Goal: Transaction & Acquisition: Purchase product/service

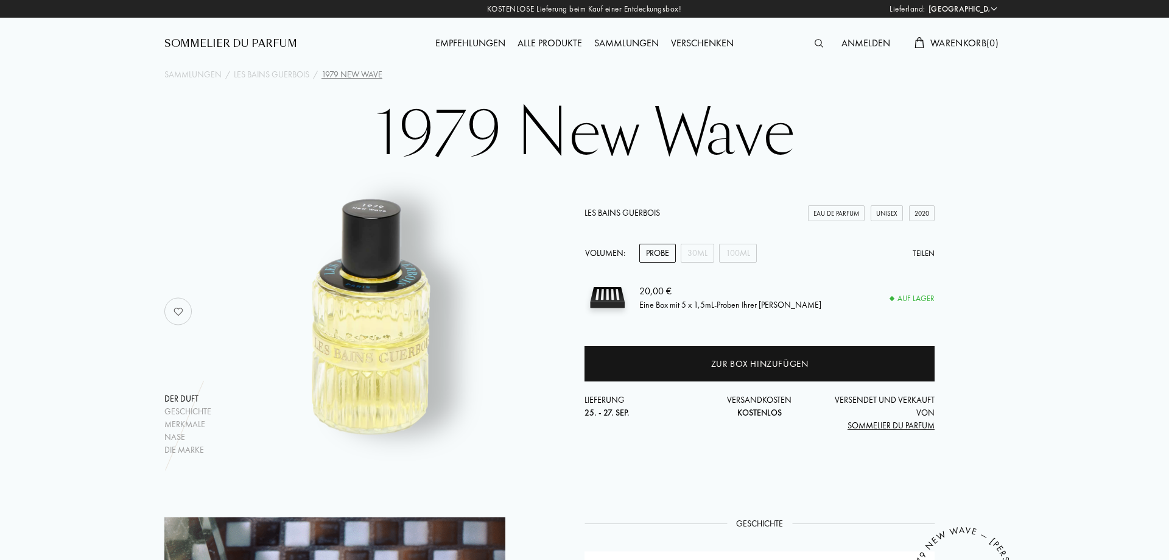
select select "DE"
click at [694, 256] on div "30mL" at bounding box center [697, 253] width 33 height 19
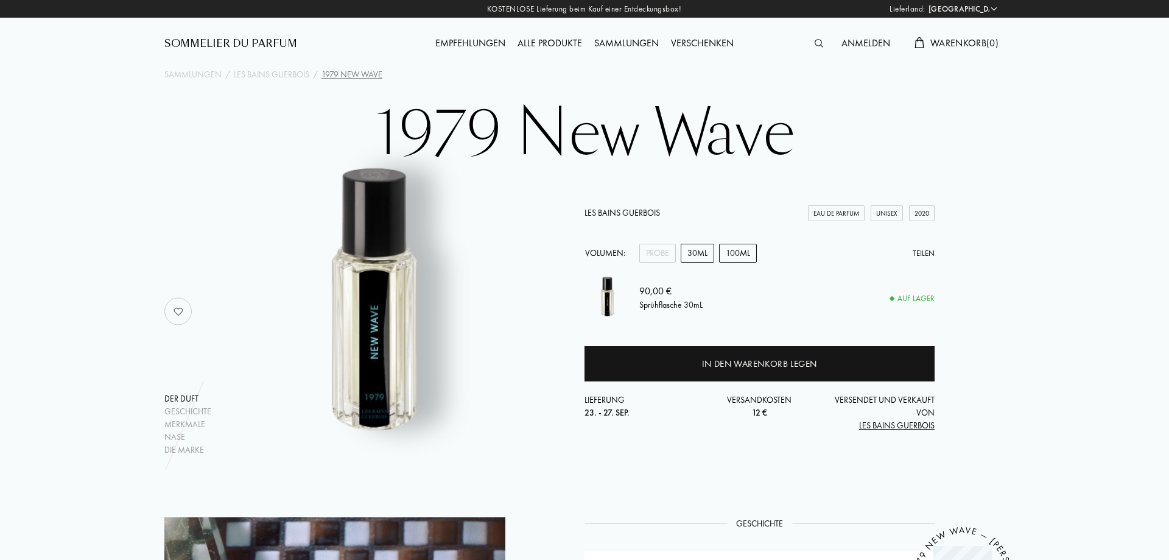
drag, startPoint x: 728, startPoint y: 248, endPoint x: 797, endPoint y: 258, distance: 68.8
click at [729, 248] on div "100mL" at bounding box center [738, 253] width 38 height 19
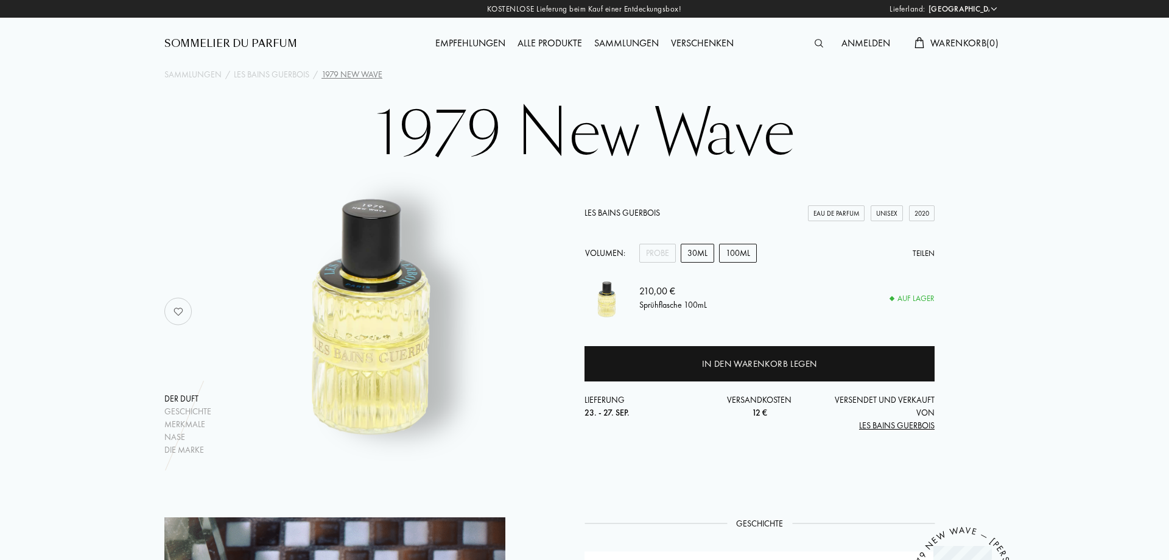
click at [694, 251] on div "30mL" at bounding box center [697, 253] width 33 height 19
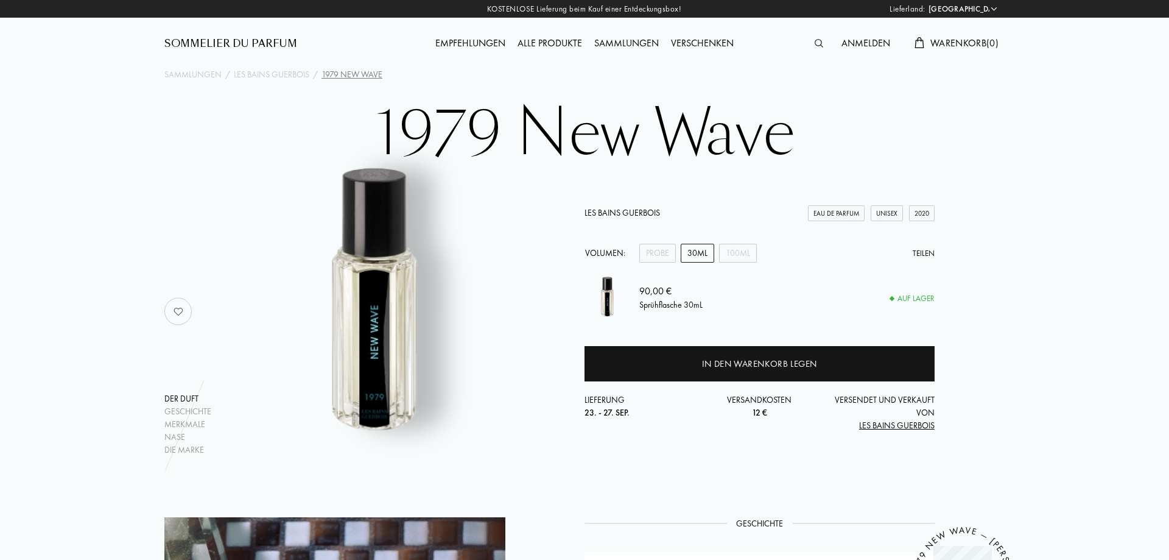
click at [544, 46] on div "Alle Produkte" at bounding box center [550, 44] width 77 height 16
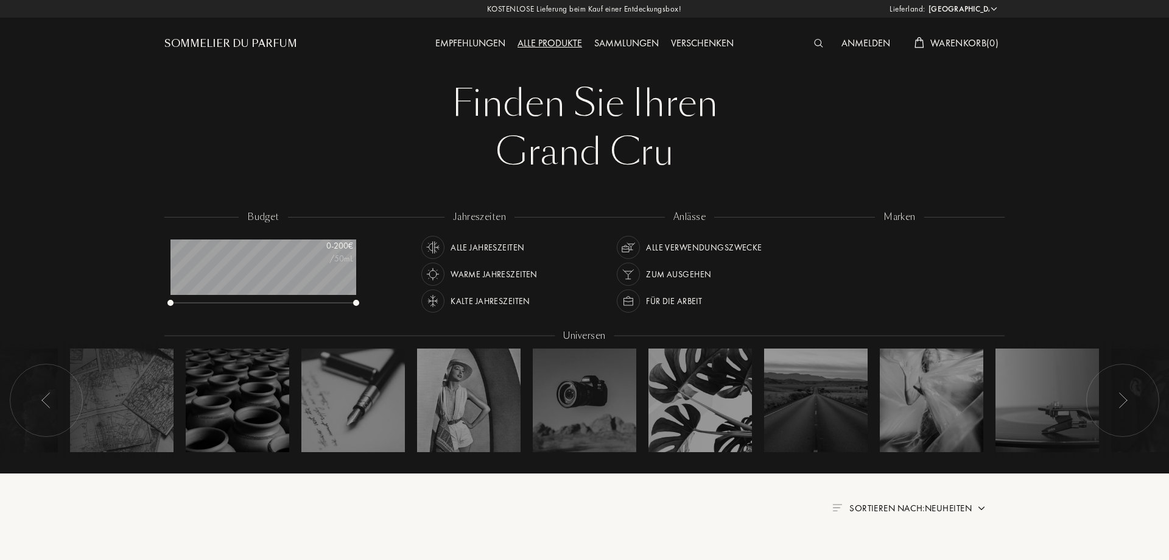
select select "DE"
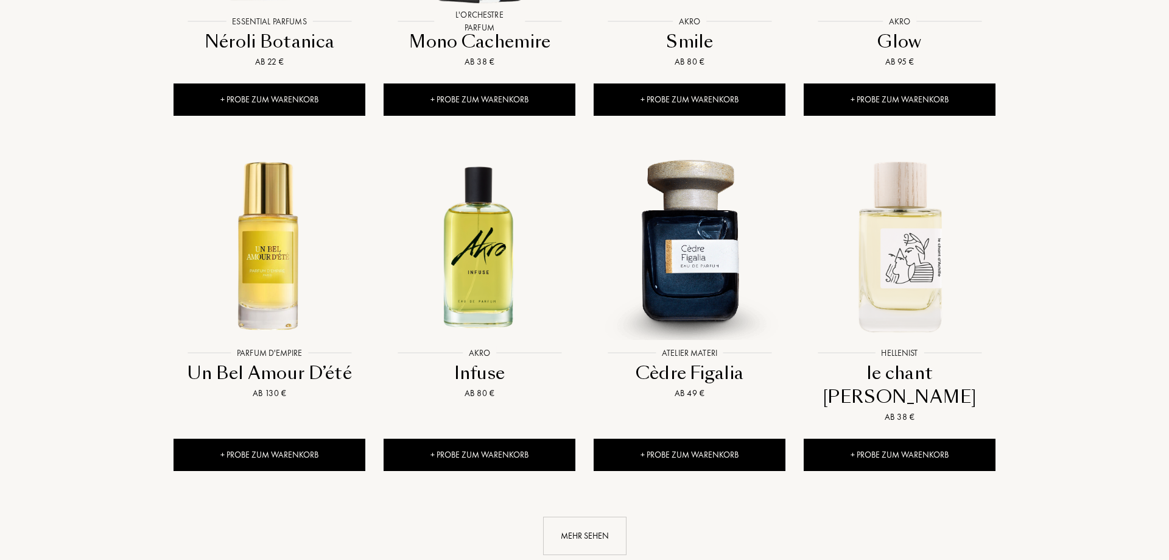
scroll to position [1180, 0]
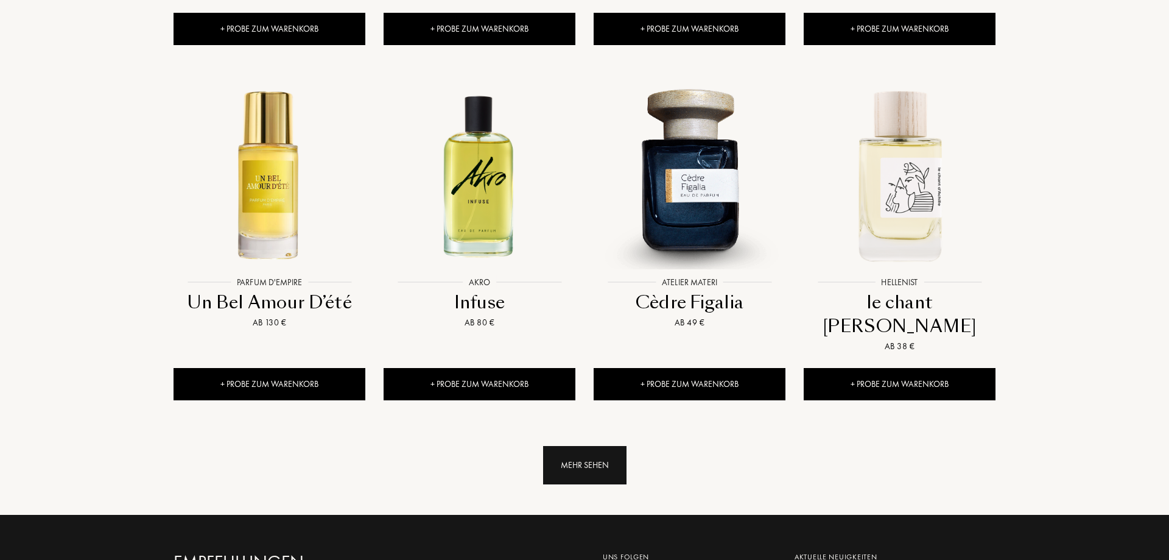
click at [597, 446] on div "Mehr sehen" at bounding box center [584, 465] width 83 height 38
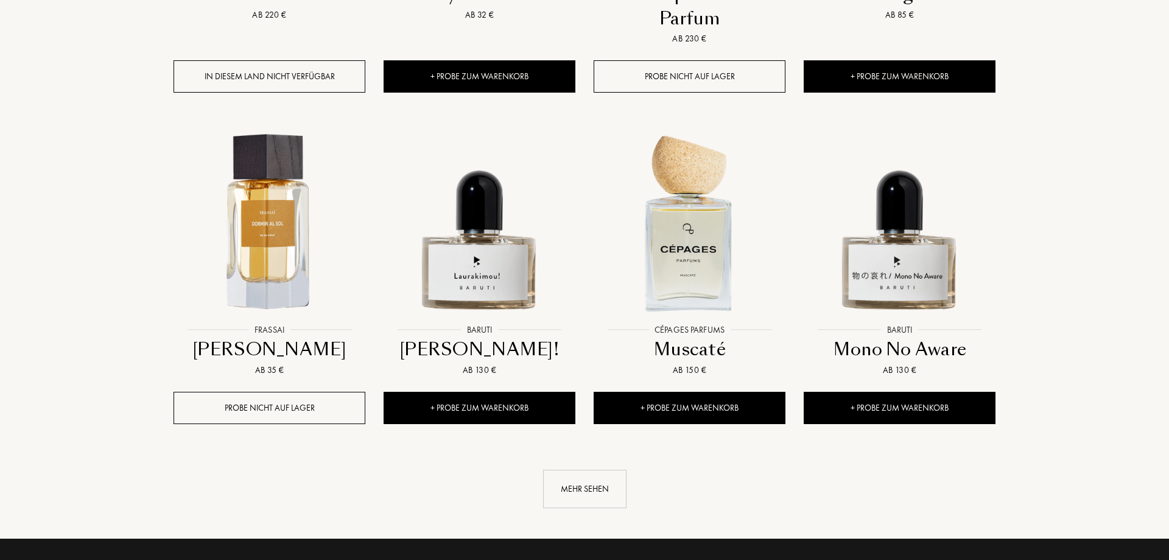
scroll to position [2298, 0]
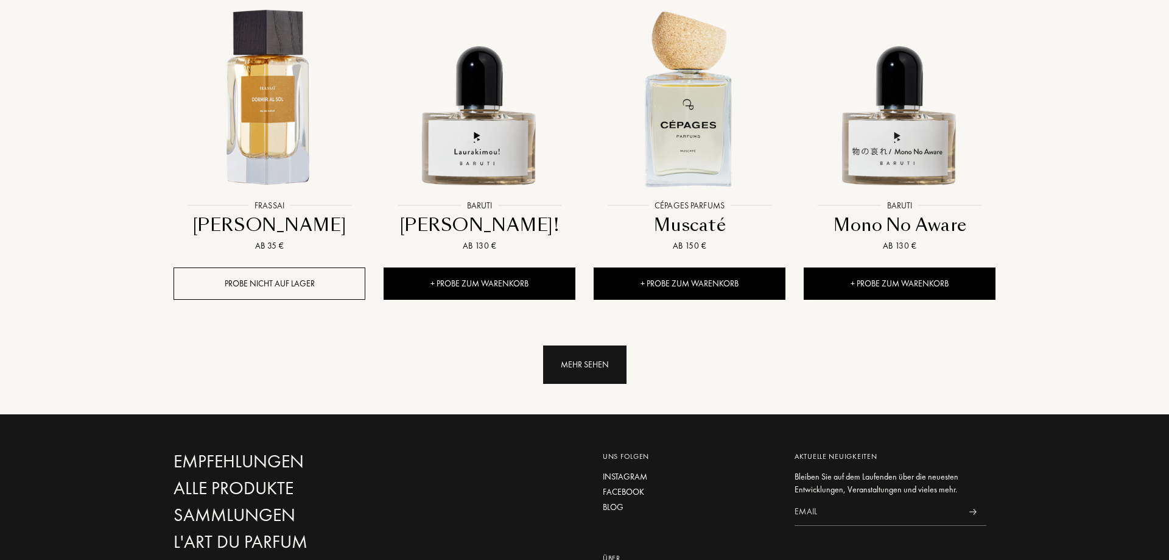
click at [596, 345] on div "Mehr sehen" at bounding box center [584, 364] width 83 height 38
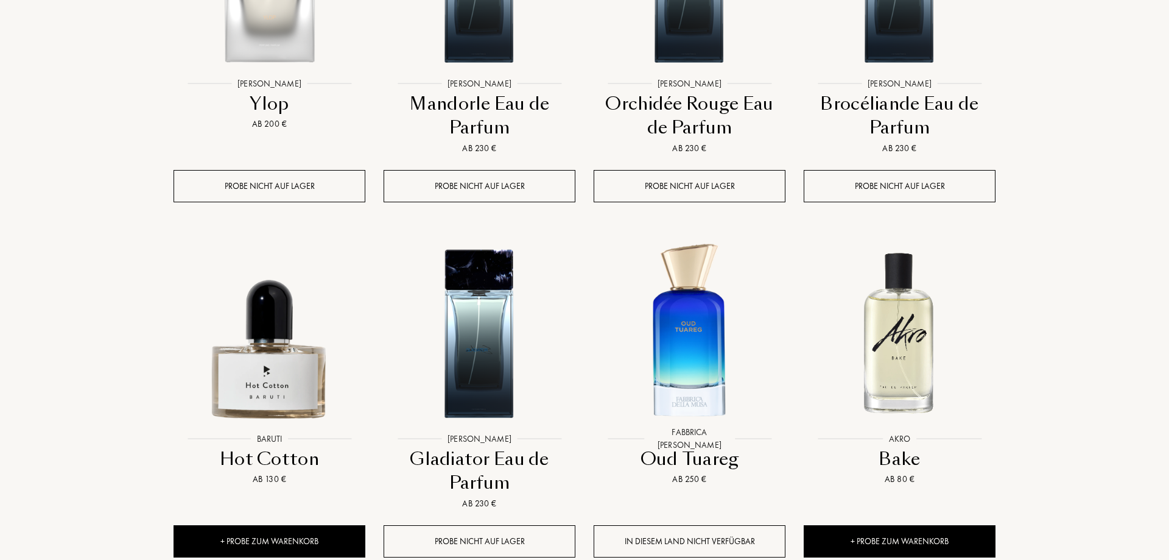
scroll to position [3292, 0]
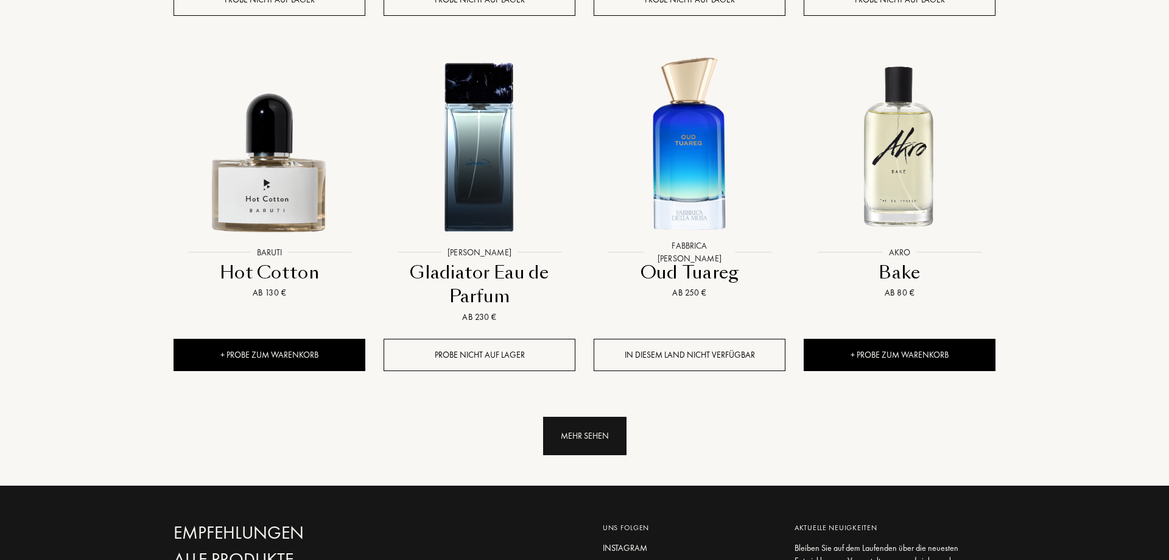
click at [605, 417] on div "Mehr sehen" at bounding box center [584, 436] width 83 height 38
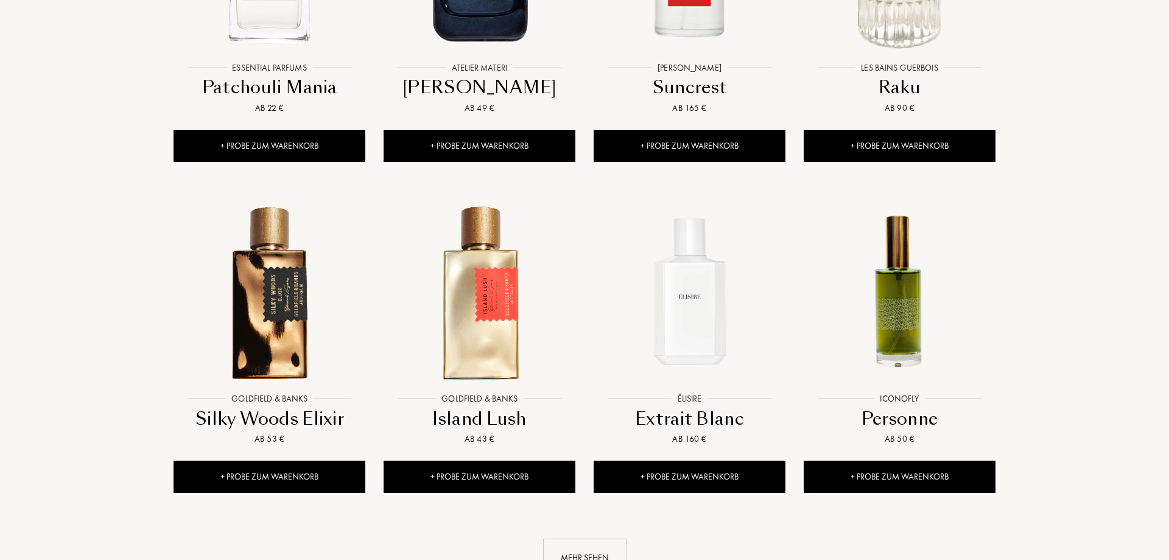
scroll to position [4224, 0]
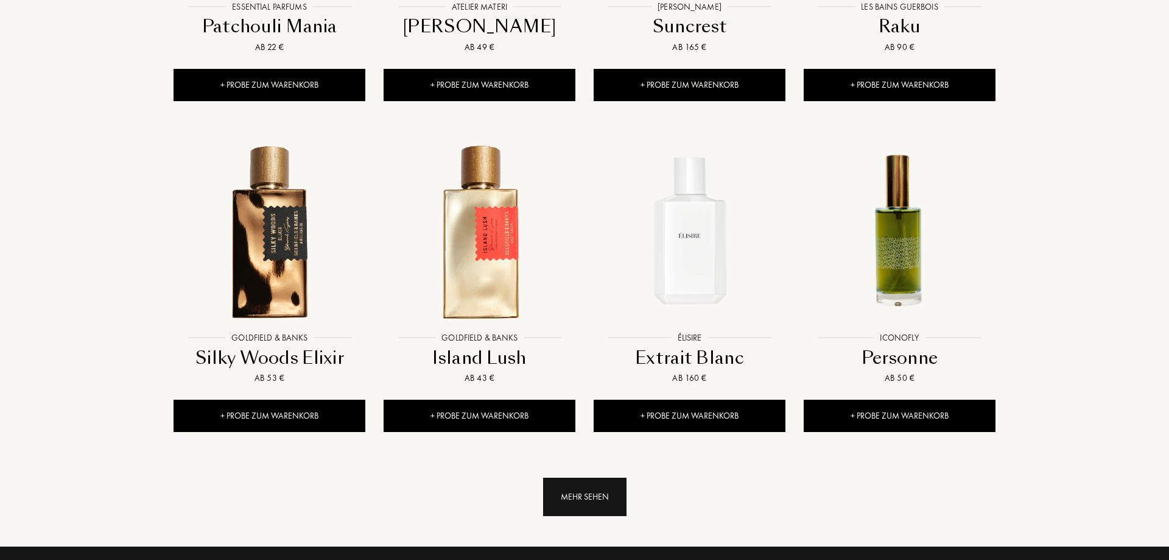
click at [607, 477] on div "Mehr sehen" at bounding box center [584, 496] width 83 height 38
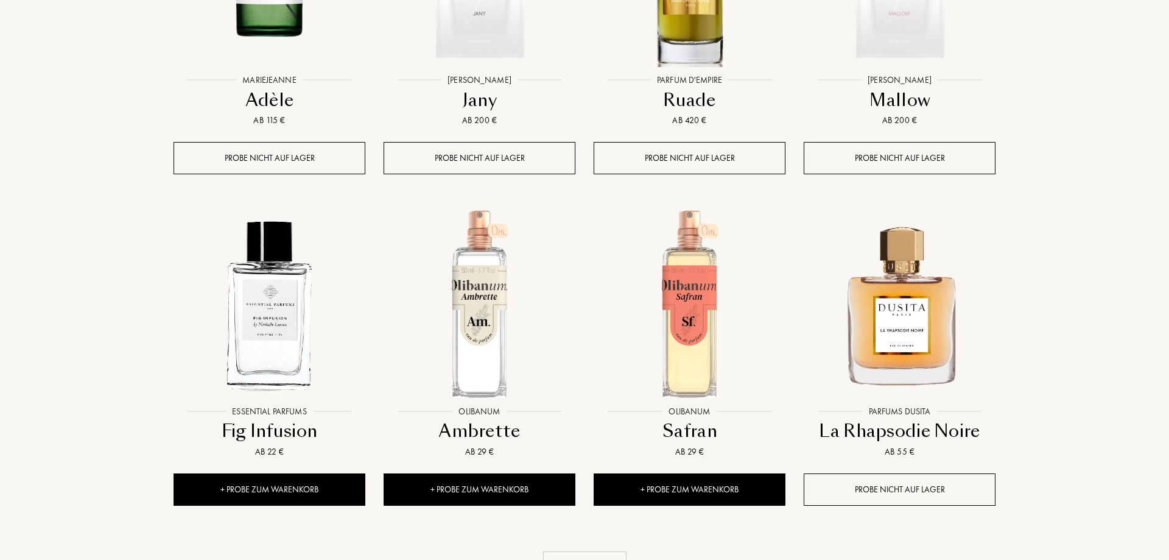
scroll to position [5280, 0]
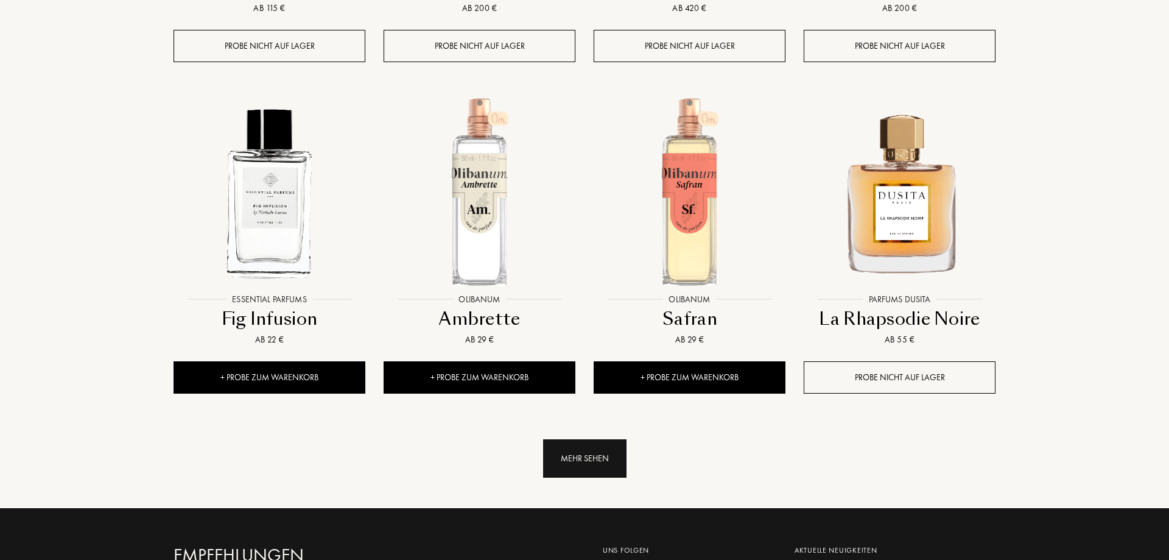
click at [604, 439] on div "Mehr sehen" at bounding box center [584, 458] width 83 height 38
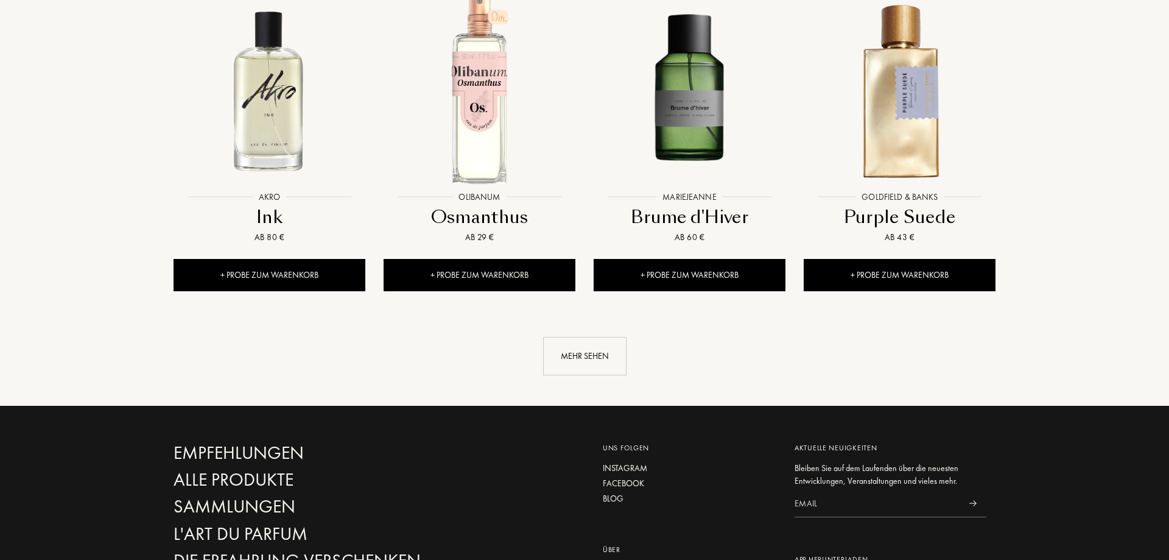
scroll to position [6398, 0]
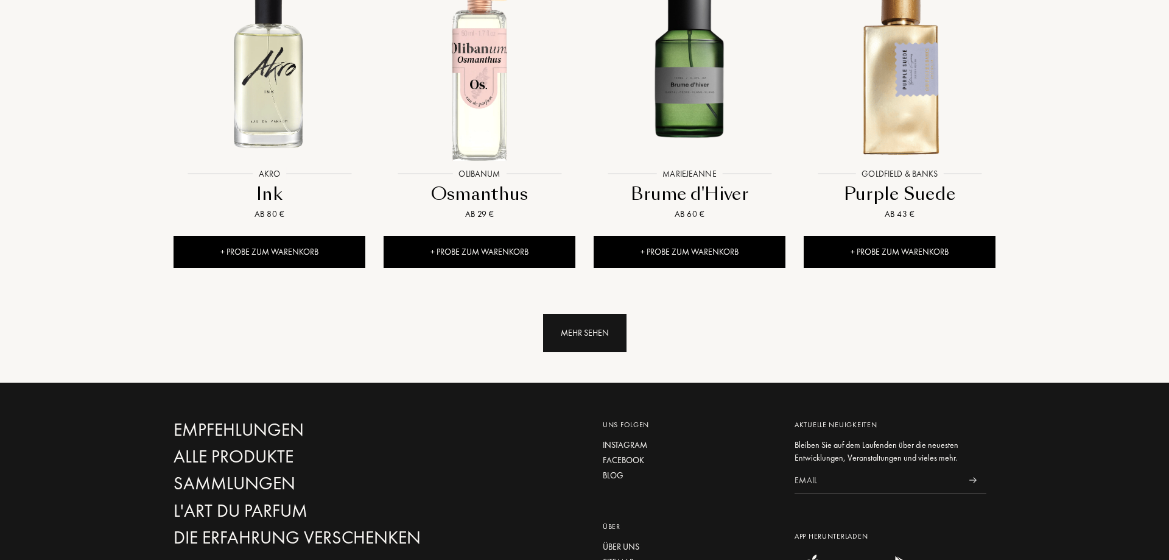
click at [613, 314] on div "Mehr sehen" at bounding box center [584, 333] width 83 height 38
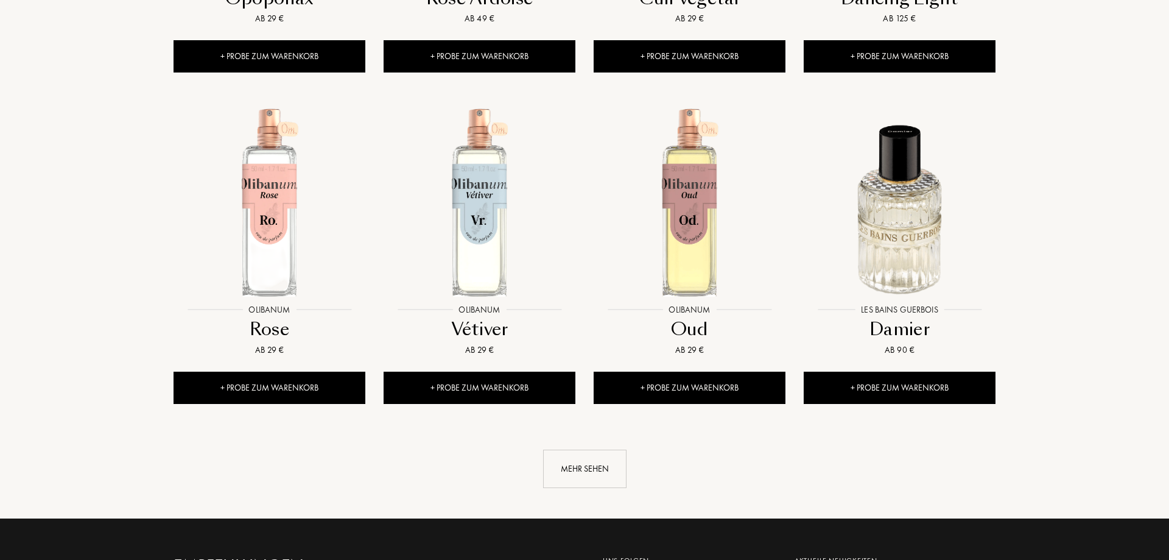
scroll to position [7330, 0]
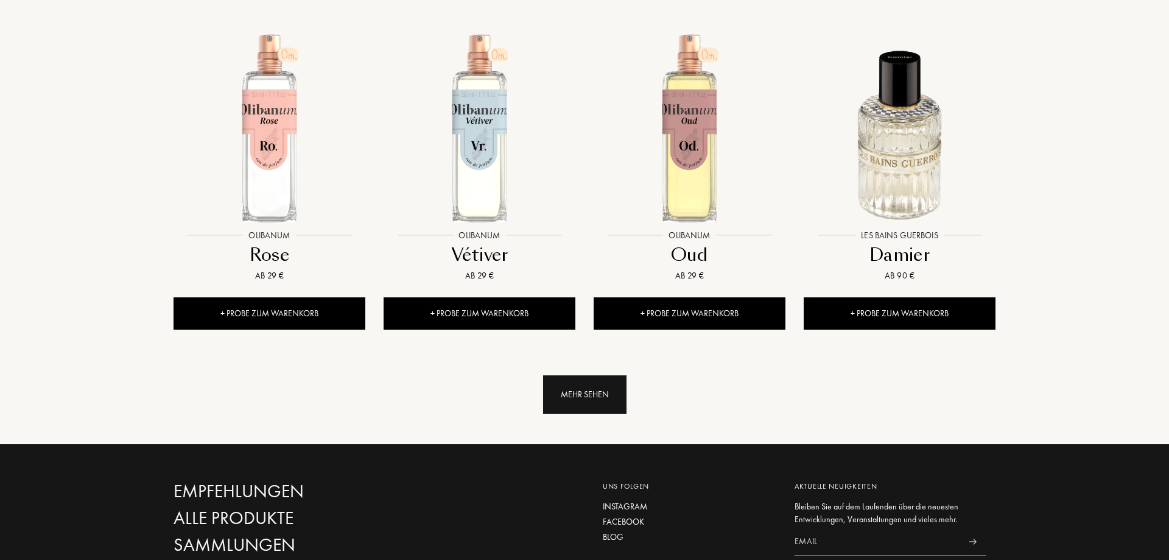
click at [576, 375] on div "Mehr sehen" at bounding box center [584, 394] width 83 height 38
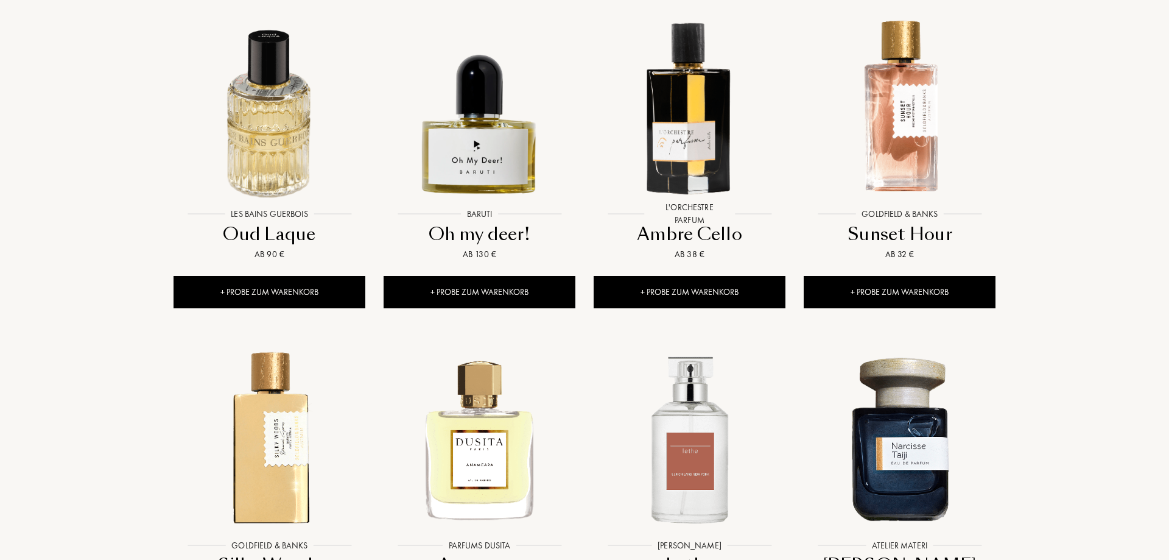
scroll to position [8262, 0]
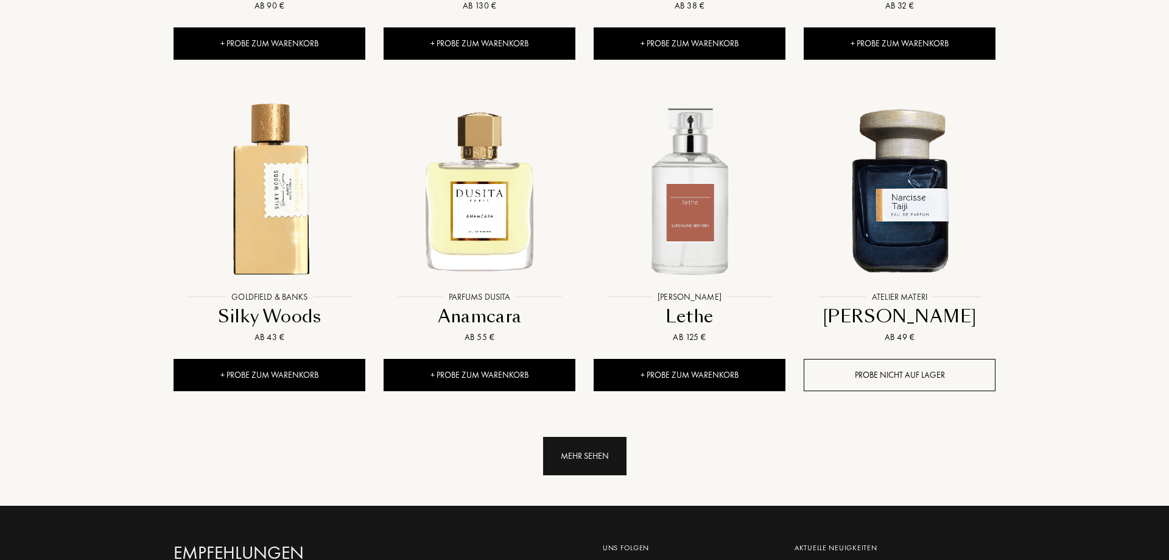
click at [590, 437] on div "Mehr sehen" at bounding box center [584, 456] width 83 height 38
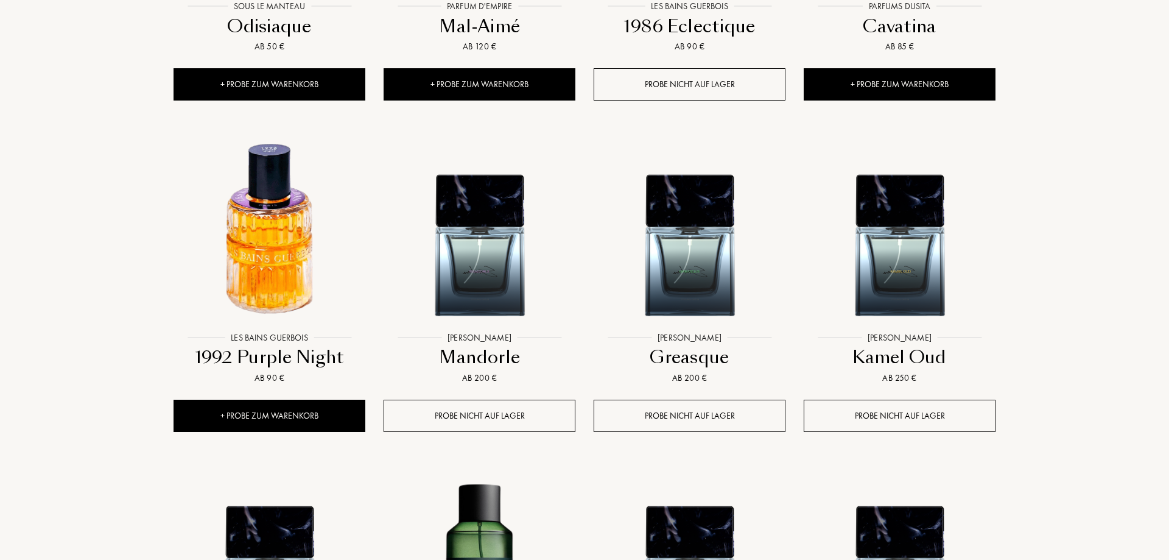
scroll to position [9194, 0]
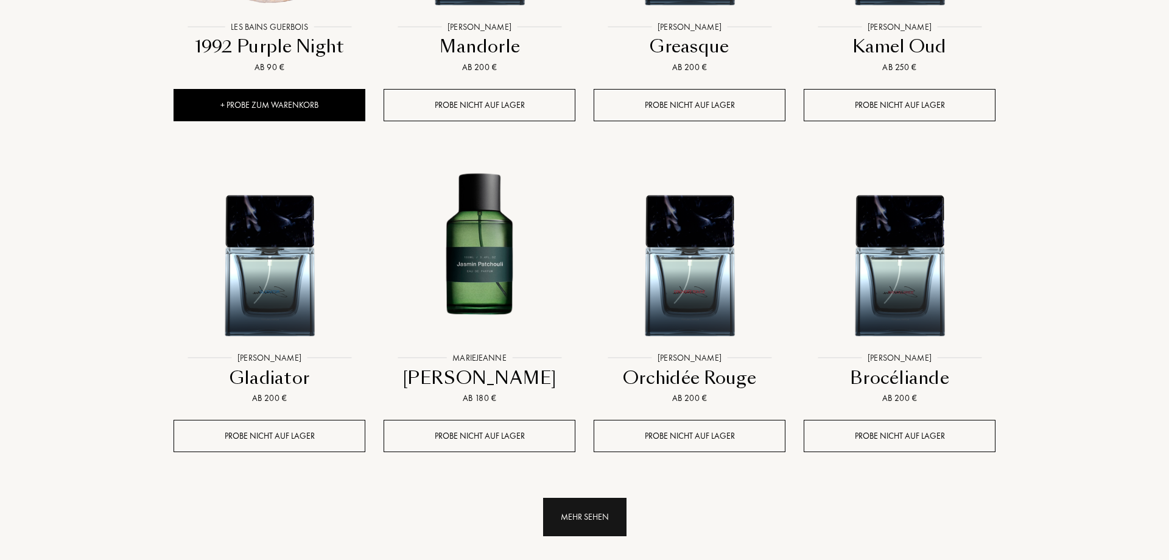
click at [582, 498] on div "Mehr sehen" at bounding box center [584, 517] width 83 height 38
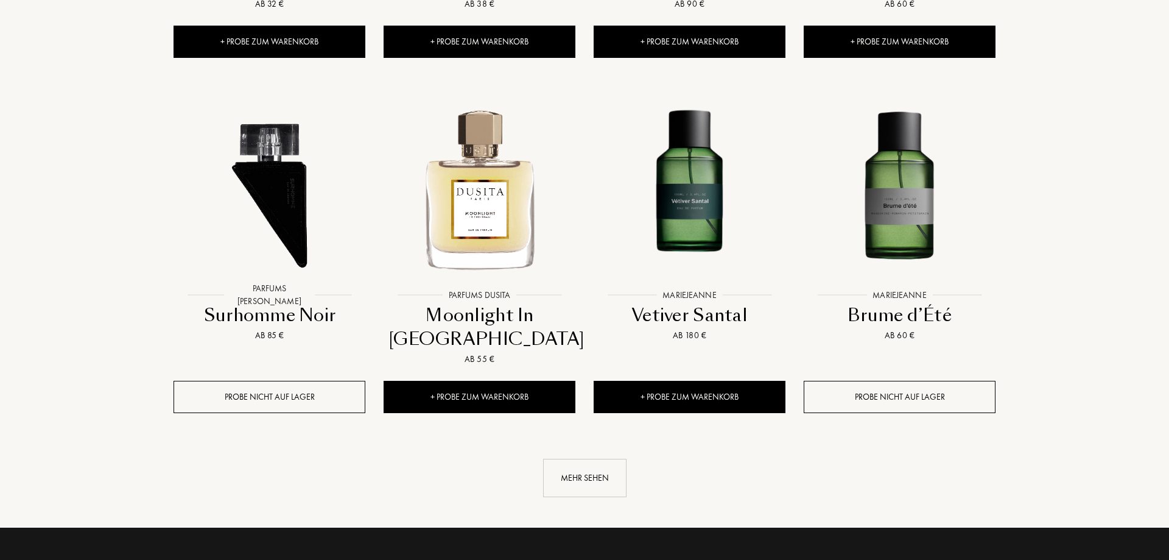
scroll to position [10436, 0]
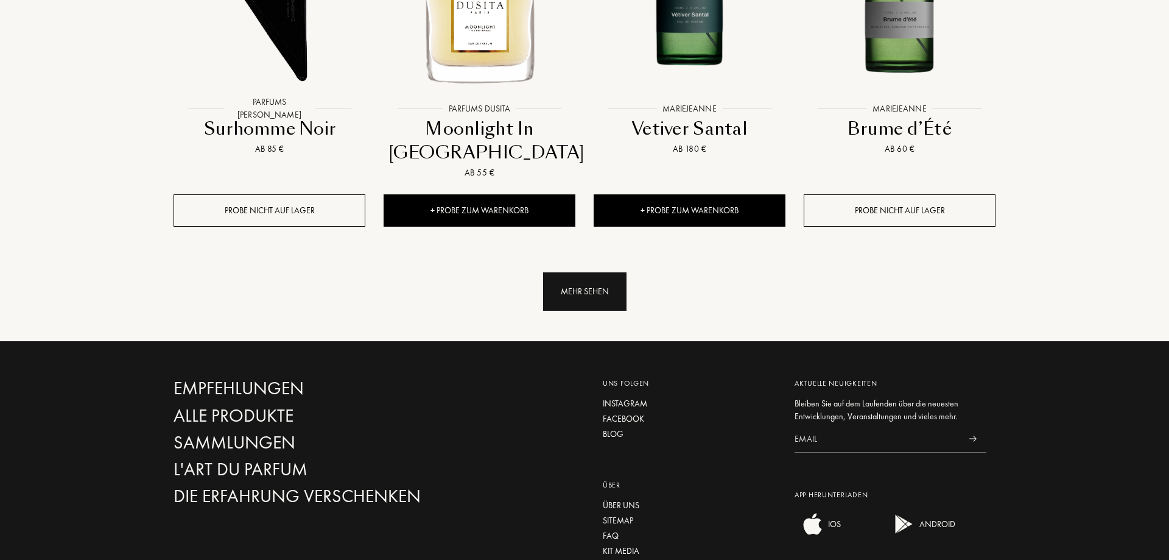
click at [602, 272] on div "Mehr sehen" at bounding box center [584, 291] width 83 height 38
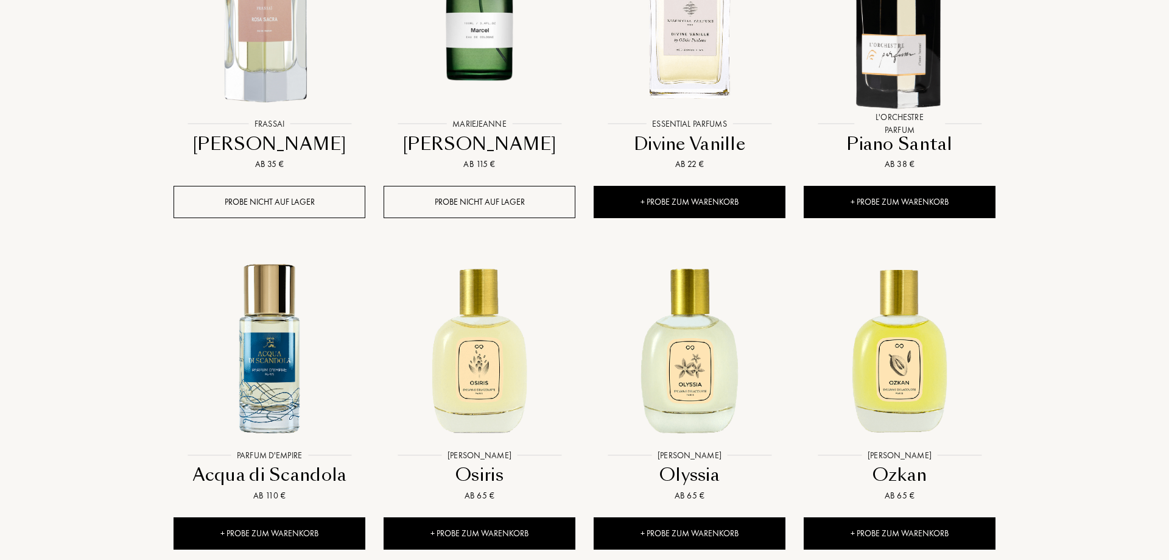
scroll to position [11306, 0]
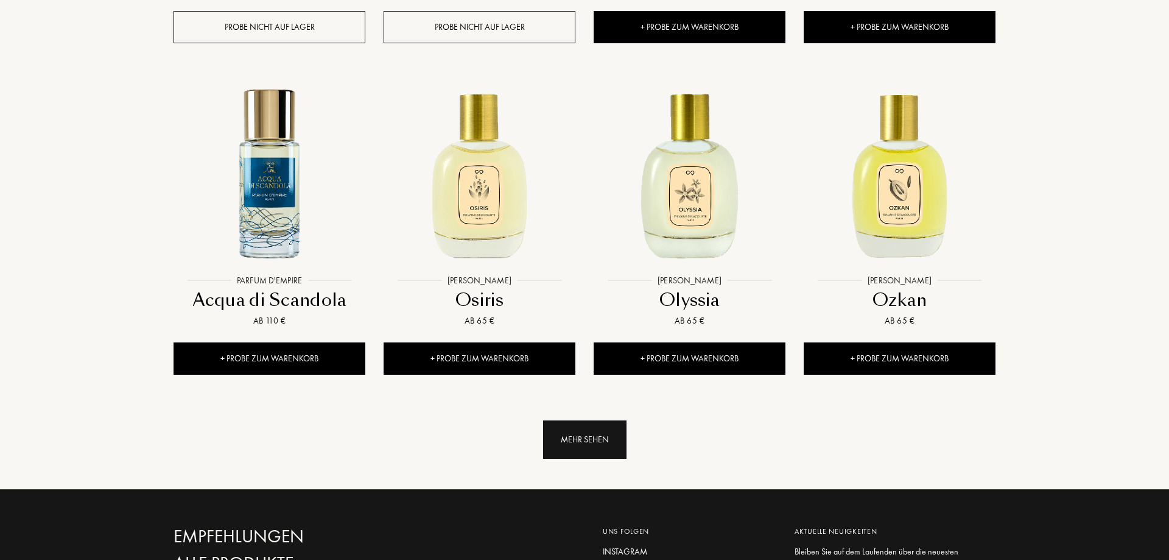
click at [608, 420] on div "Mehr sehen" at bounding box center [584, 439] width 83 height 38
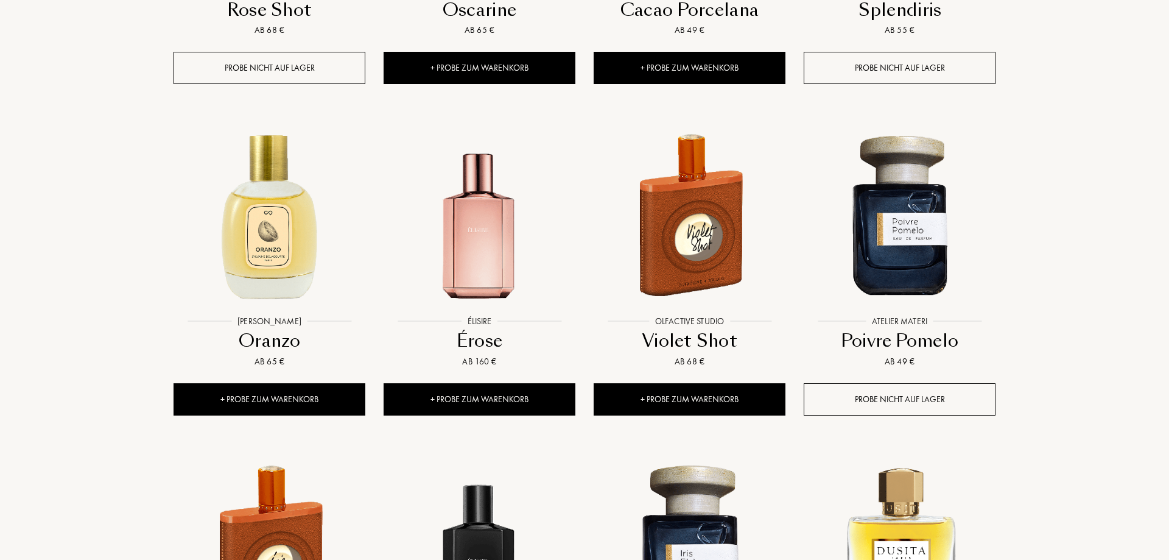
scroll to position [12237, 0]
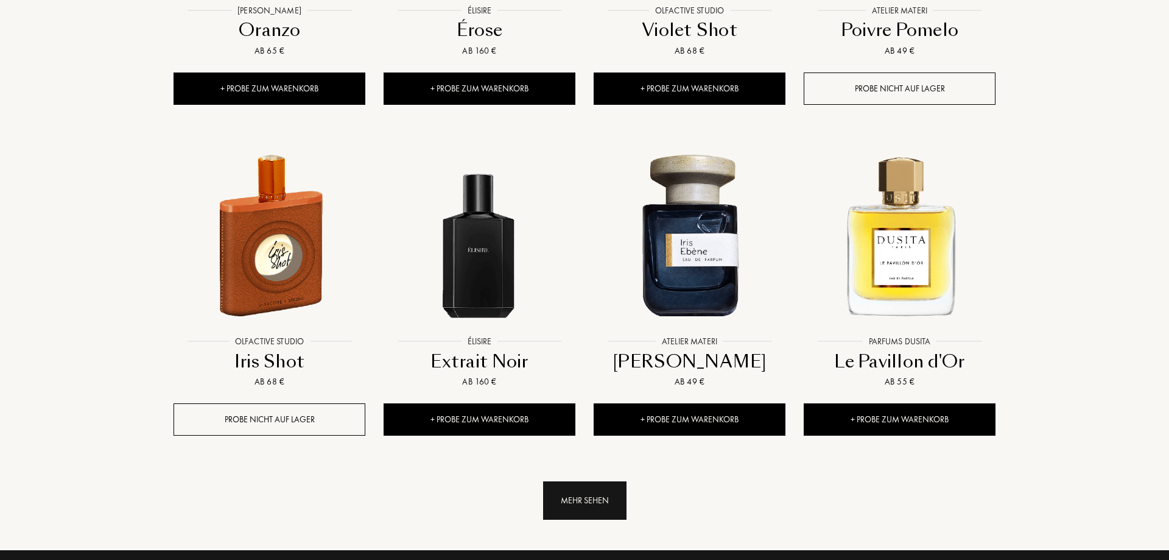
click at [587, 481] on div "Mehr sehen" at bounding box center [584, 500] width 83 height 38
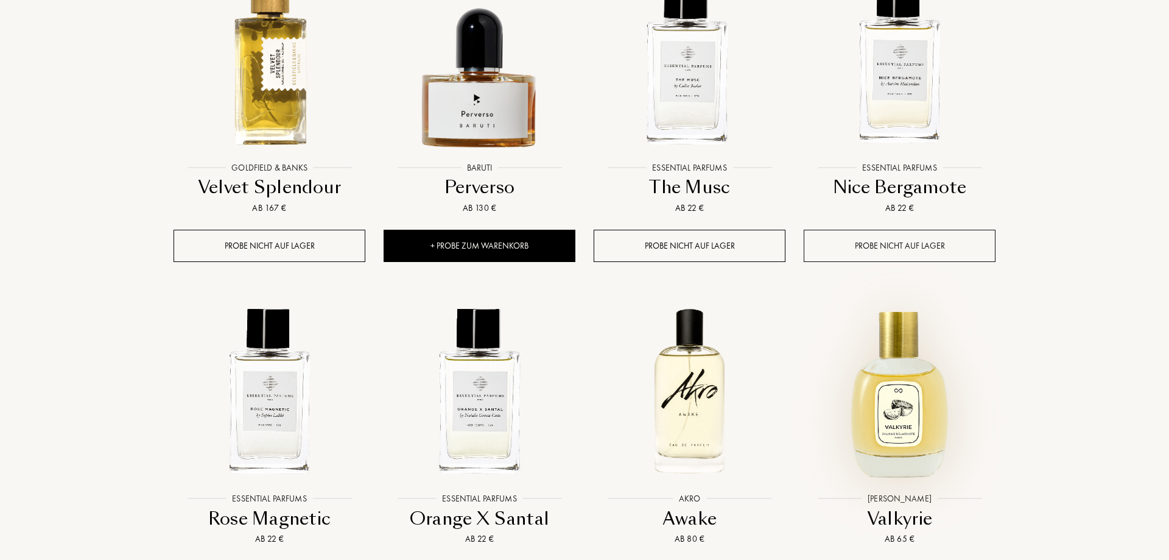
scroll to position [13231, 0]
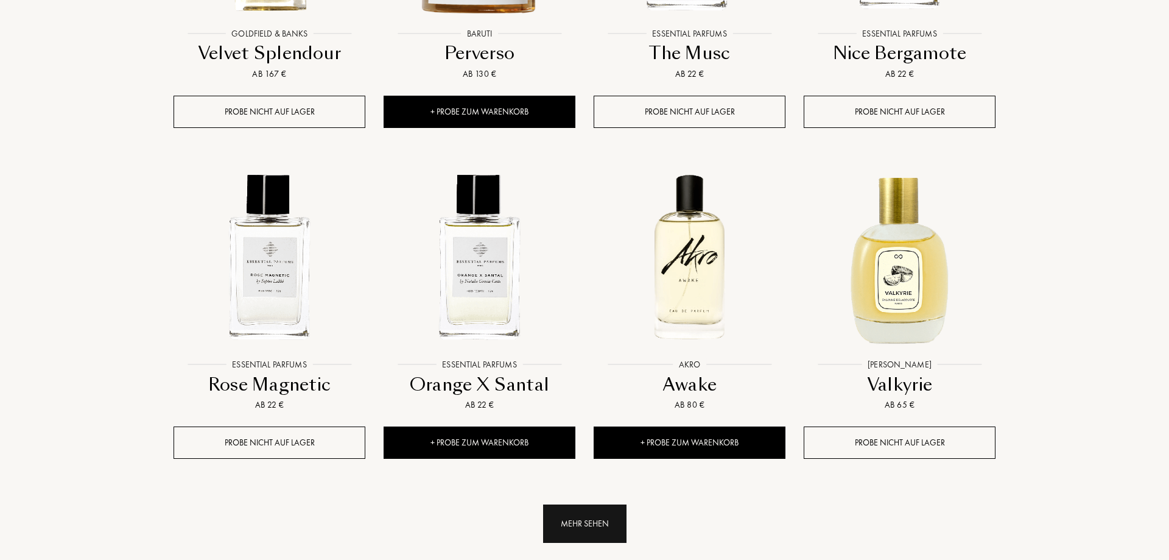
click at [574, 504] on div "Mehr sehen" at bounding box center [584, 523] width 83 height 38
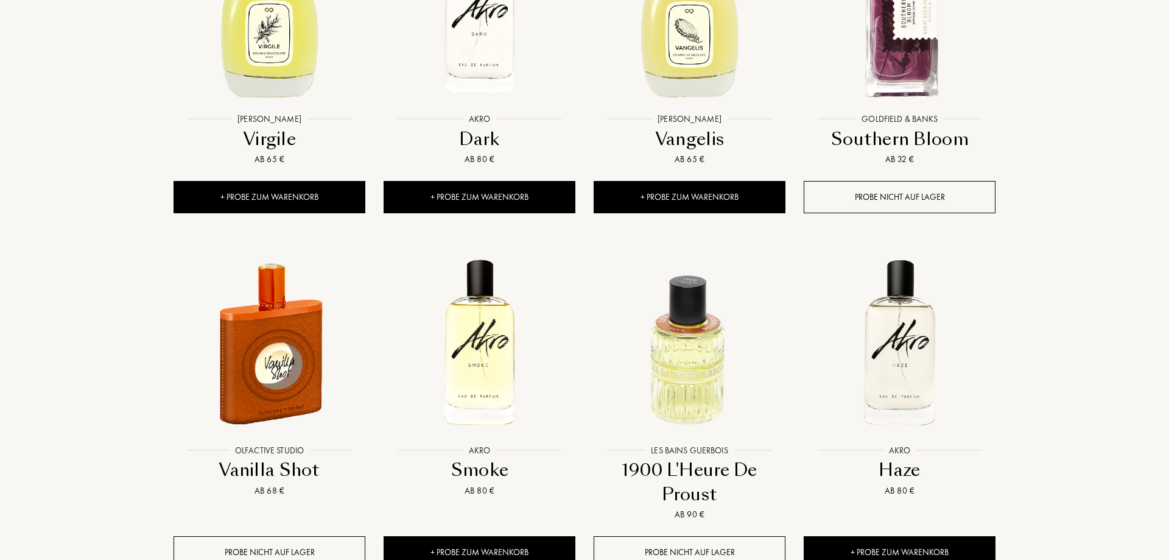
scroll to position [14412, 0]
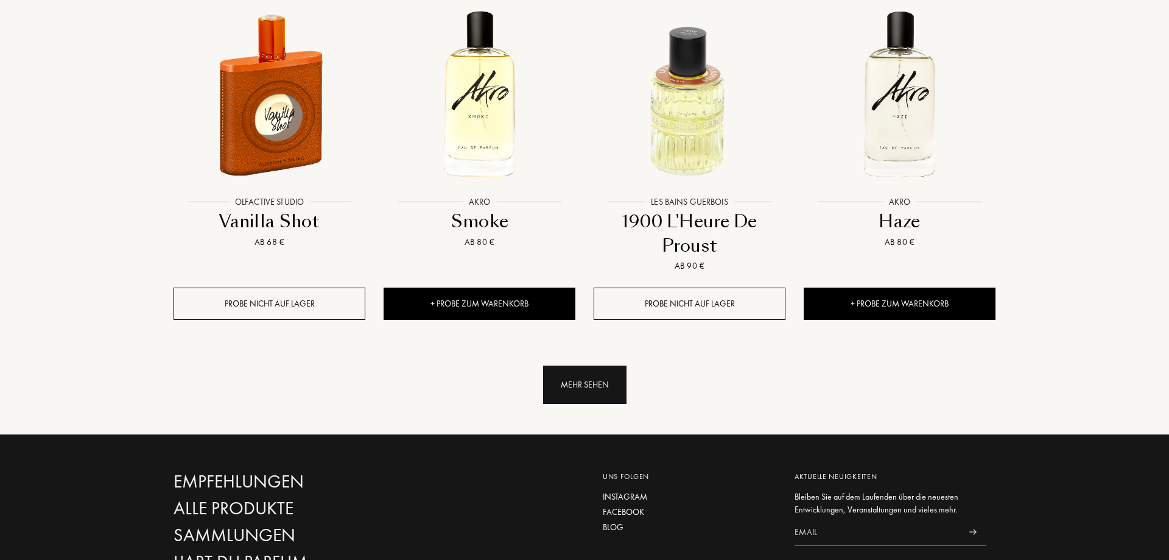
click at [599, 365] on div "Mehr sehen" at bounding box center [584, 384] width 83 height 38
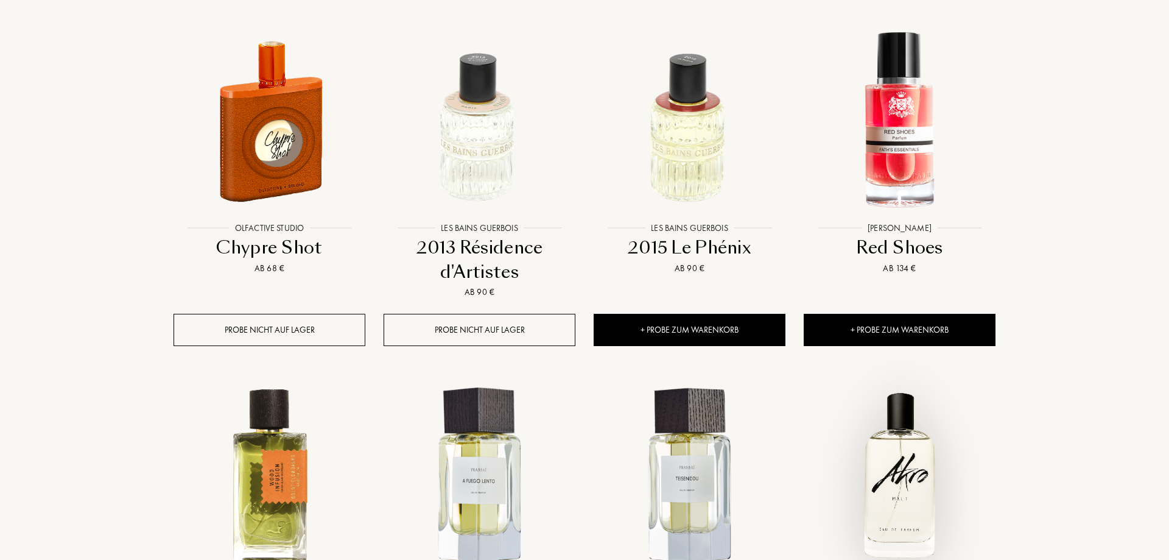
scroll to position [15281, 0]
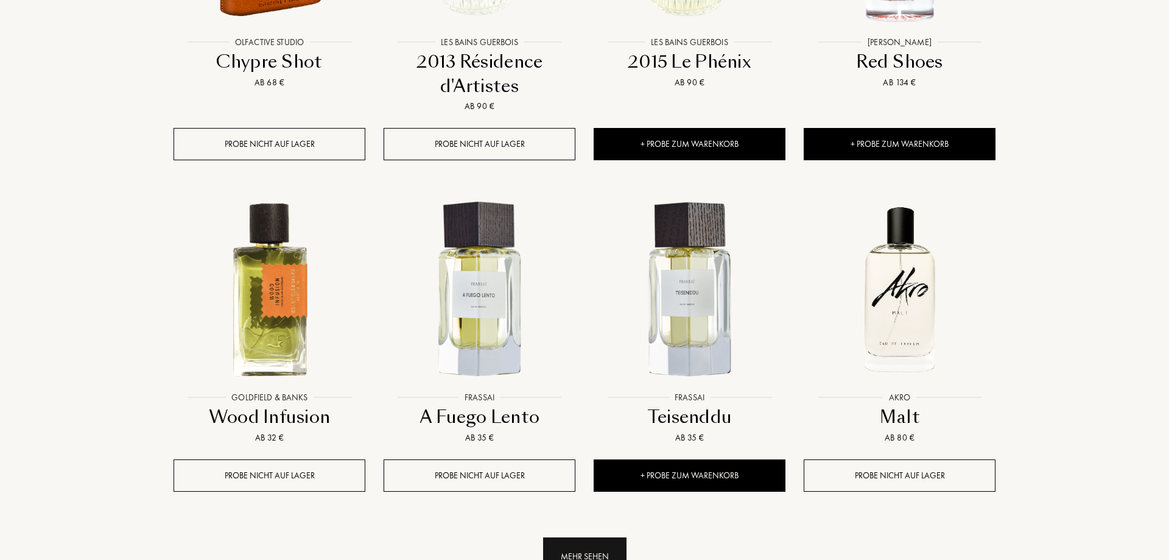
click at [597, 537] on div "Mehr sehen" at bounding box center [584, 556] width 83 height 38
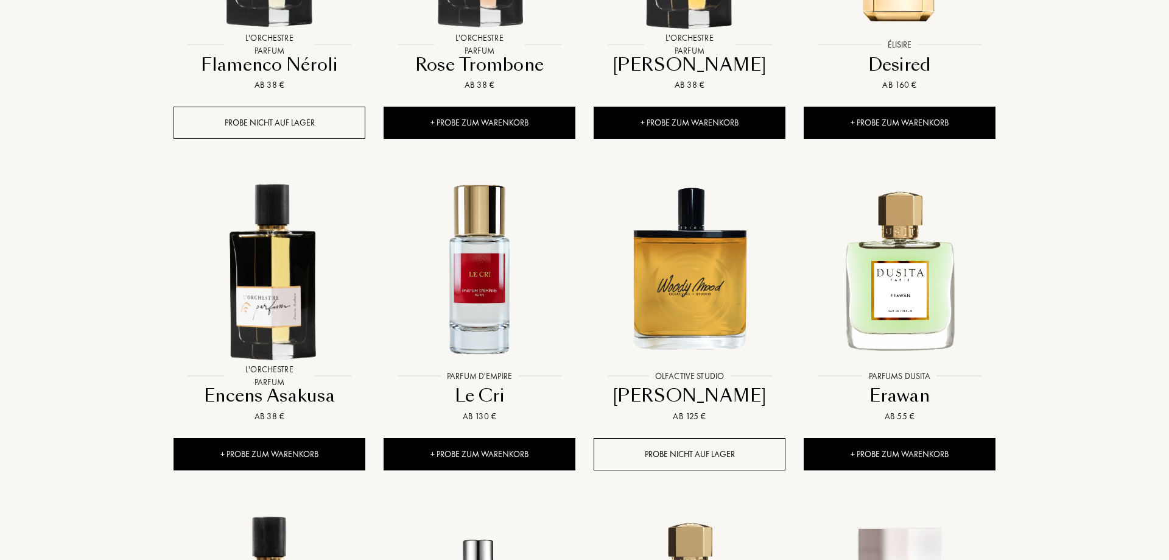
scroll to position [16213, 0]
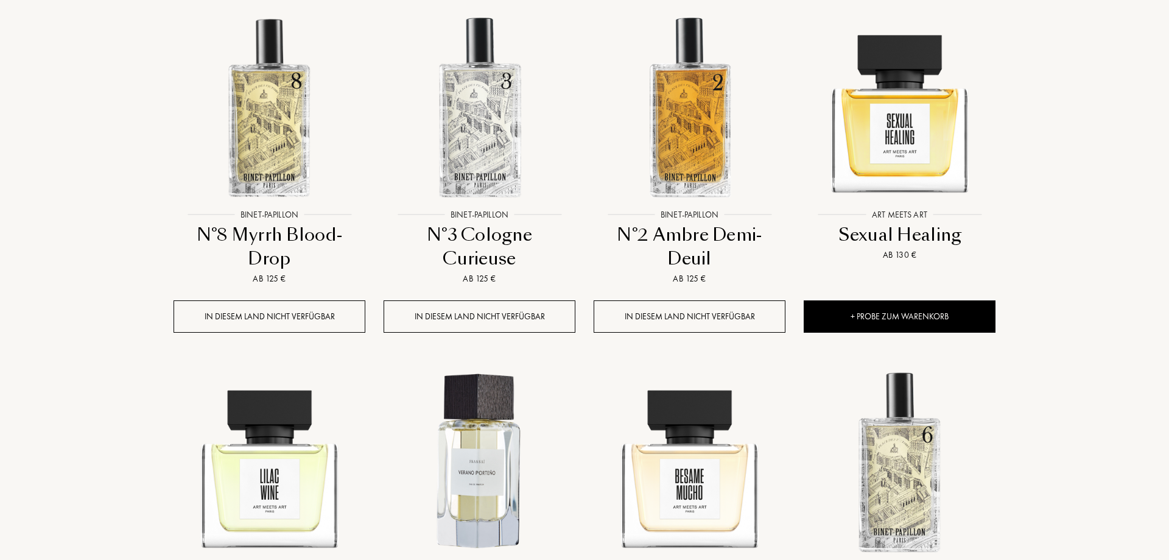
scroll to position [17269, 0]
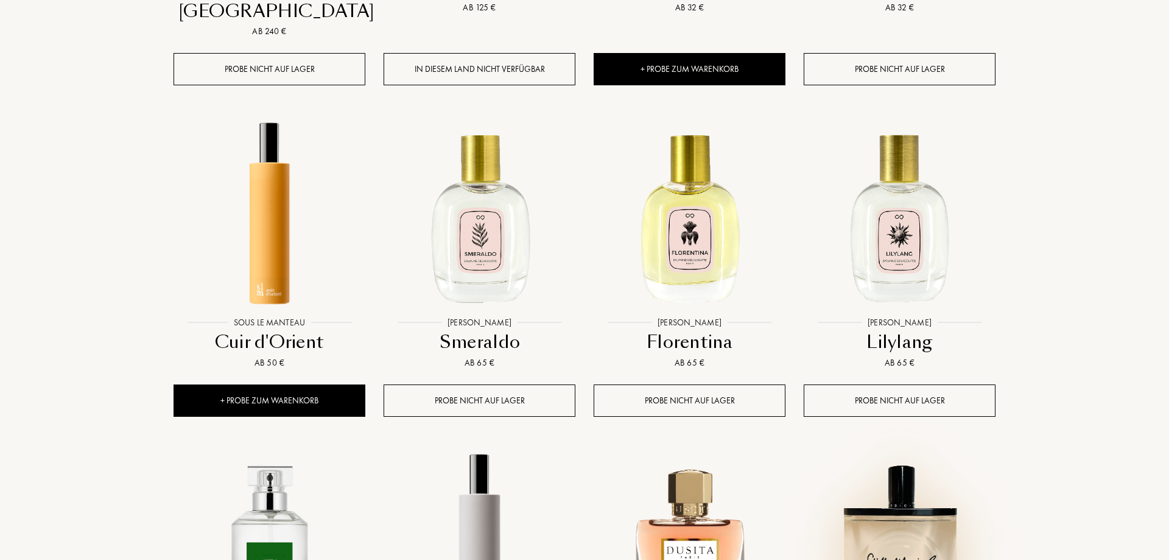
scroll to position [18325, 0]
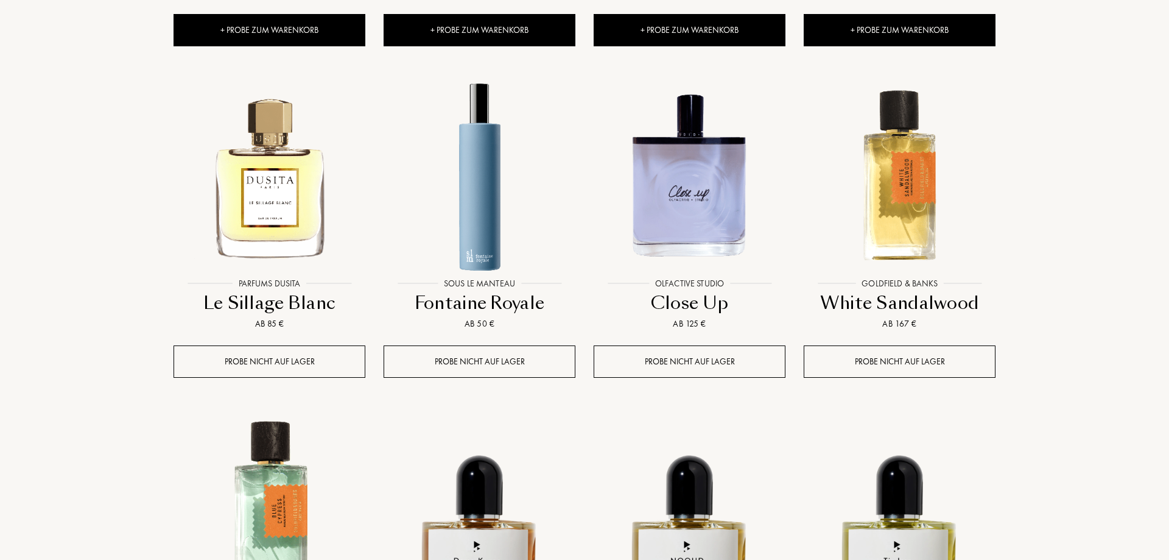
scroll to position [19319, 0]
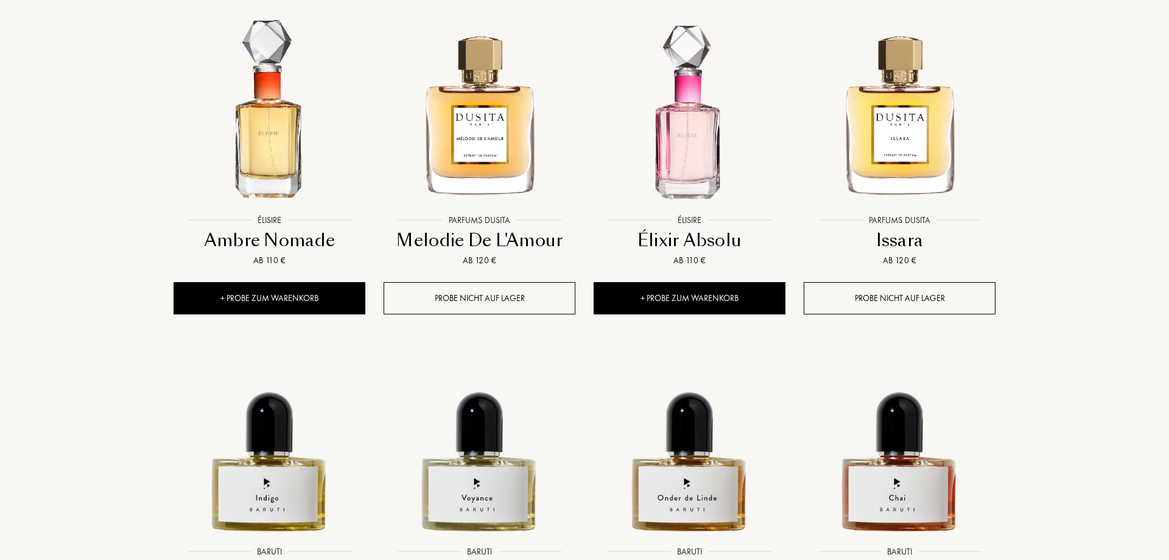
scroll to position [20375, 0]
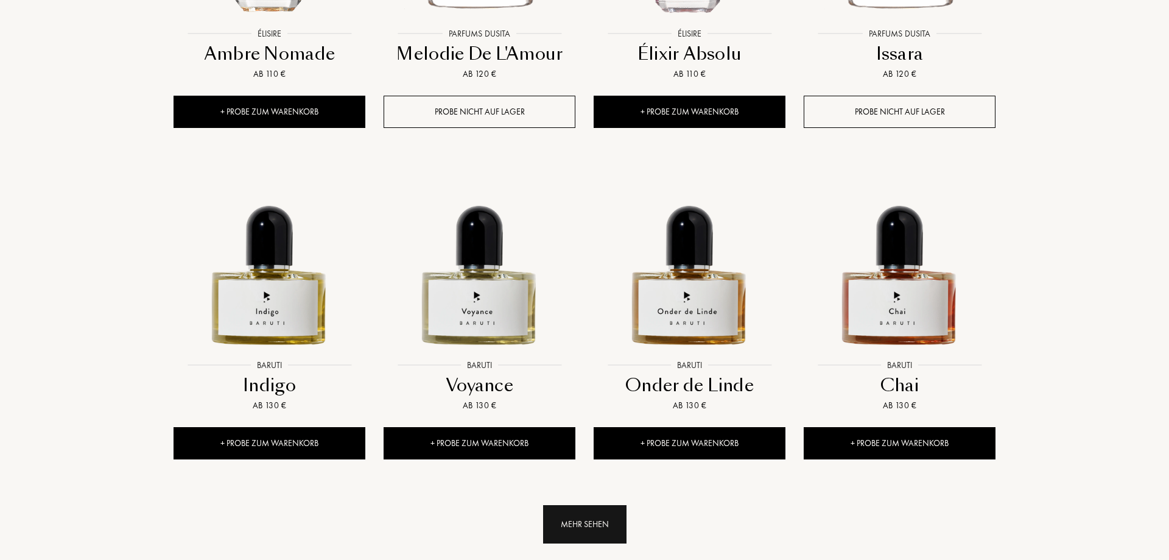
click at [584, 505] on div "Mehr sehen" at bounding box center [584, 524] width 83 height 38
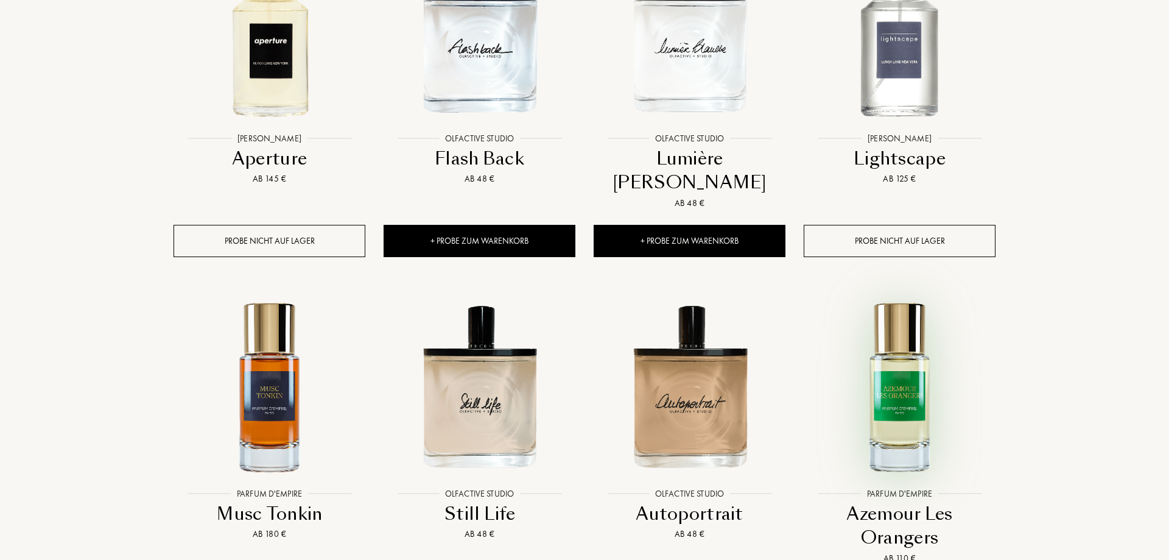
scroll to position [21369, 0]
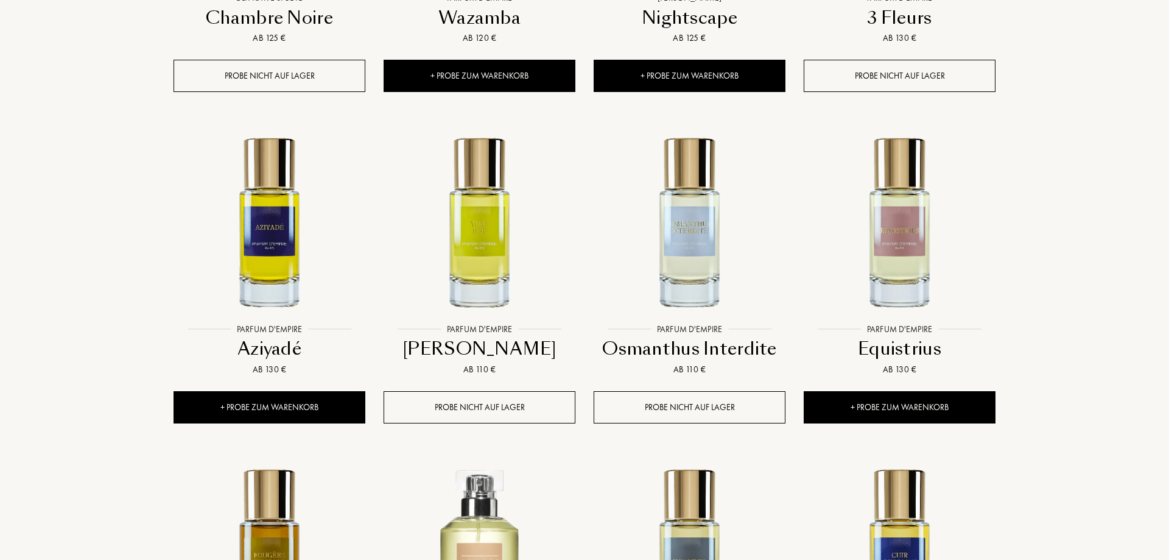
scroll to position [22301, 0]
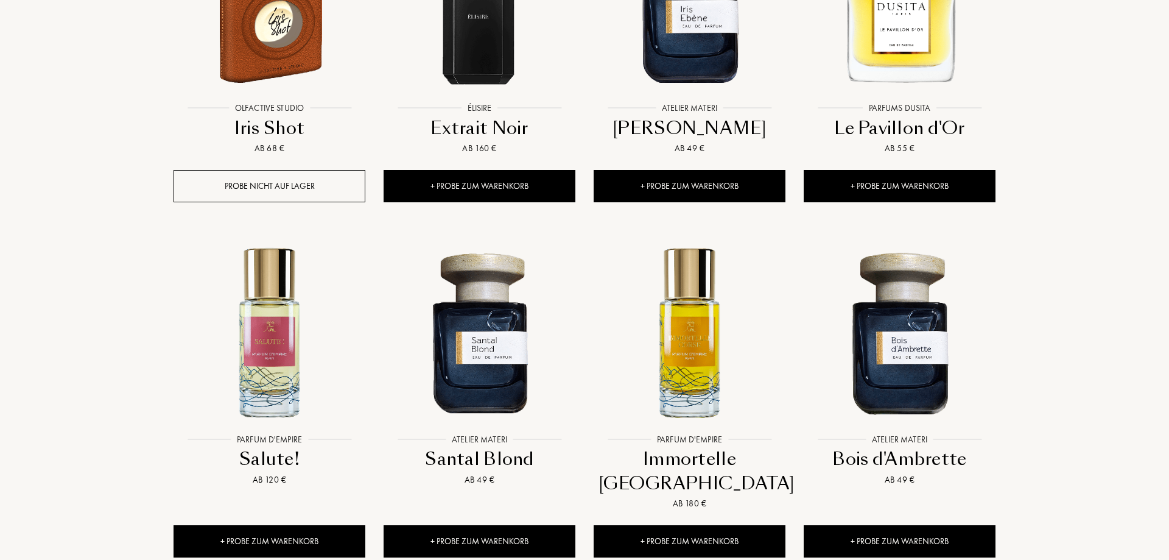
scroll to position [12486, 0]
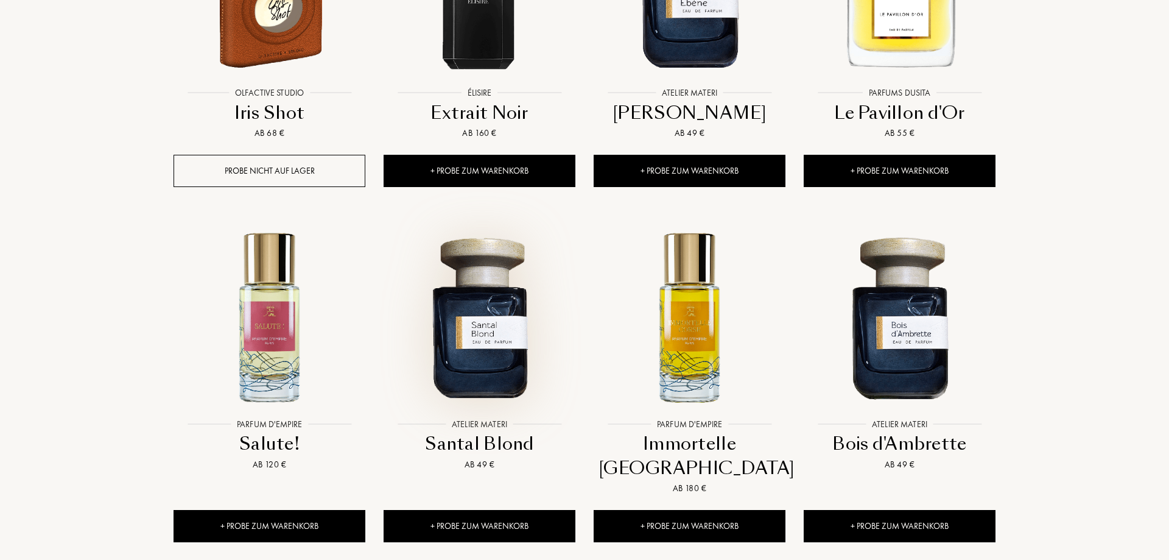
drag, startPoint x: 463, startPoint y: 193, endPoint x: 563, endPoint y: 213, distance: 101.3
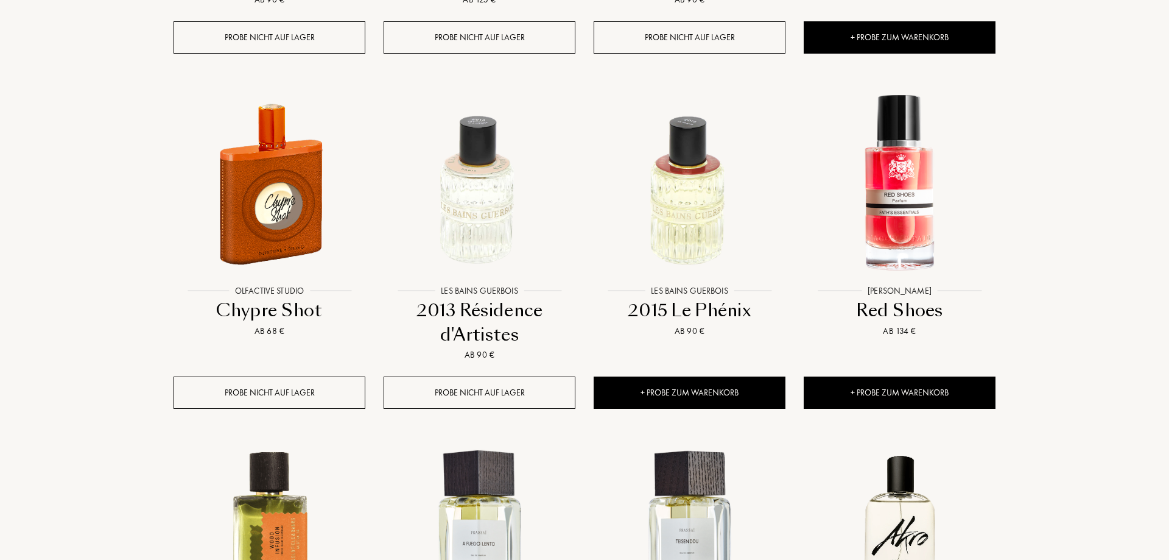
scroll to position [14784, 0]
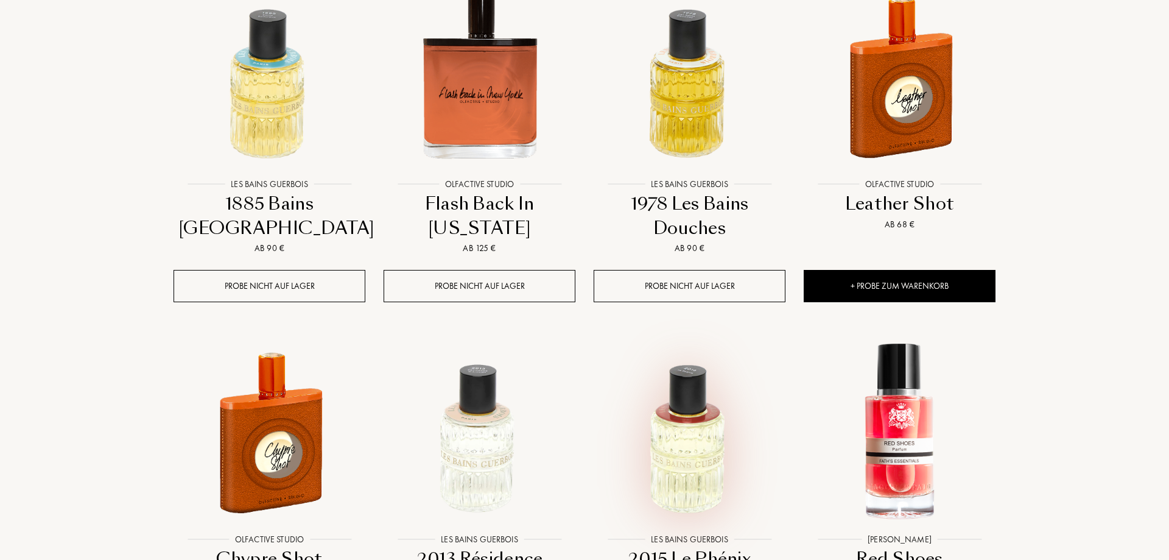
click at [706, 337] on img at bounding box center [689, 431] width 189 height 189
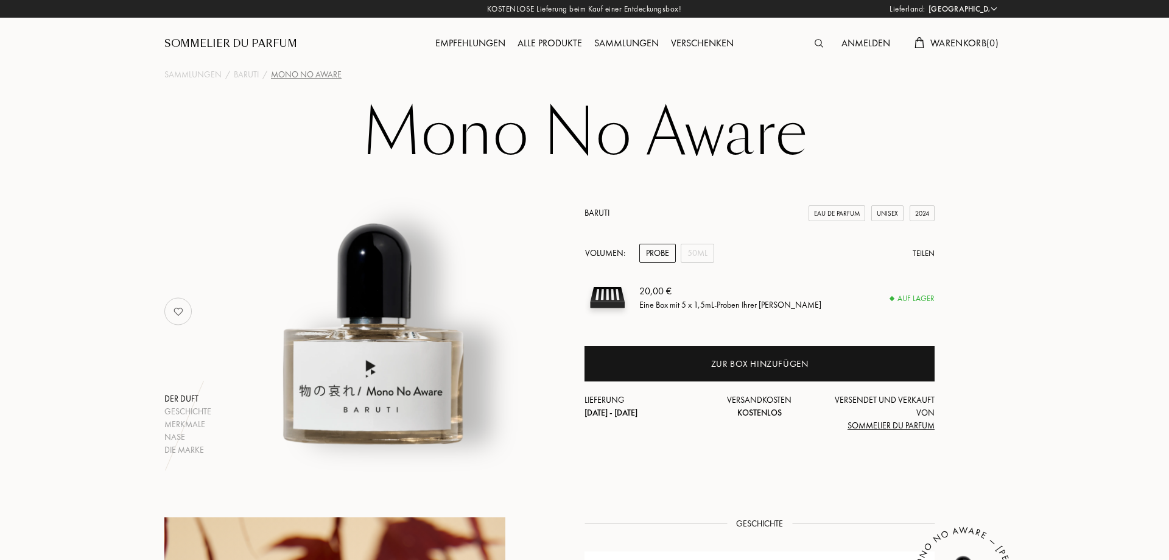
select select "DE"
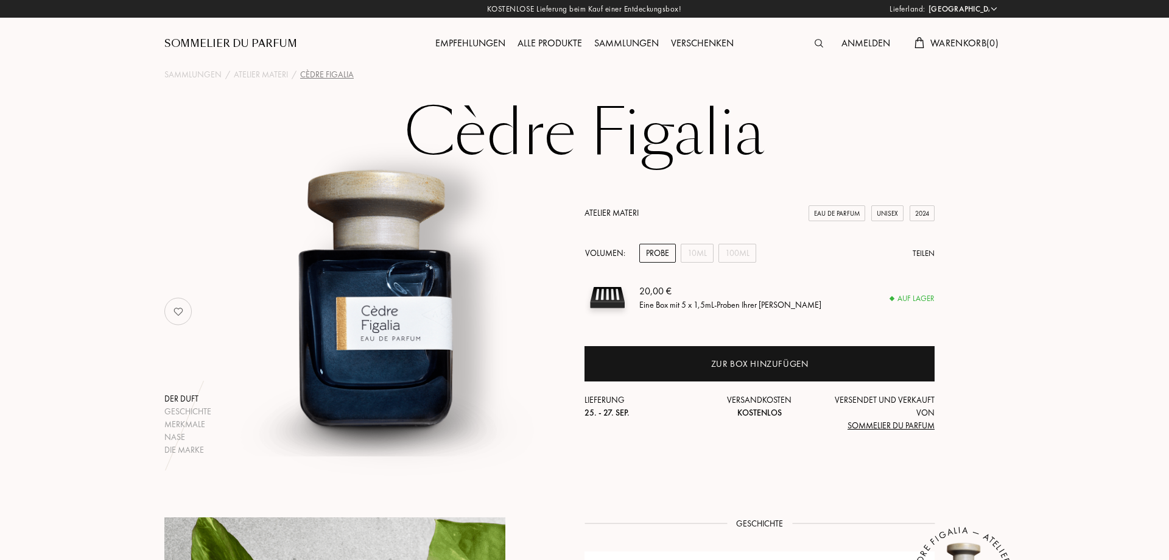
select select "DE"
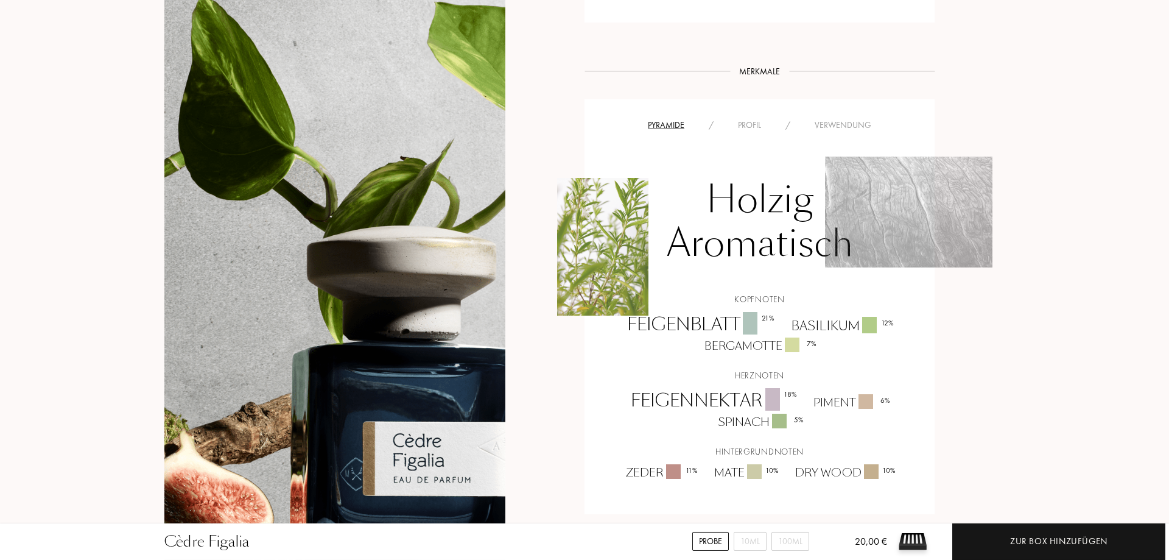
scroll to position [808, 0]
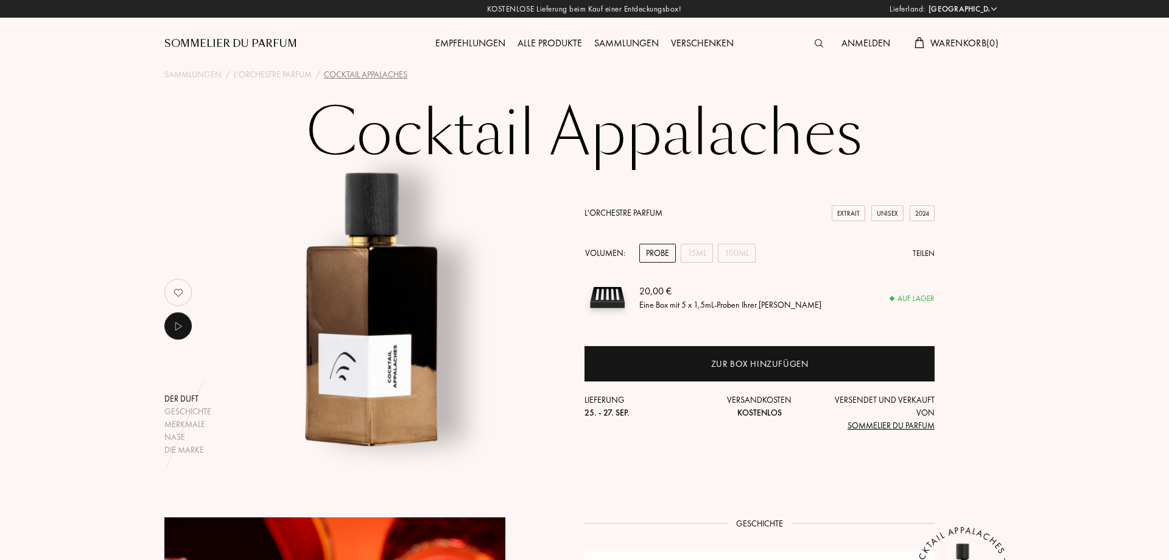
select select "DE"
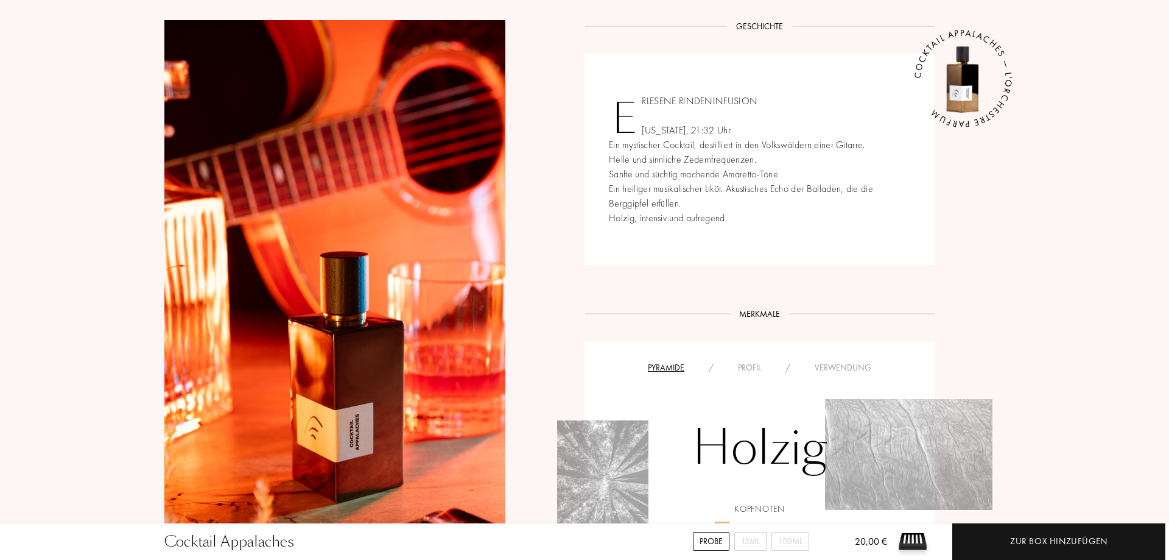
scroll to position [745, 0]
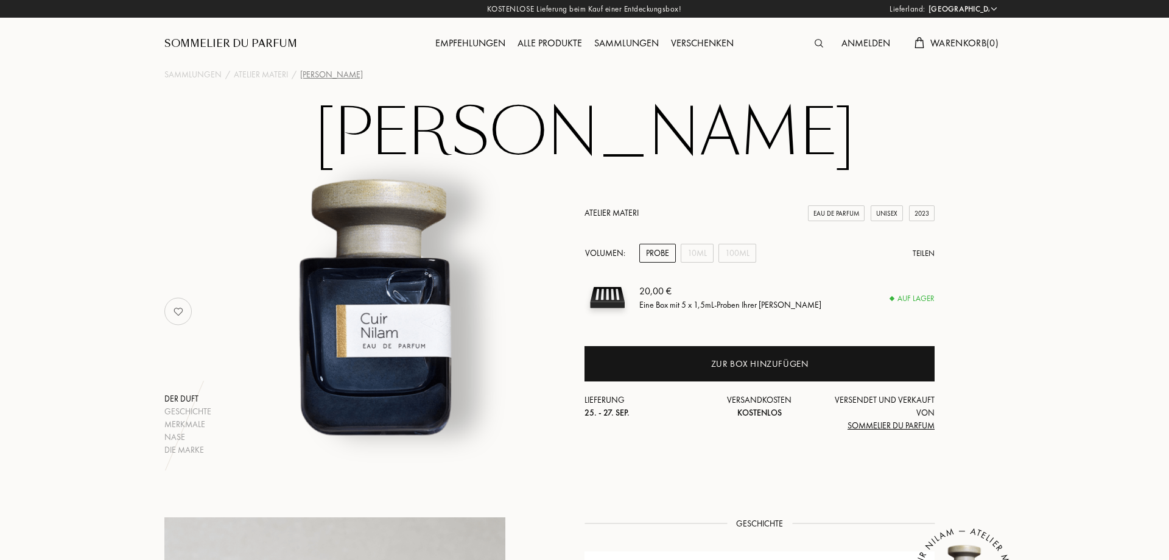
select select "DE"
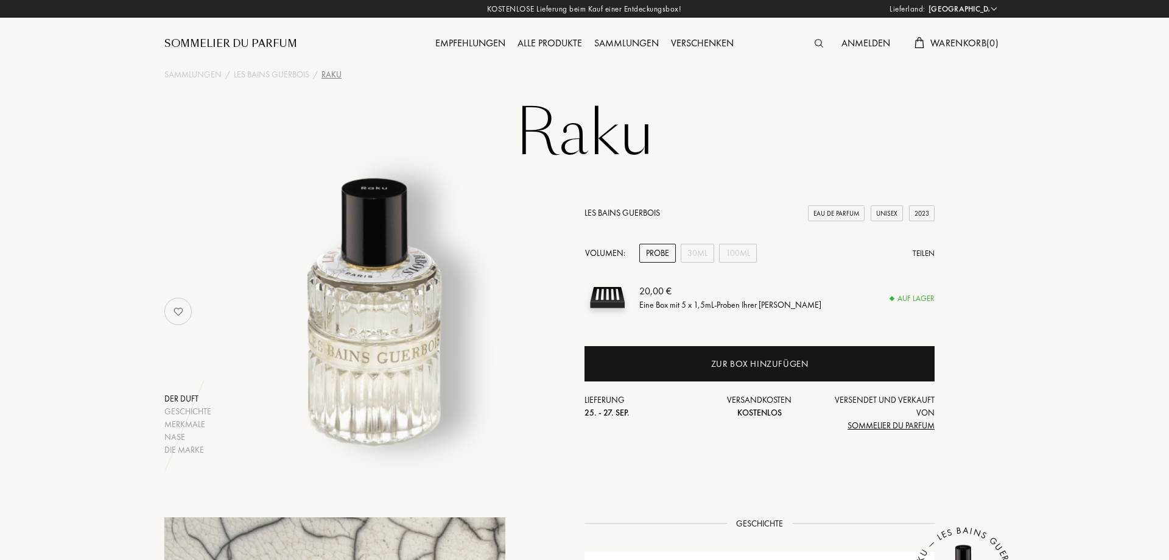
select select "DE"
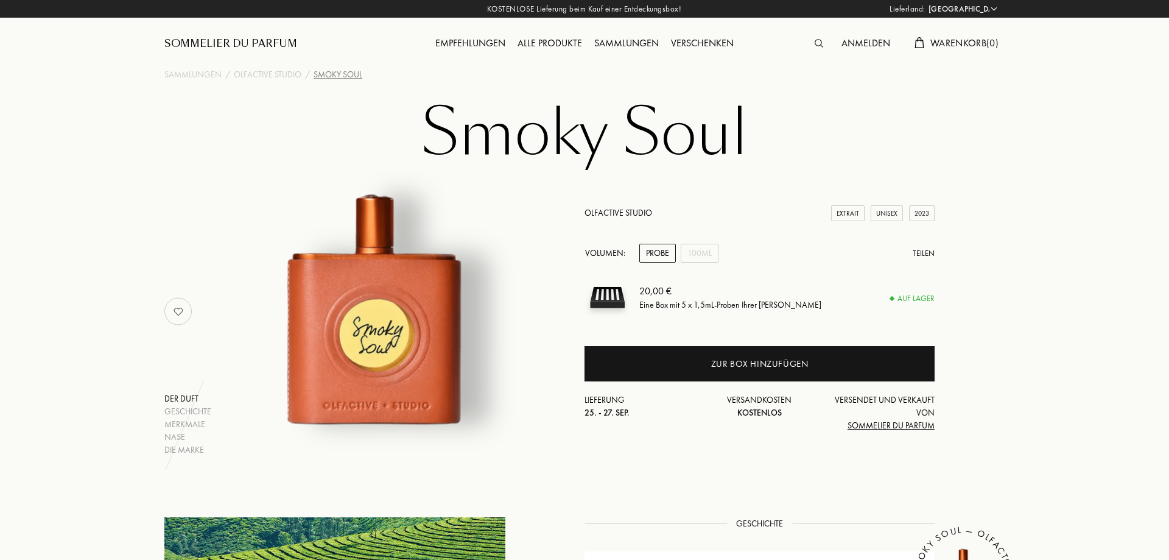
select select "DE"
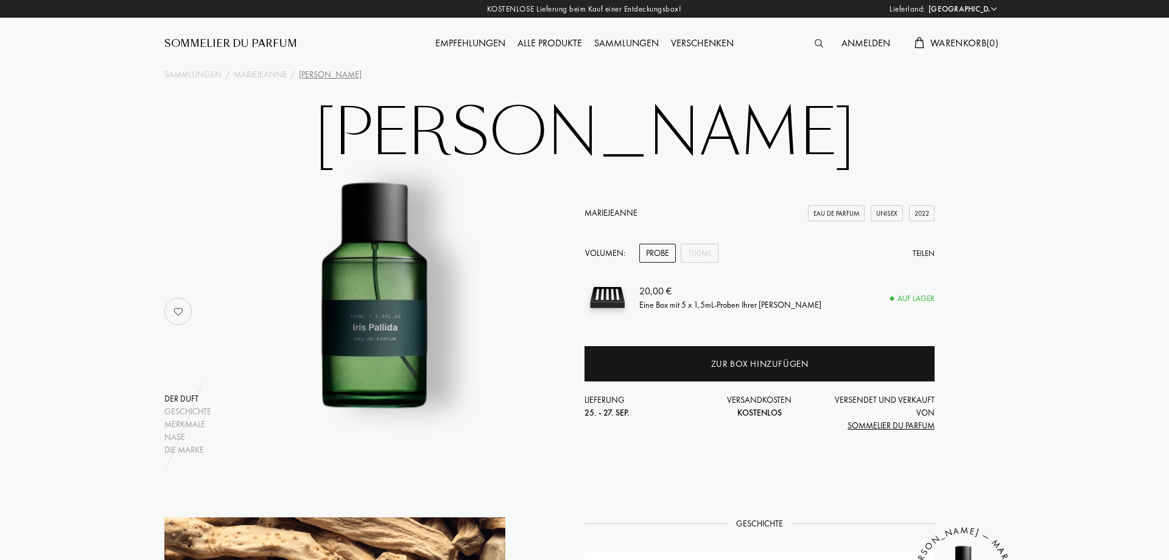
select select "DE"
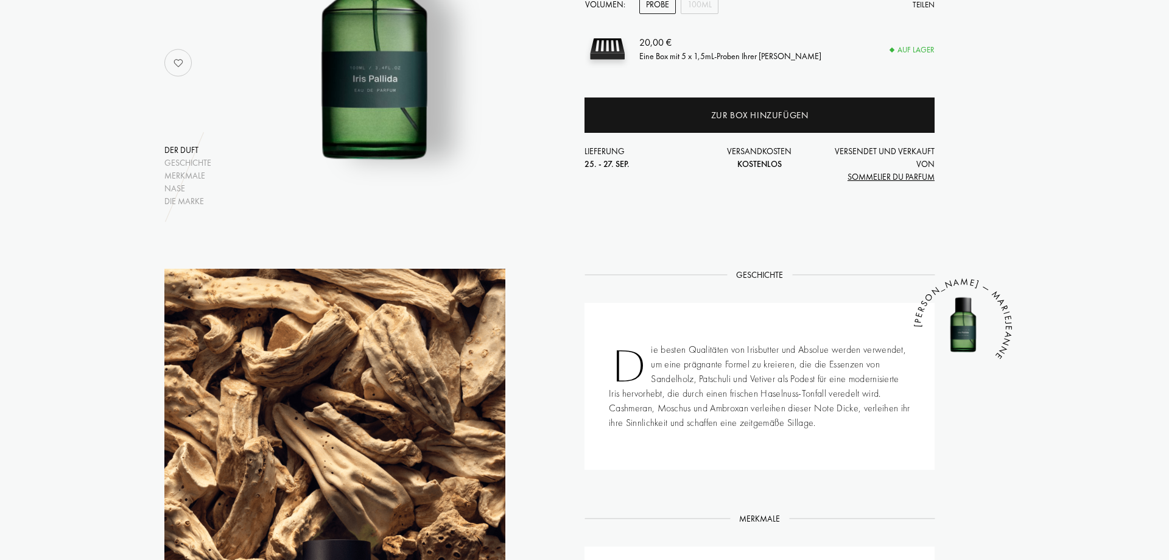
scroll to position [62, 0]
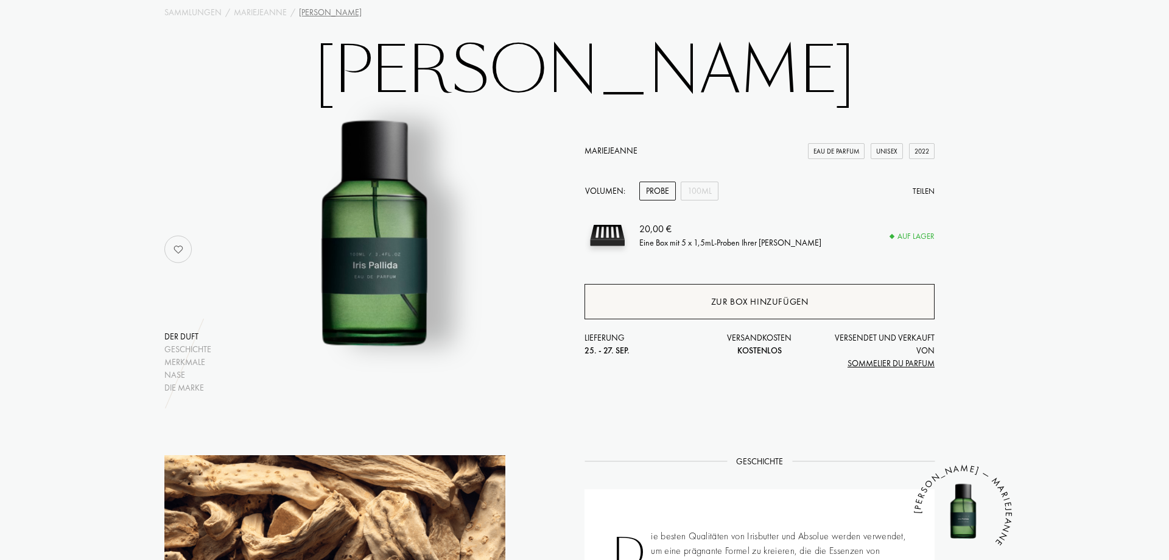
click at [670, 301] on div "Zur Box hinzufügen" at bounding box center [760, 301] width 350 height 35
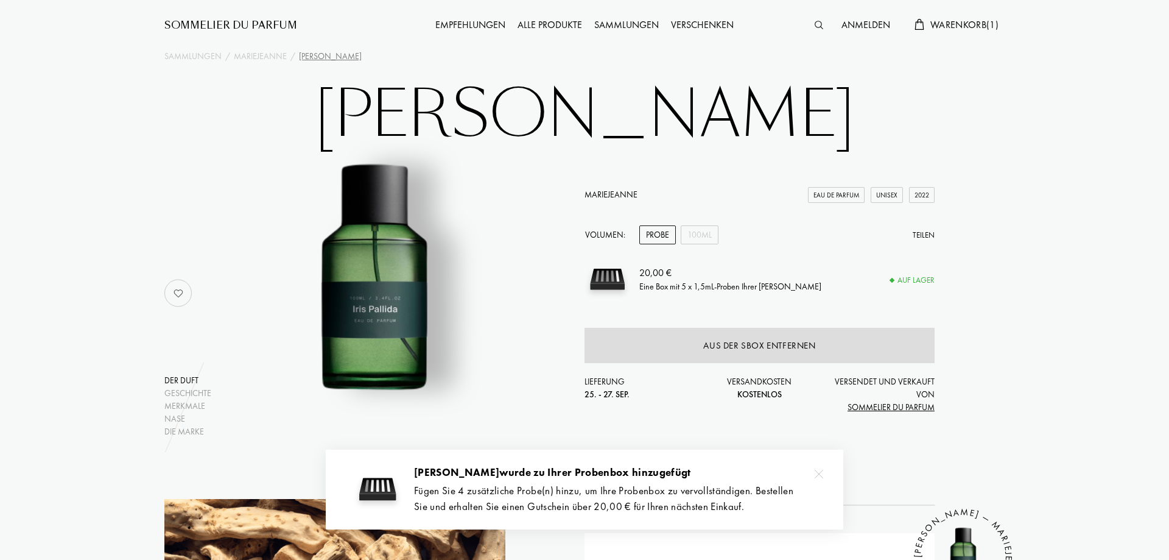
scroll to position [0, 0]
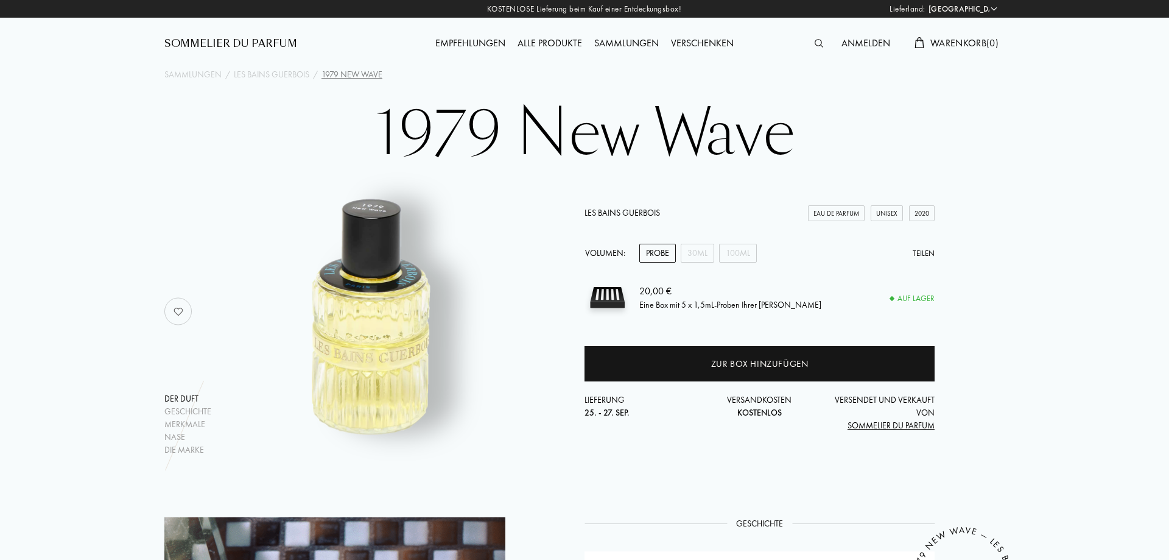
select select "DE"
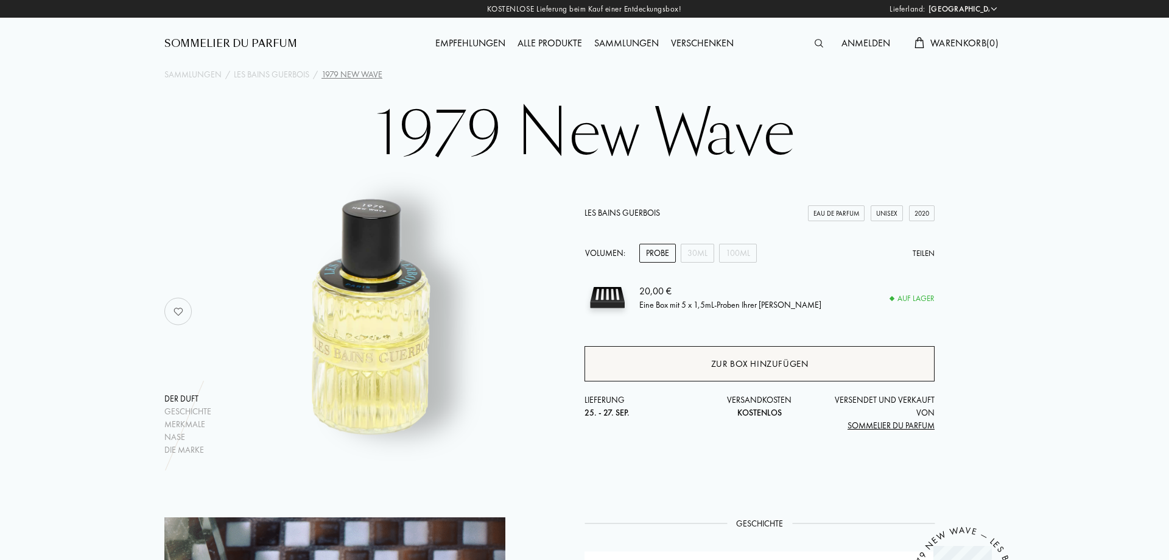
click at [745, 368] on div "Zur Box hinzufügen" at bounding box center [759, 364] width 97 height 14
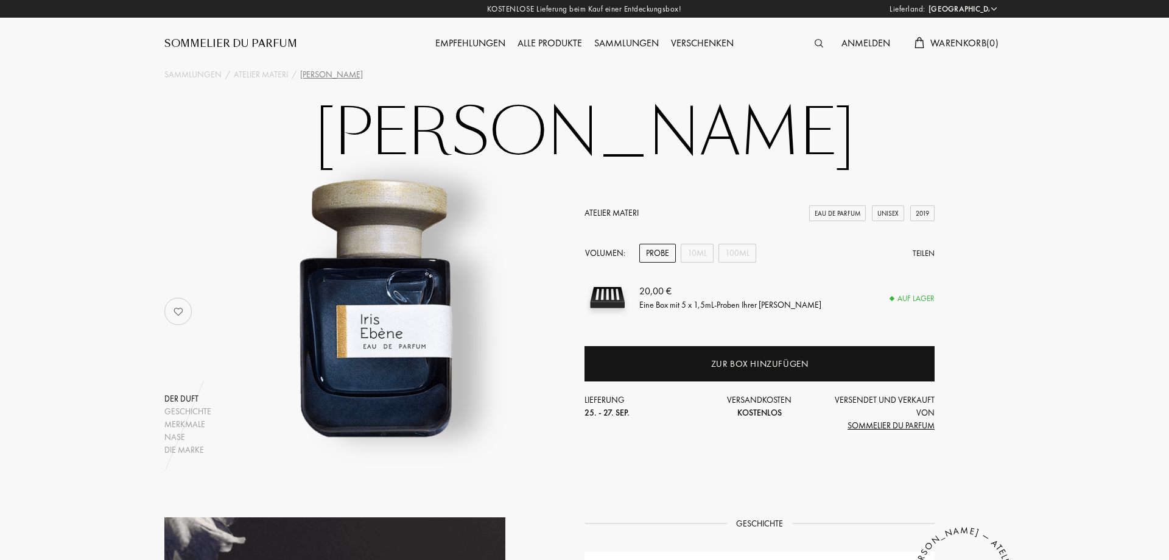
select select "DE"
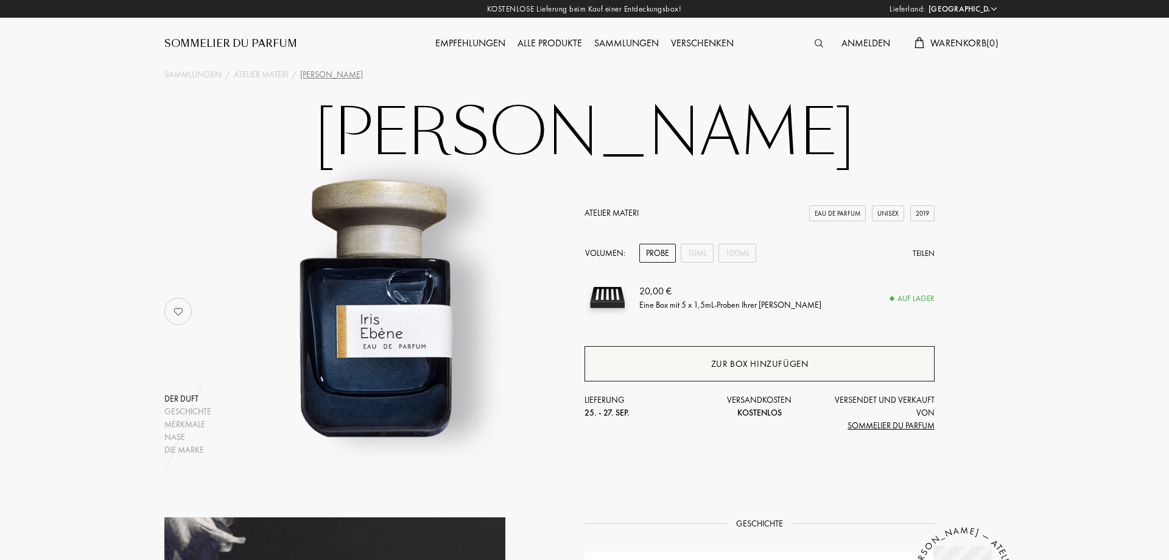
click at [769, 367] on div "Zur Box hinzufügen" at bounding box center [759, 364] width 97 height 14
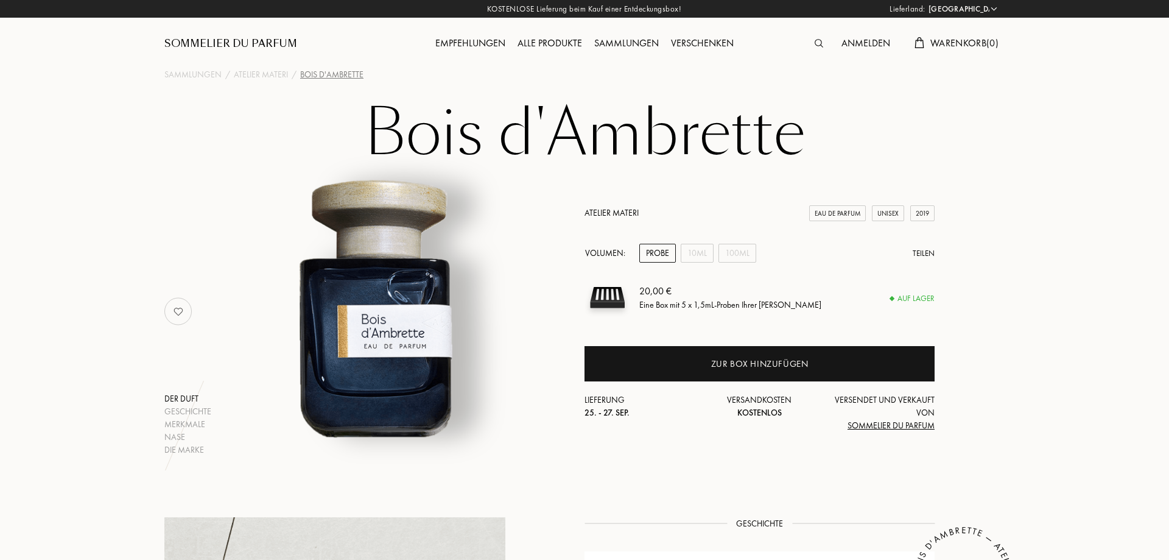
select select "DE"
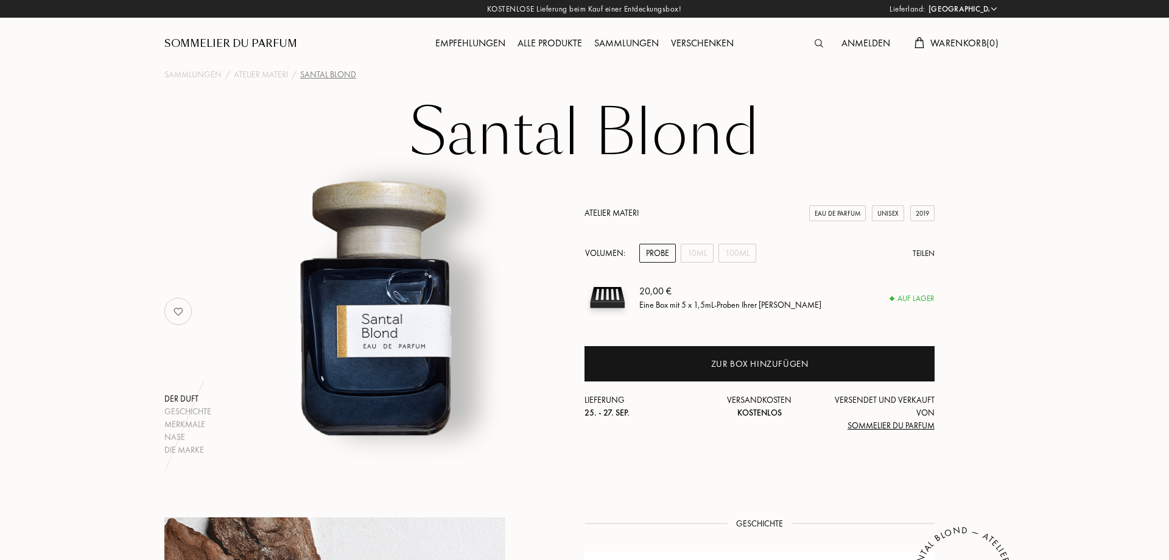
select select "DE"
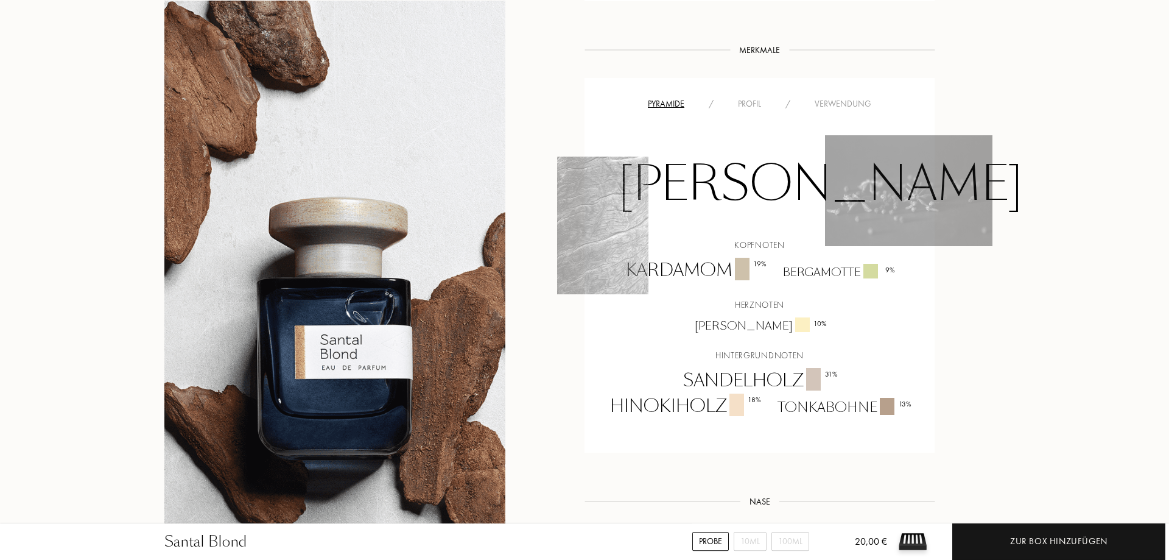
scroll to position [870, 0]
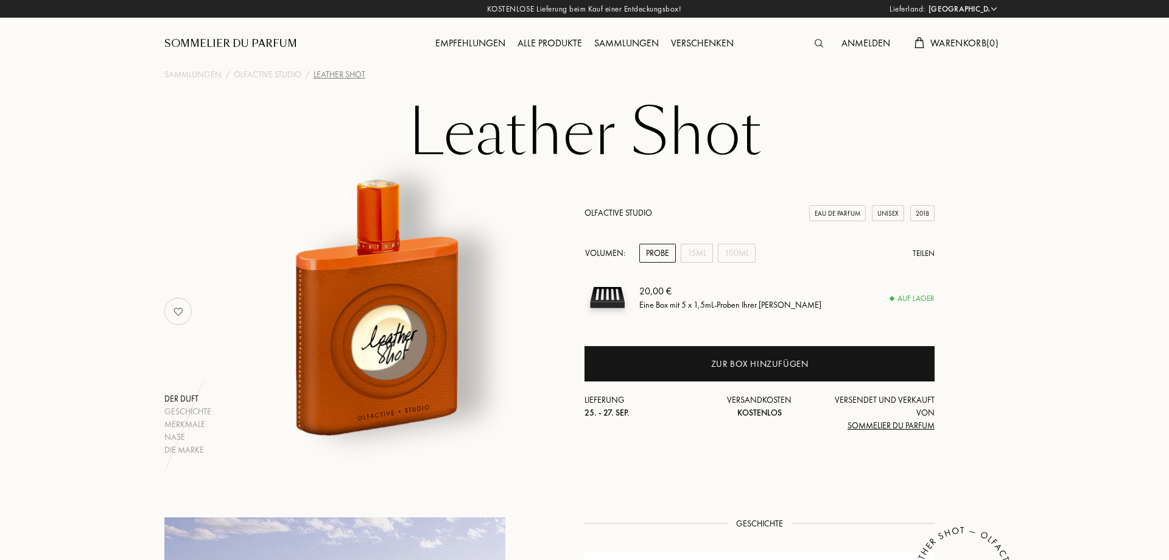
select select "DE"
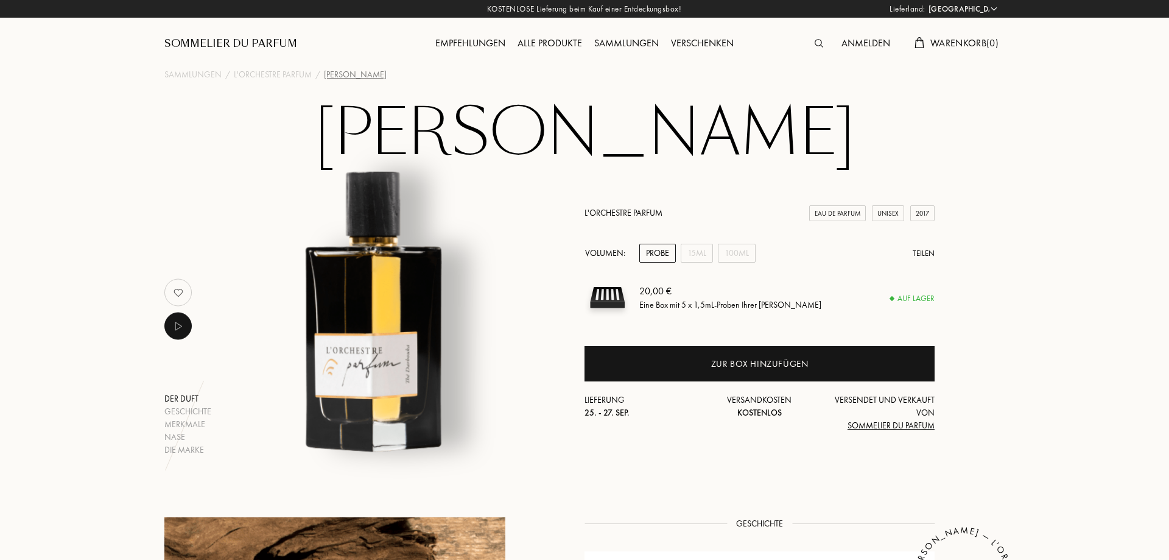
select select "DE"
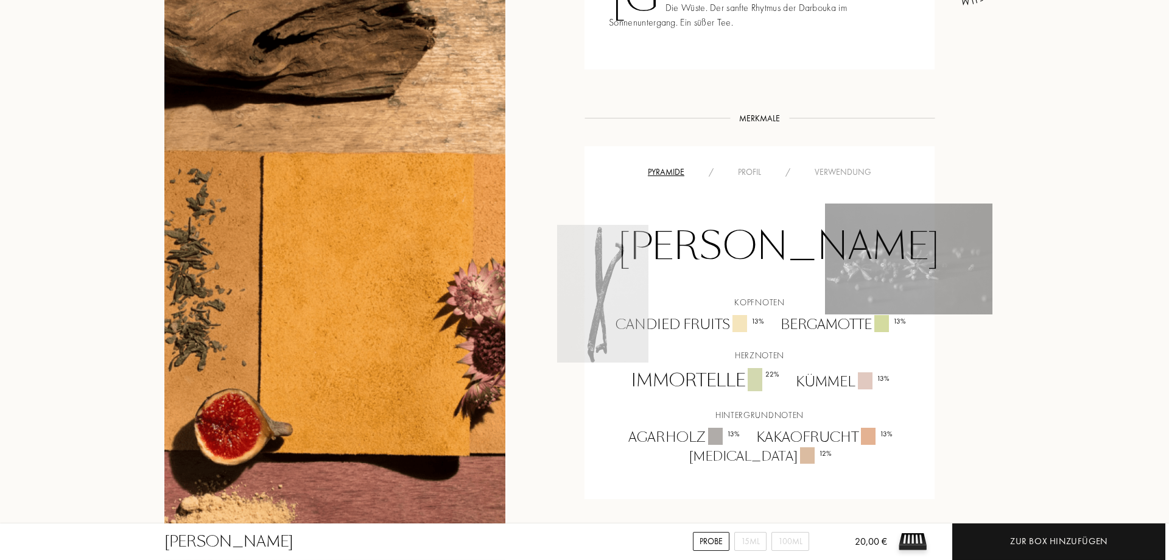
scroll to position [621, 0]
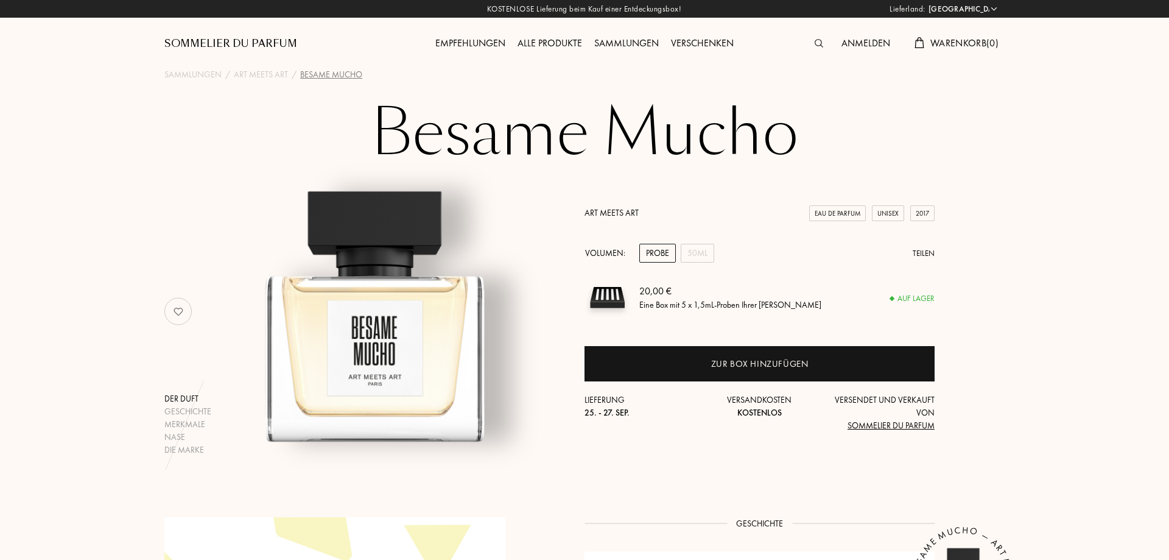
select select "DE"
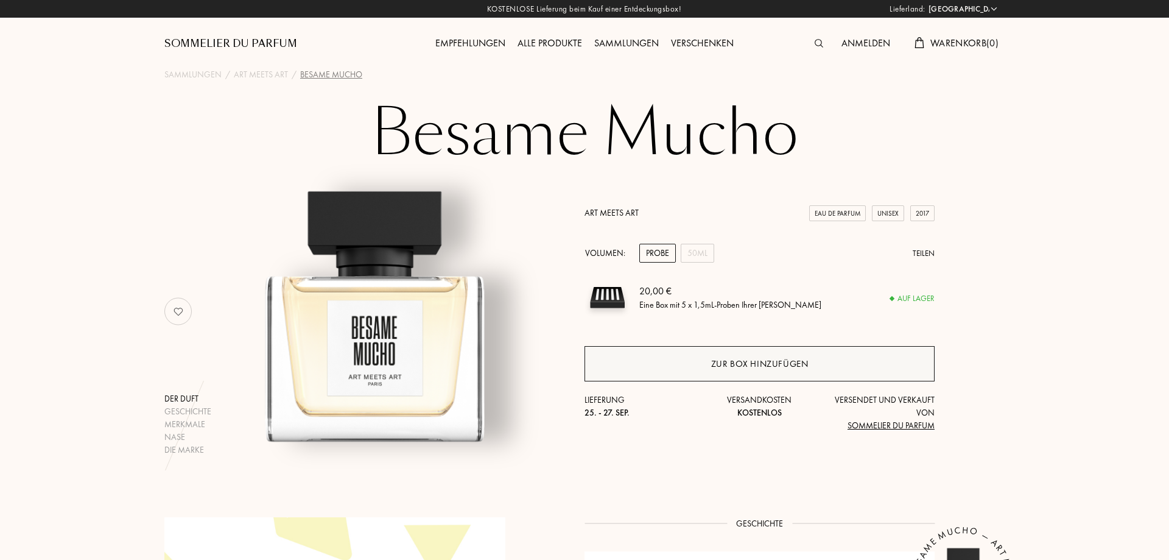
click at [827, 356] on div "Zur Box hinzufügen" at bounding box center [760, 363] width 350 height 35
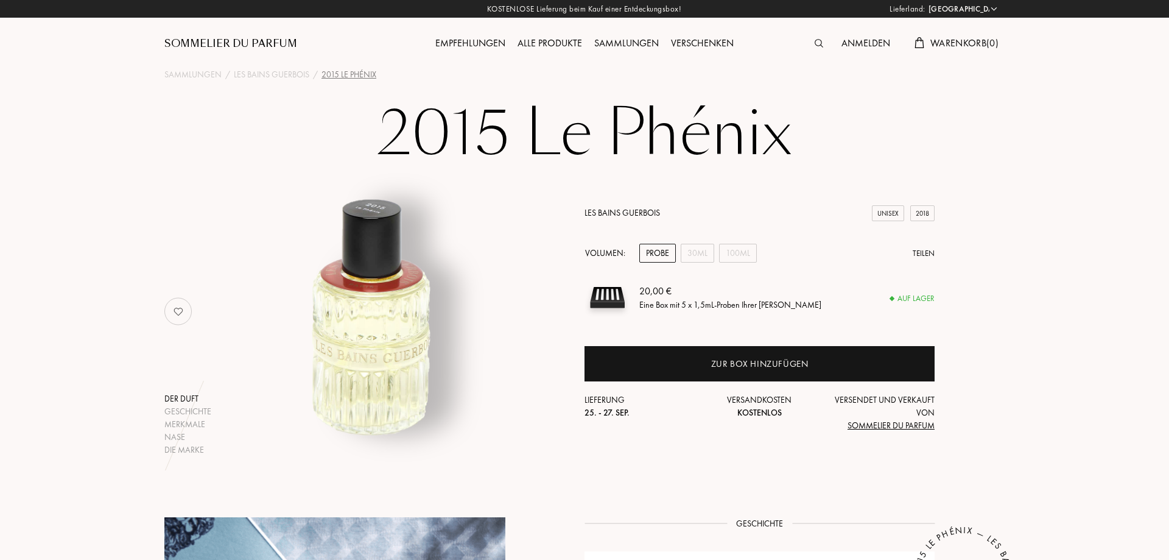
select select "DE"
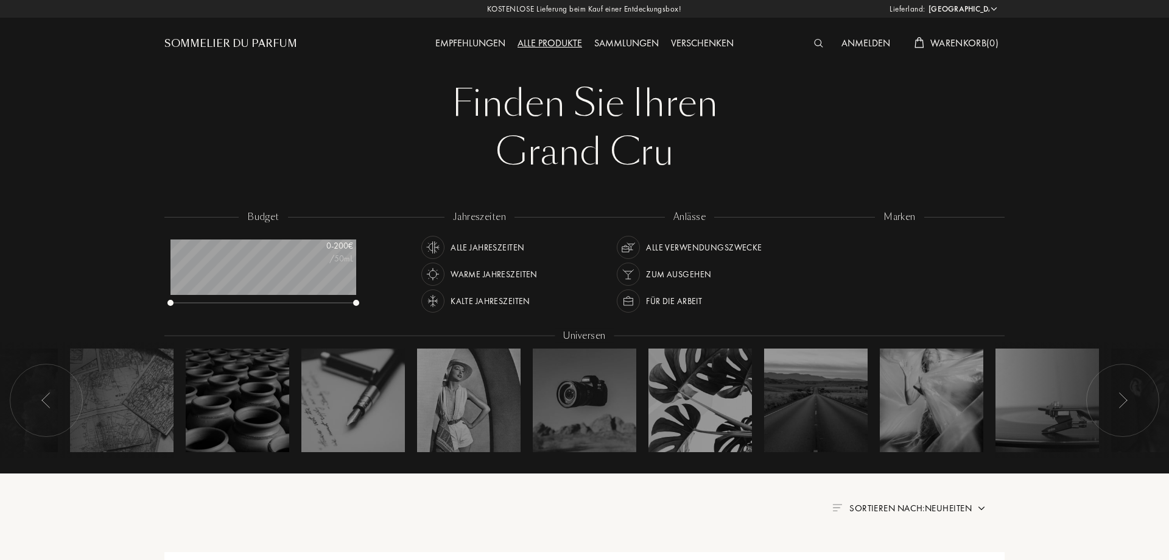
select select "DE"
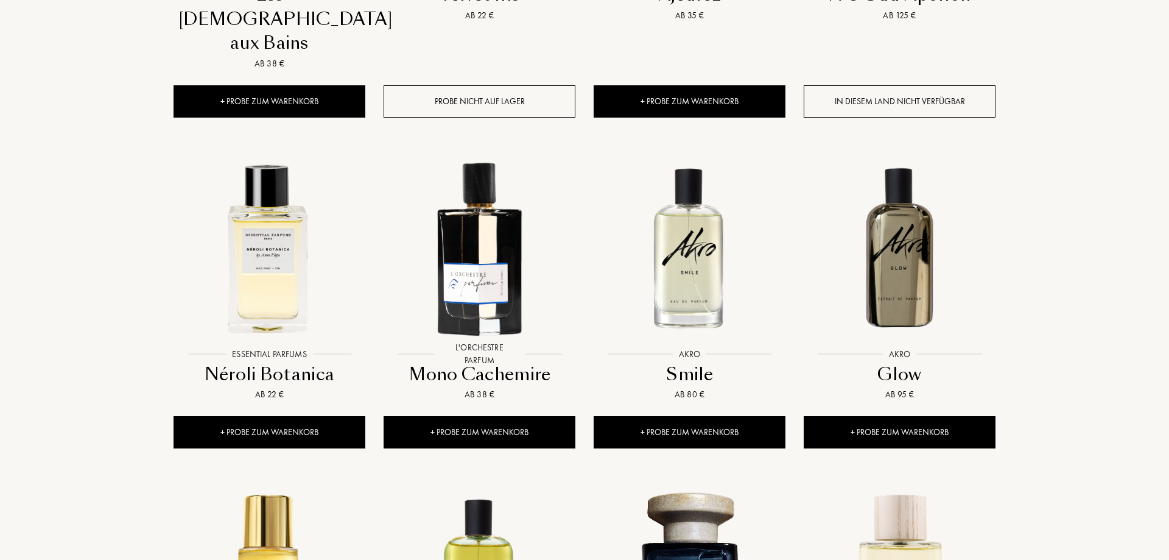
scroll to position [808, 0]
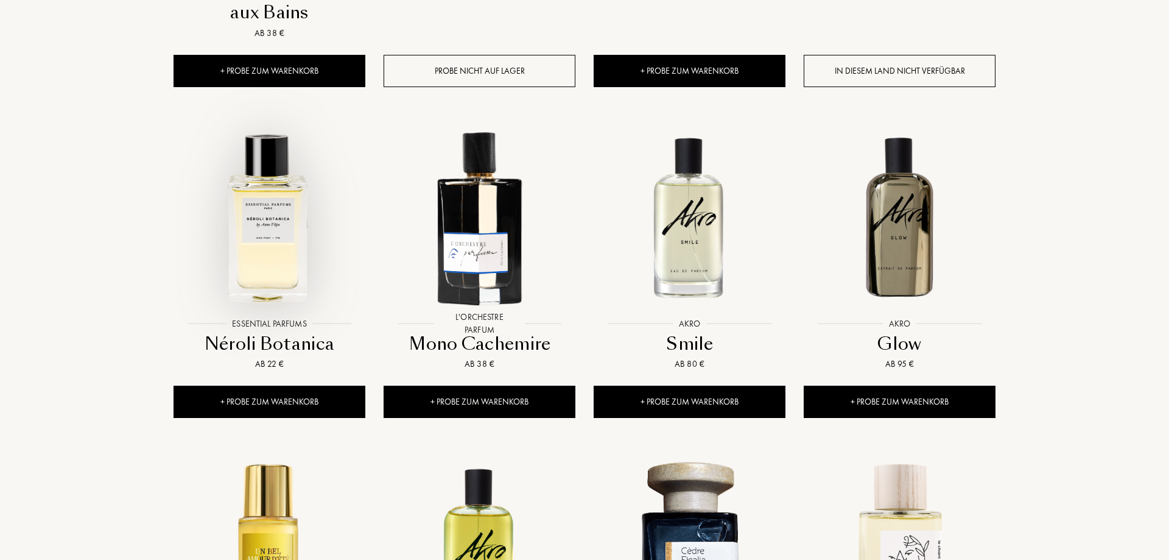
click at [303, 184] on img at bounding box center [269, 216] width 189 height 189
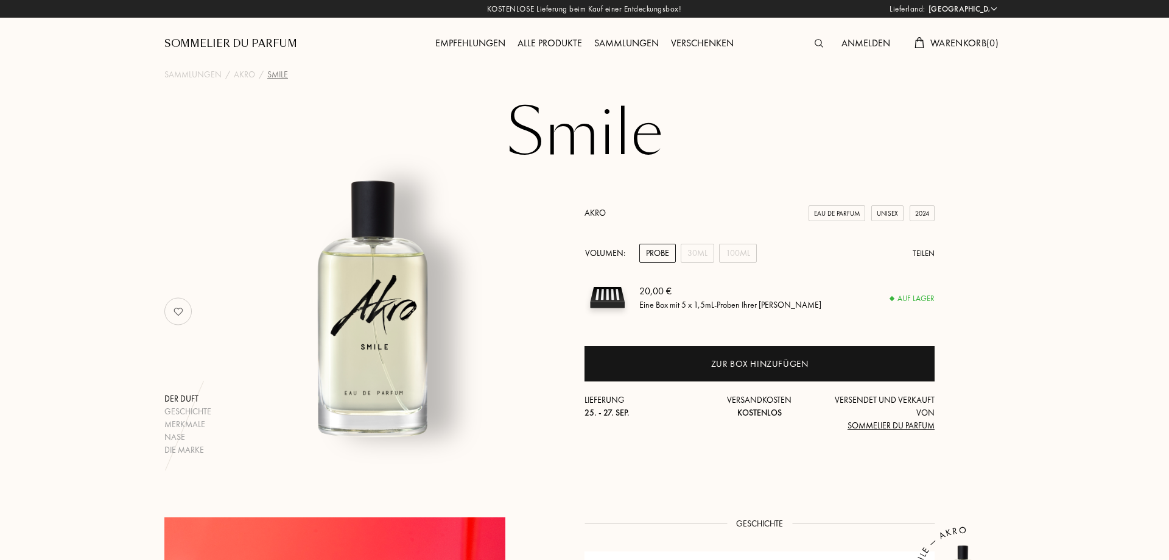
select select "DE"
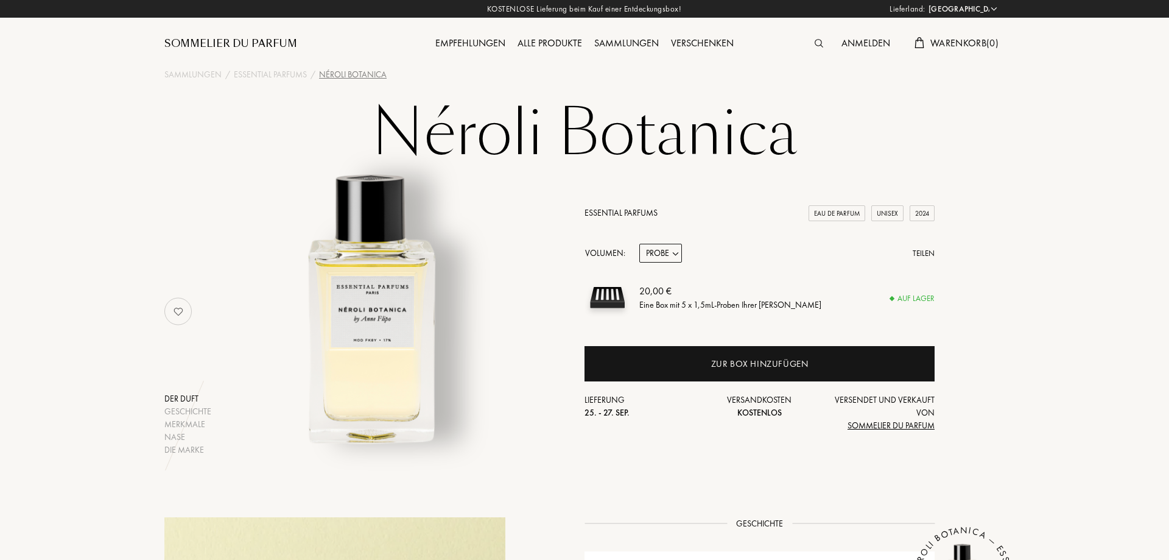
select select "DE"
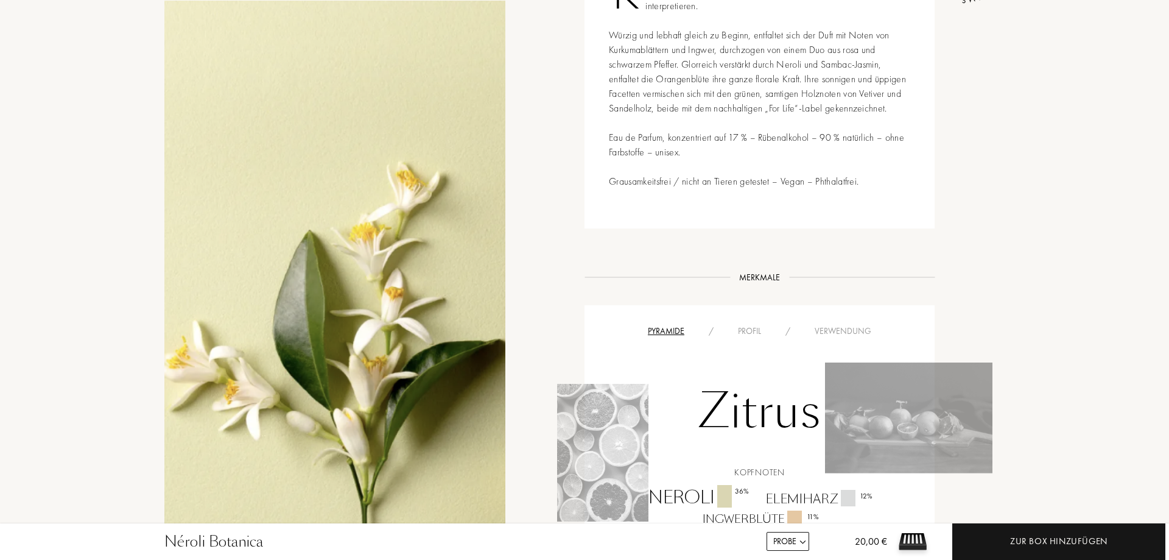
scroll to position [808, 0]
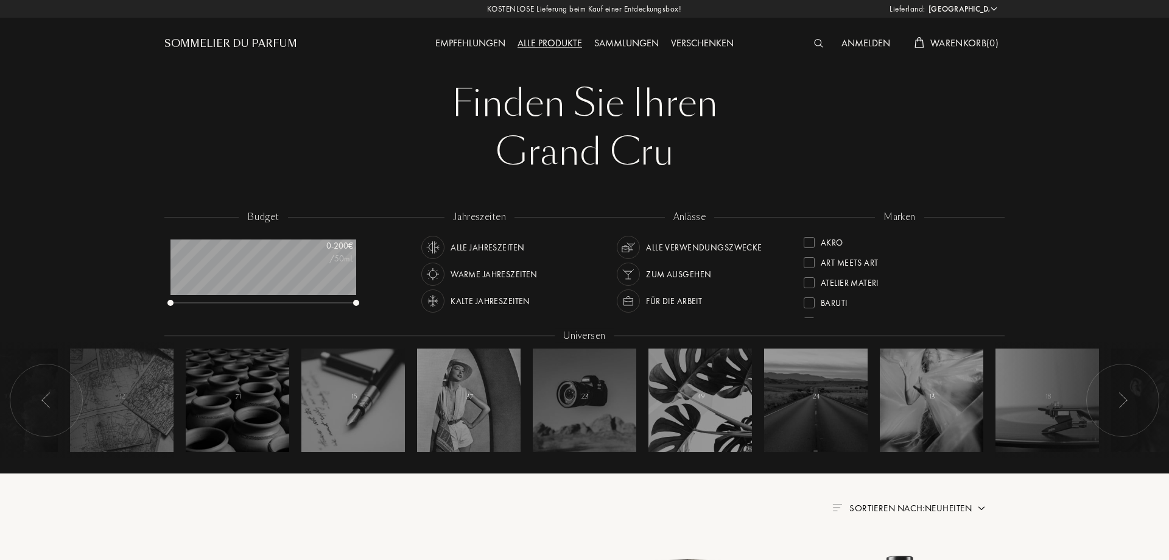
select select "DE"
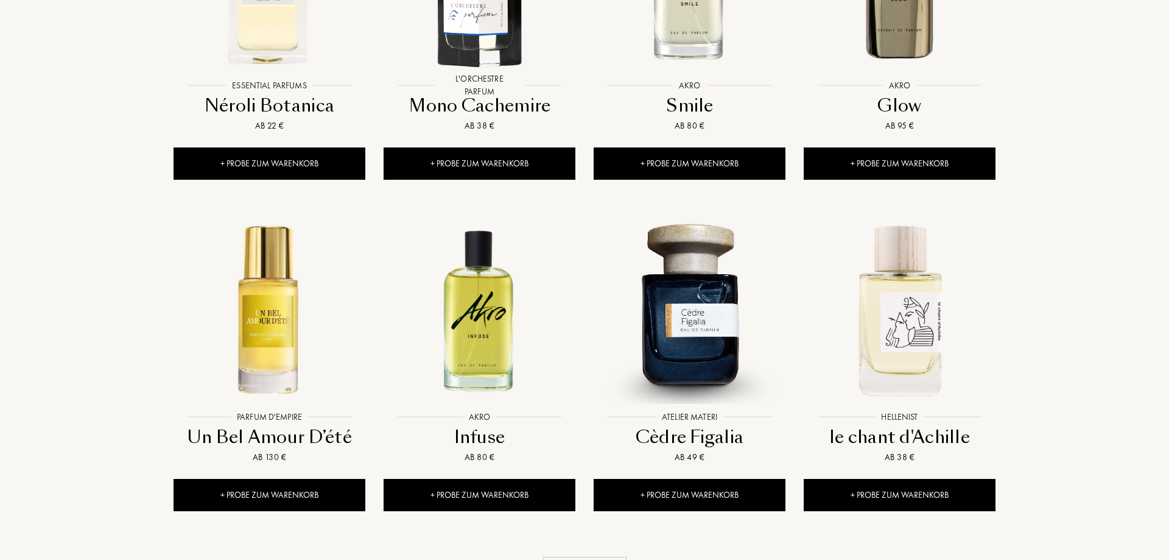
scroll to position [1121, 0]
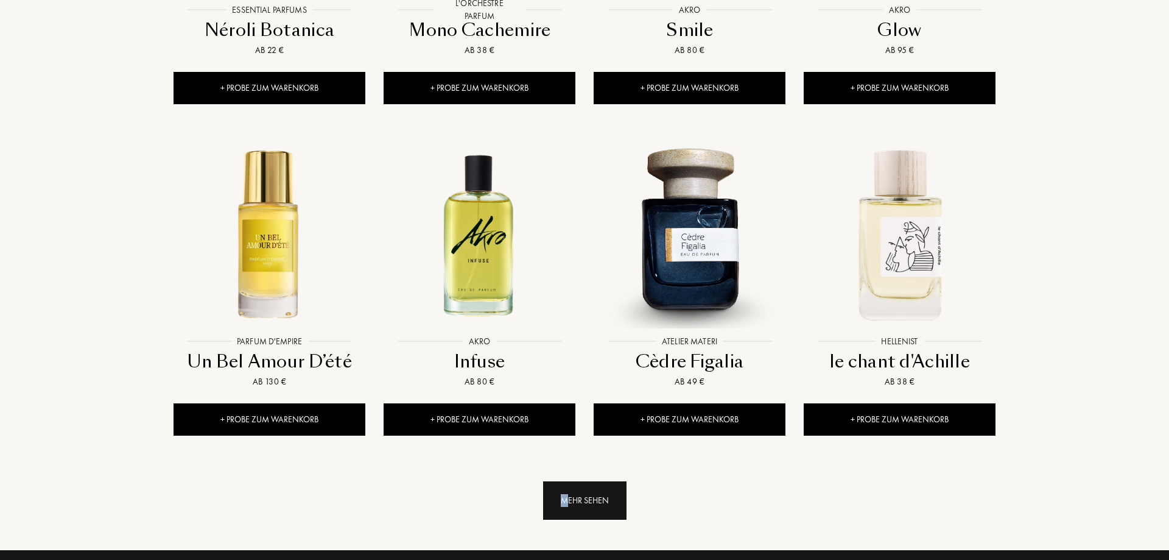
click at [566, 481] on div "Mehr sehen" at bounding box center [584, 500] width 83 height 38
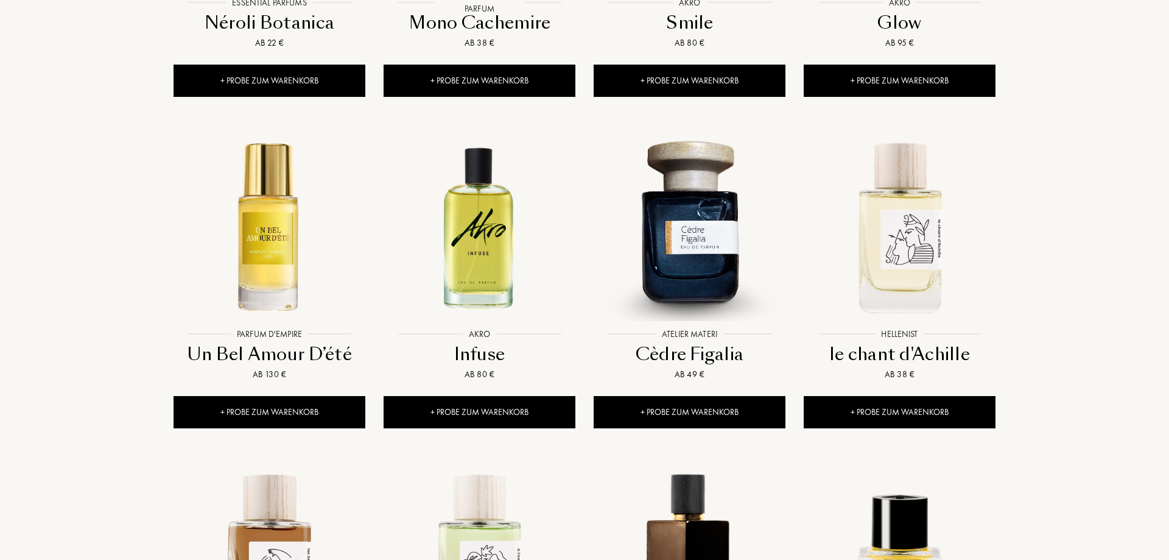
scroll to position [1370, 0]
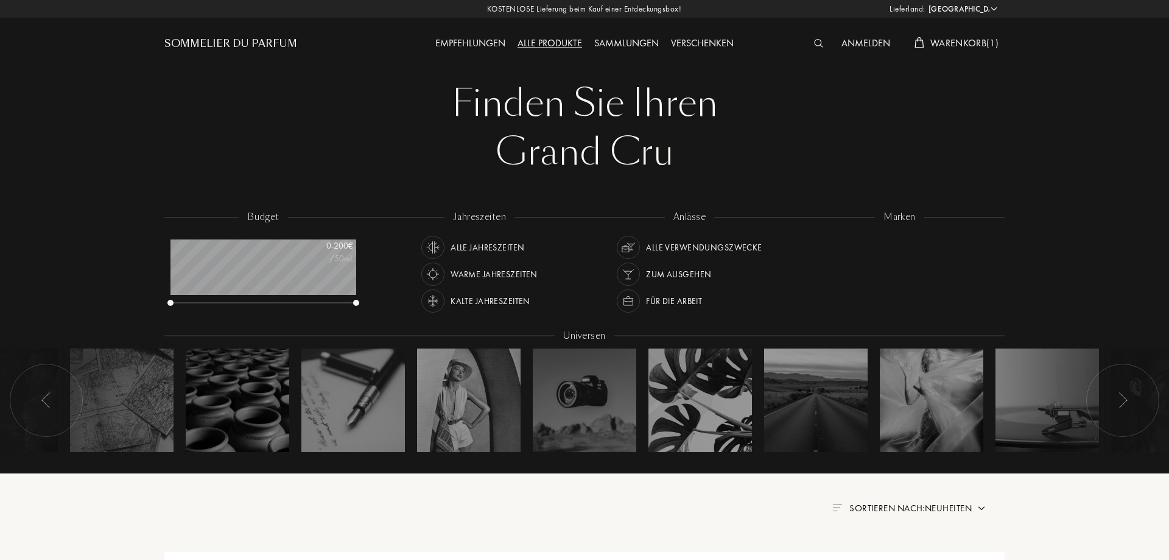
select select "DE"
click at [948, 49] on span "Warenkorb ( 1 )" at bounding box center [965, 43] width 68 height 13
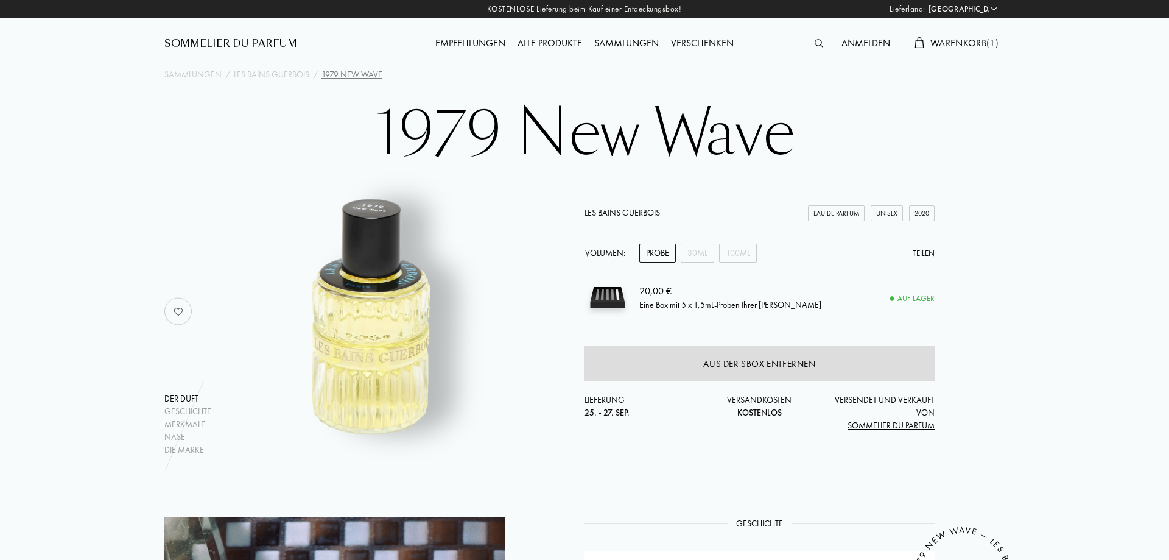
select select "DE"
click at [535, 50] on div "Alle Produkte" at bounding box center [550, 44] width 77 height 16
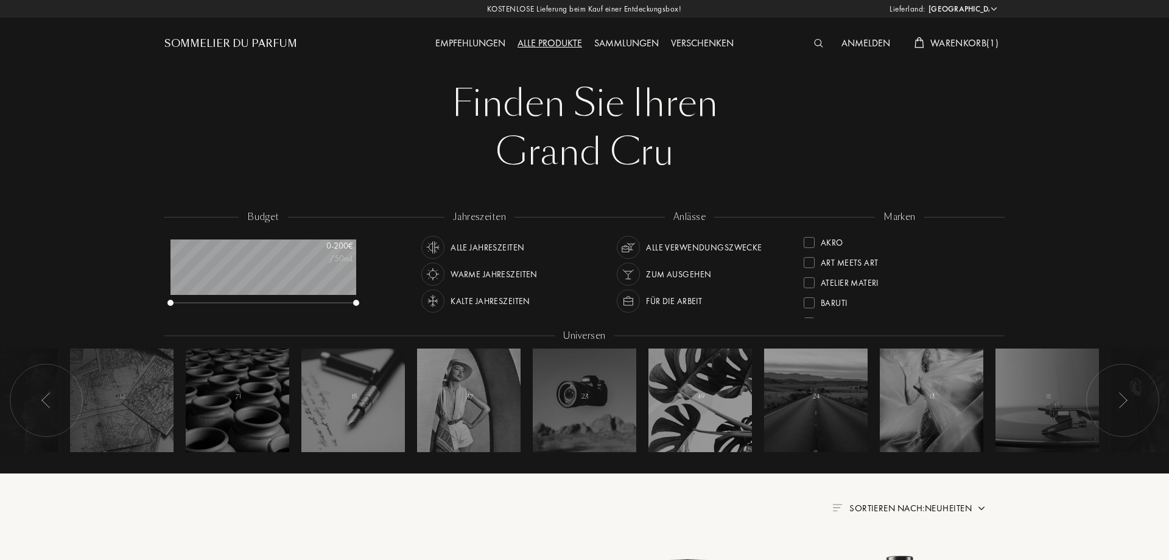
select select "DE"
click at [496, 300] on div "Kalte Jahreszeiten" at bounding box center [491, 300] width 80 height 23
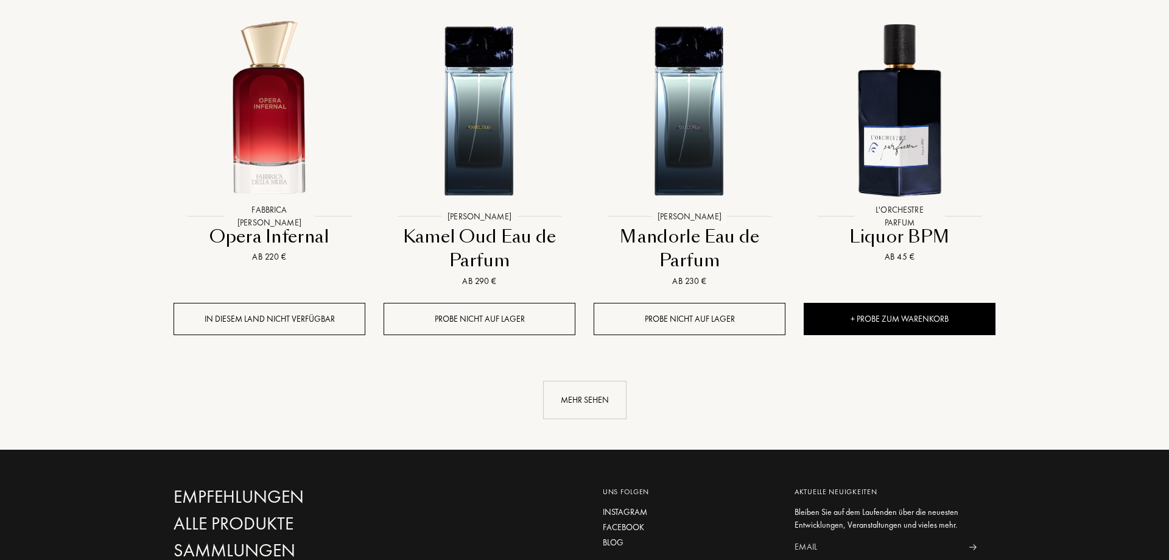
scroll to position [1118, 0]
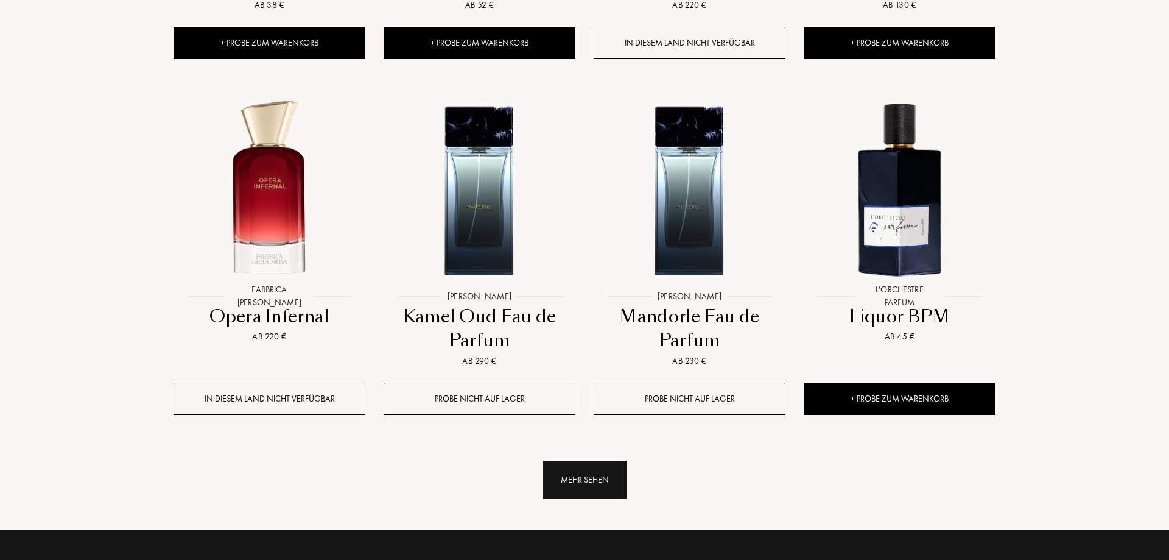
click at [579, 485] on div "Mehr sehen" at bounding box center [584, 479] width 83 height 38
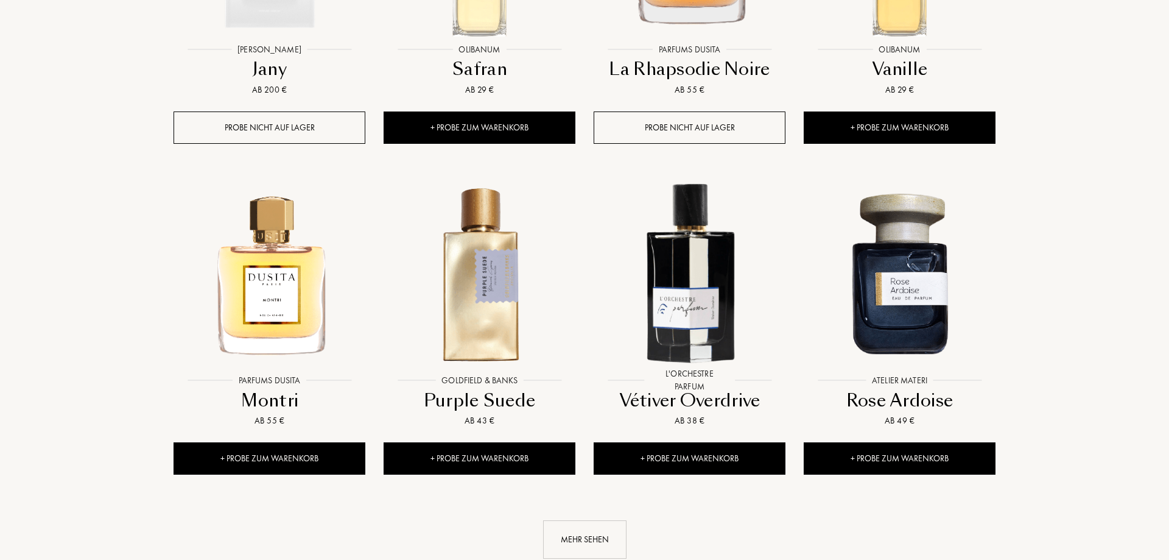
scroll to position [2112, 0]
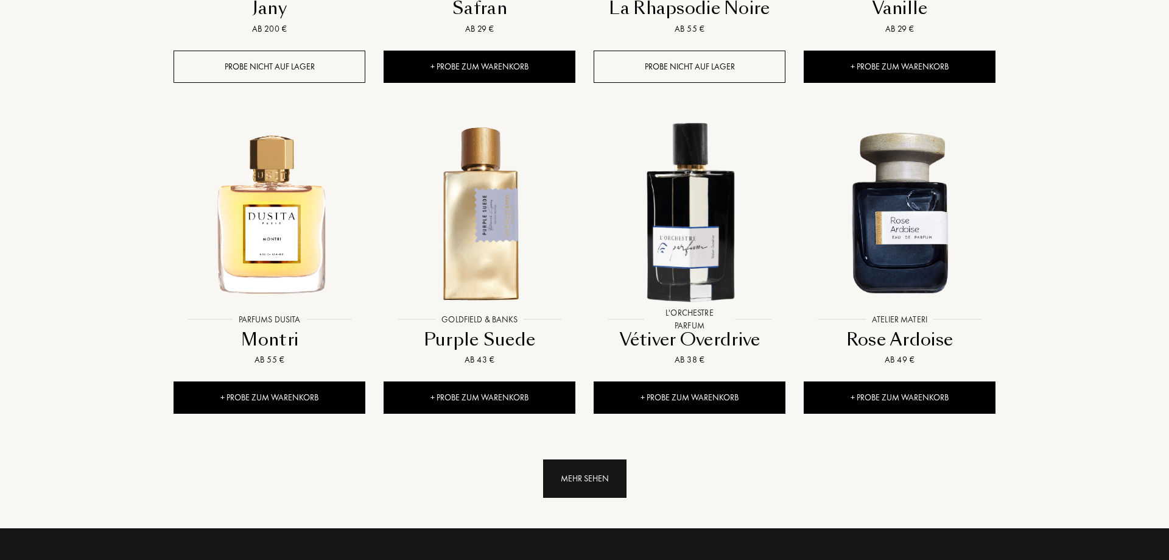
click at [605, 484] on div "Mehr sehen" at bounding box center [584, 478] width 83 height 38
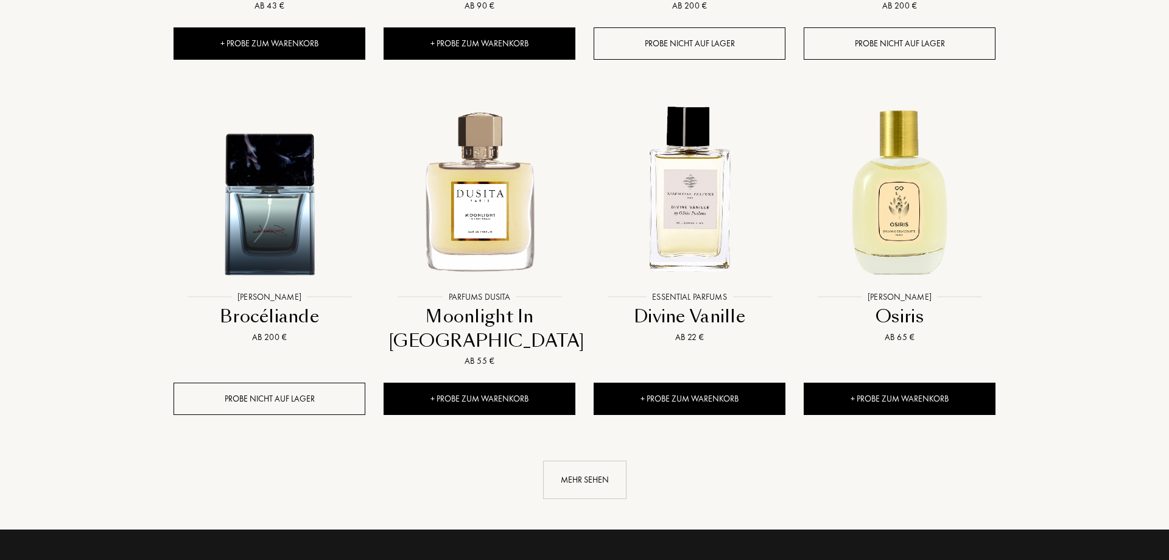
scroll to position [3168, 0]
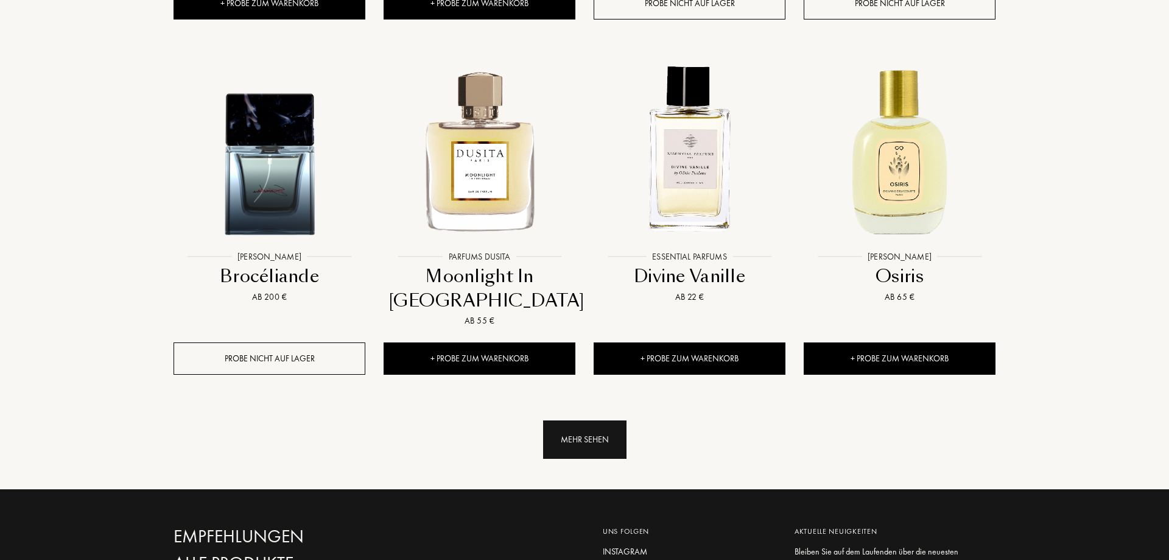
click at [600, 434] on div "Mehr sehen" at bounding box center [584, 439] width 83 height 38
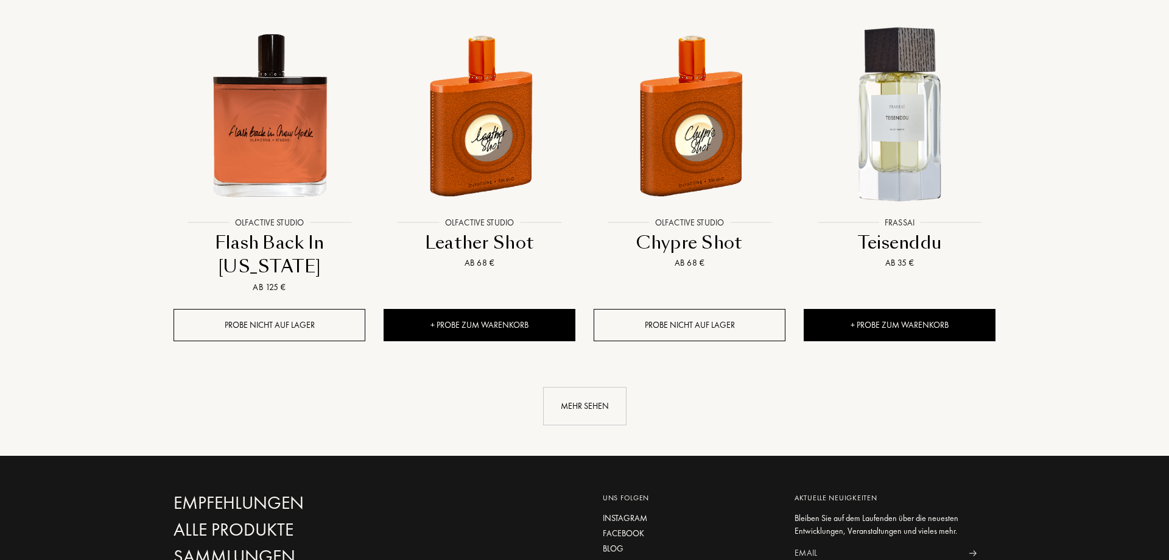
scroll to position [4224, 0]
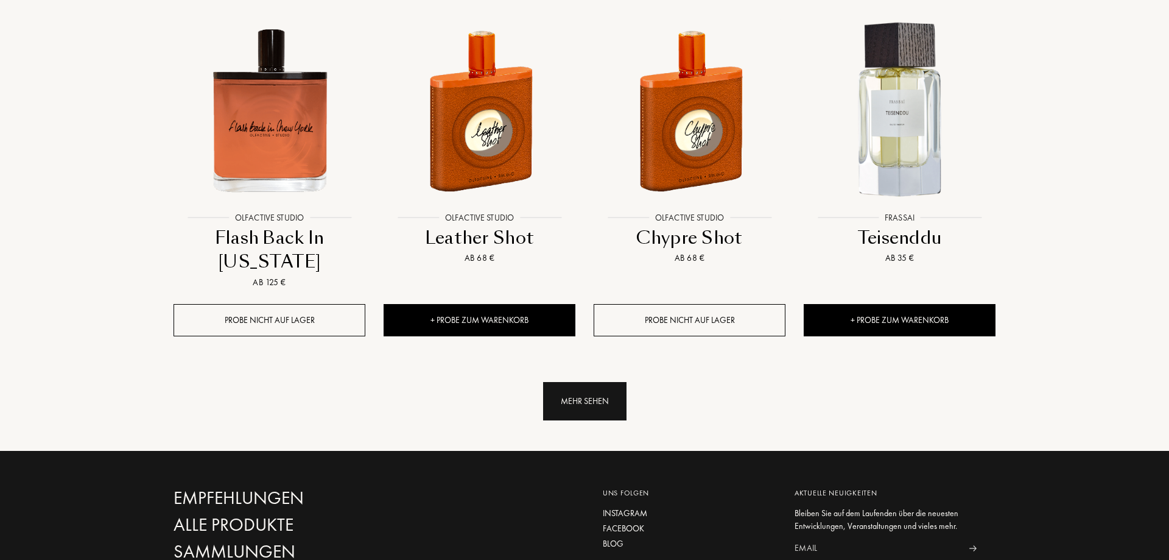
click at [597, 396] on div "Mehr sehen" at bounding box center [584, 401] width 83 height 38
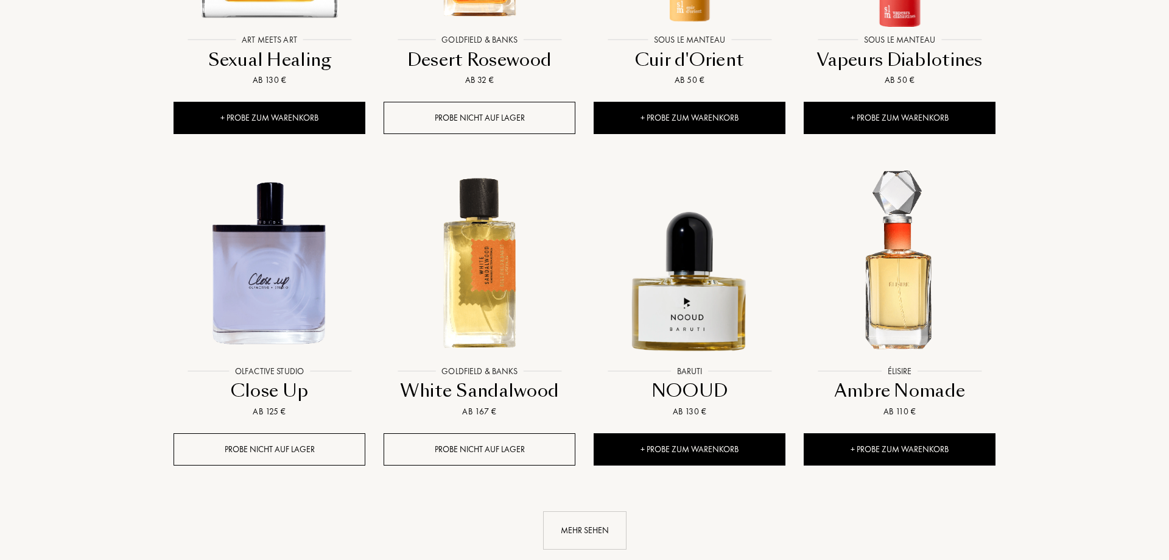
scroll to position [5280, 0]
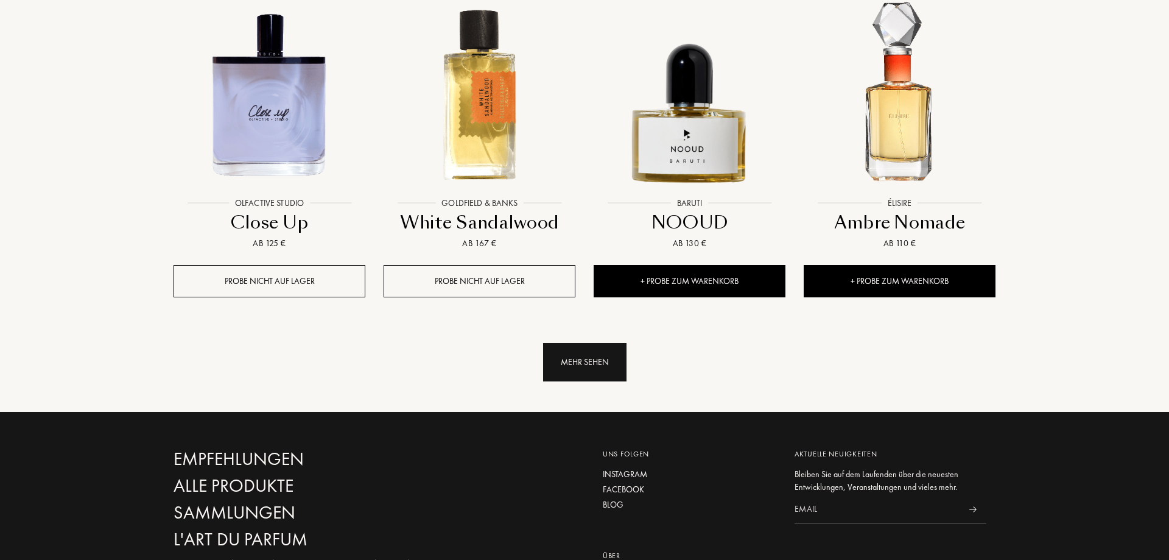
click at [591, 376] on div "Mehr sehen" at bounding box center [584, 362] width 83 height 38
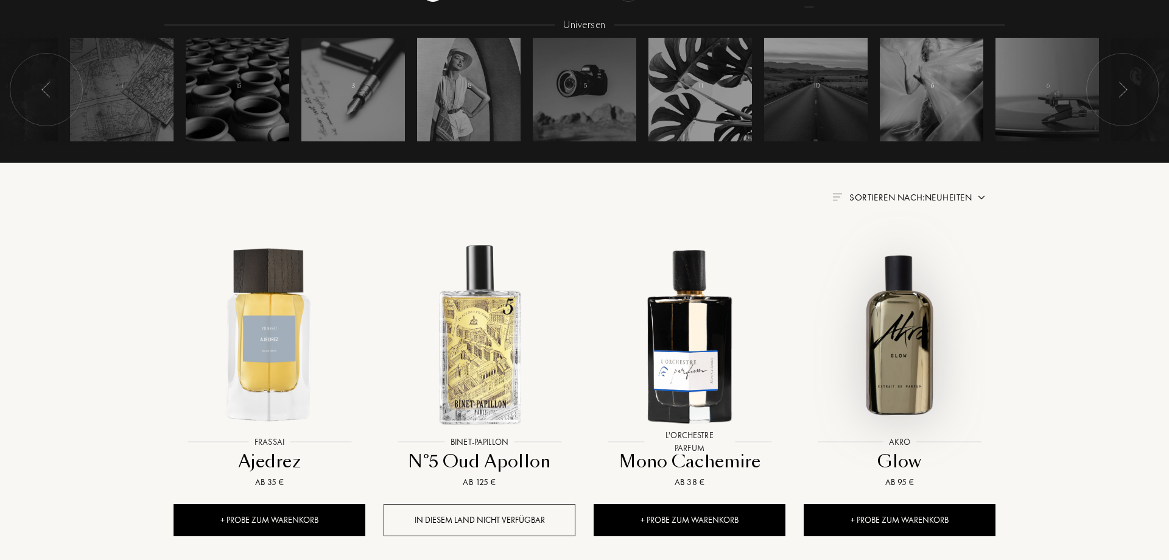
scroll to position [0, 0]
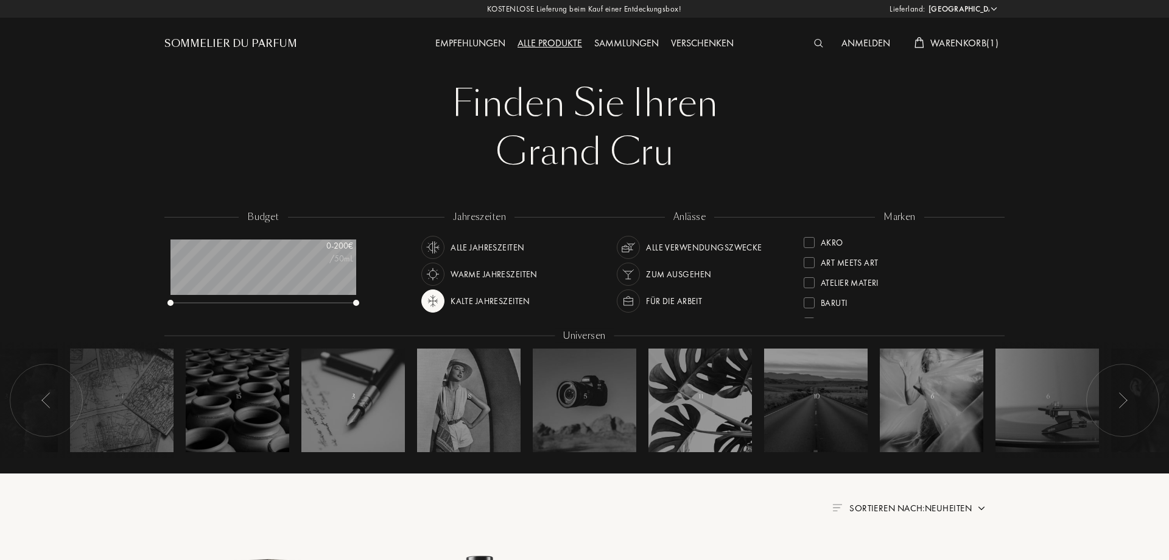
click at [432, 297] on img at bounding box center [432, 300] width 17 height 17
click at [622, 47] on div "Sammlungen" at bounding box center [626, 44] width 77 height 16
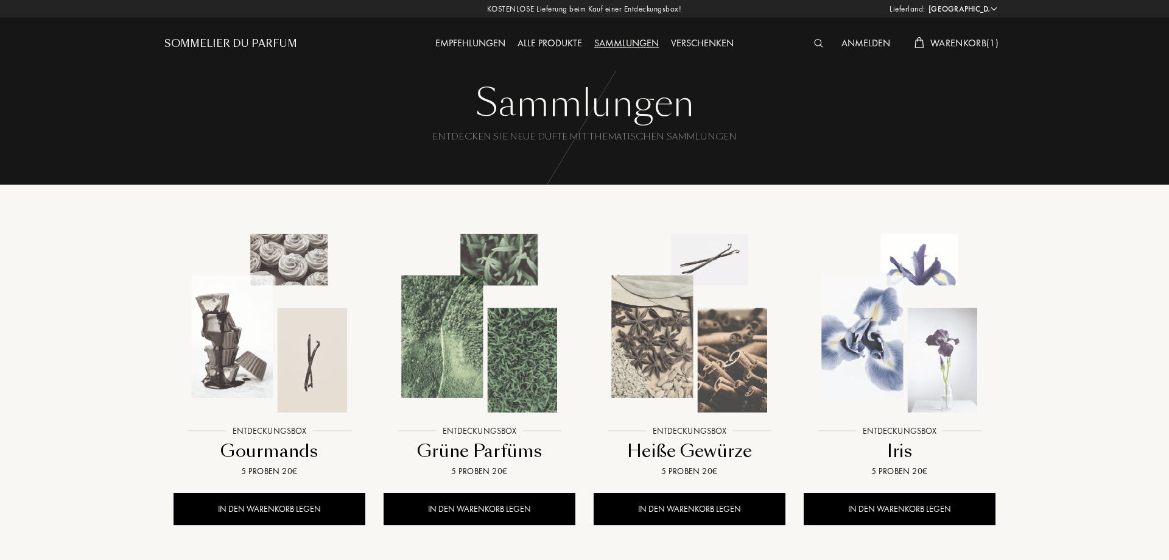
select select "DE"
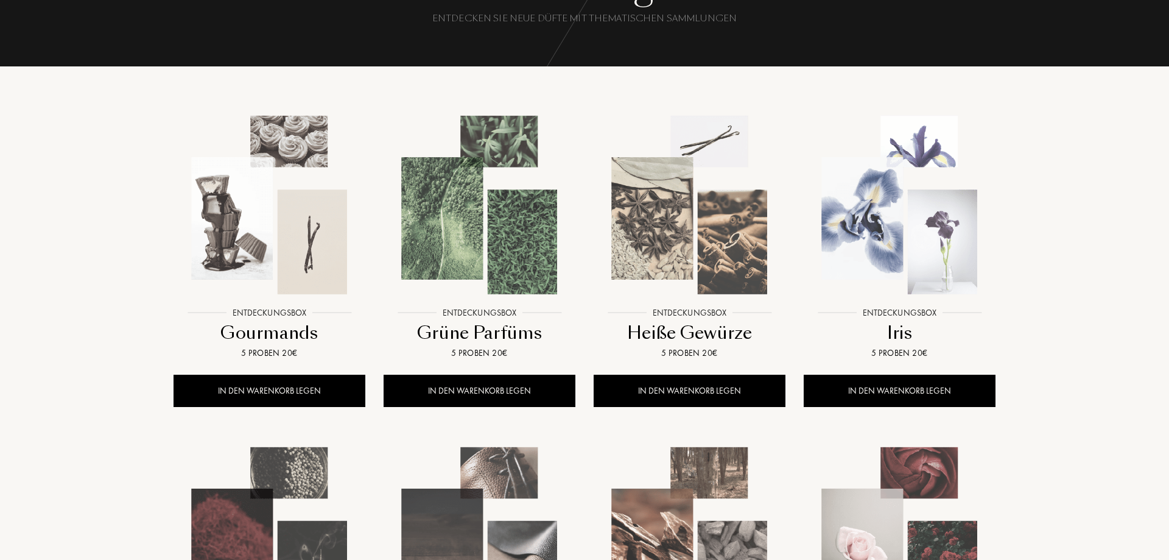
scroll to position [186, 0]
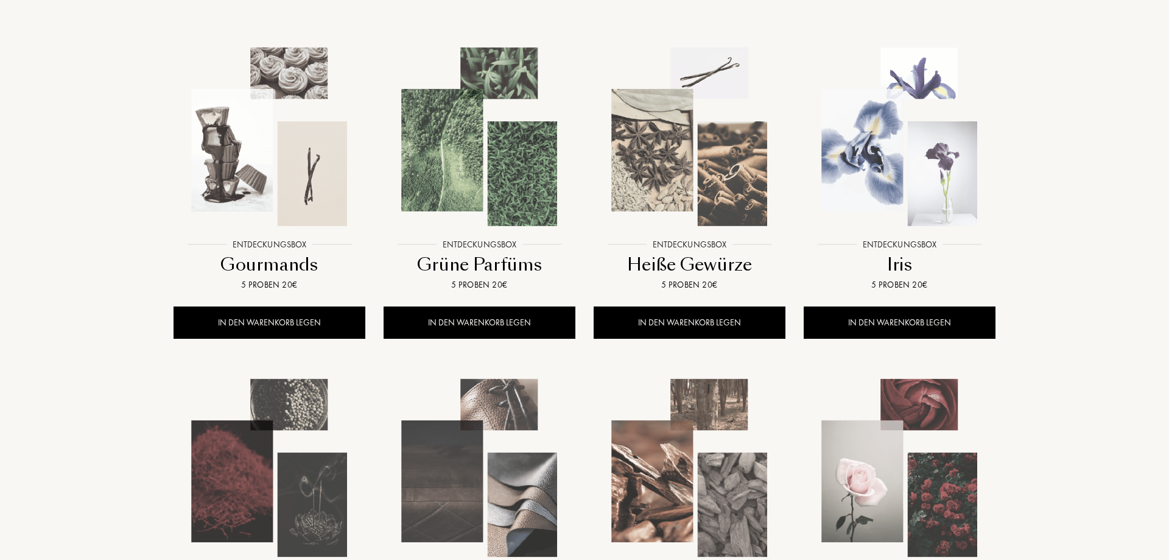
click at [263, 128] on img at bounding box center [269, 136] width 189 height 189
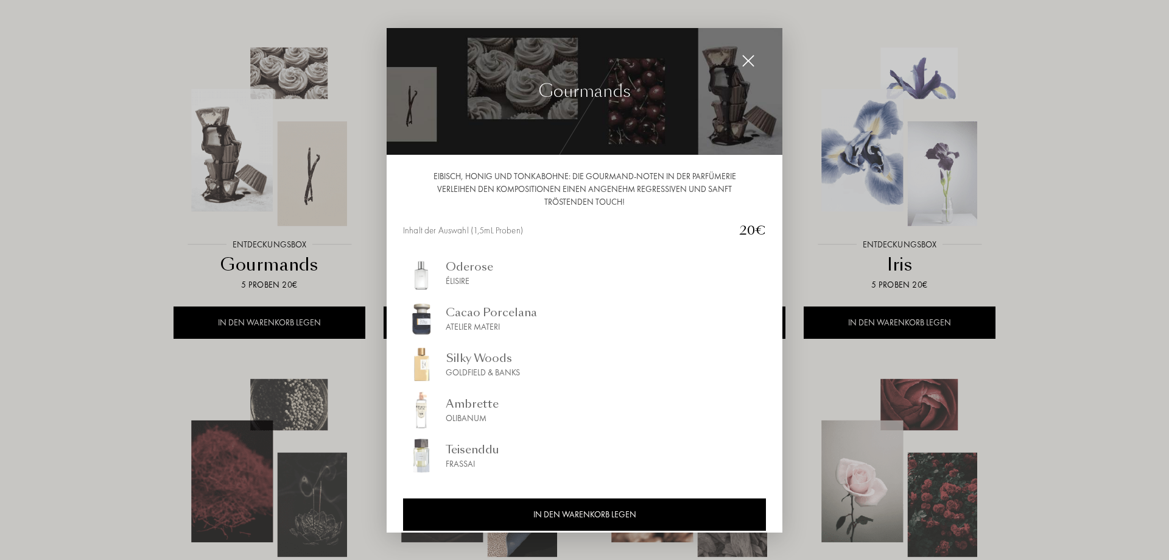
click at [750, 65] on img at bounding box center [748, 60] width 13 height 13
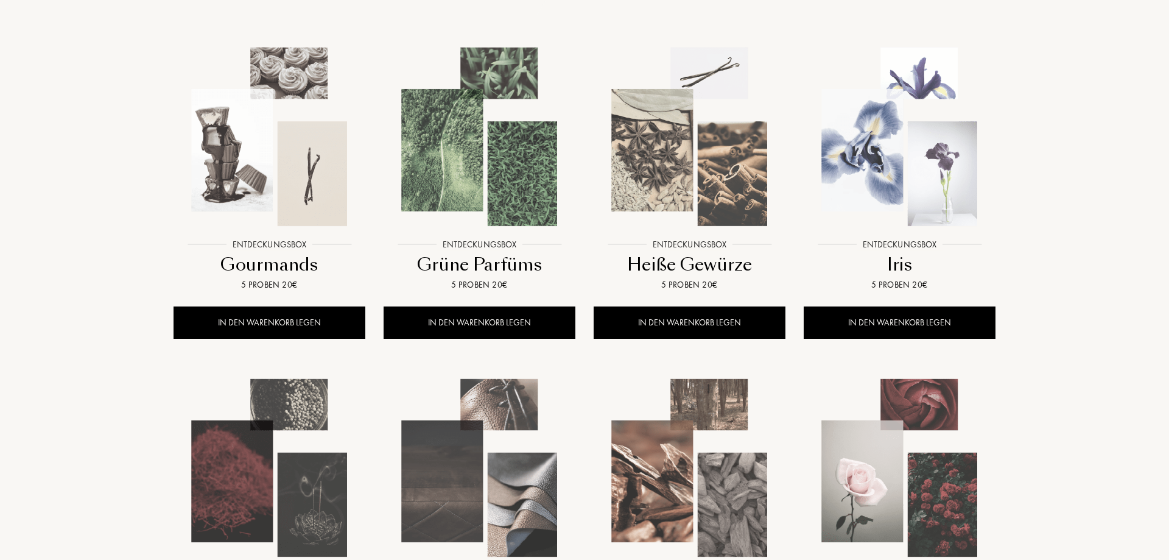
click at [940, 179] on img at bounding box center [899, 136] width 189 height 189
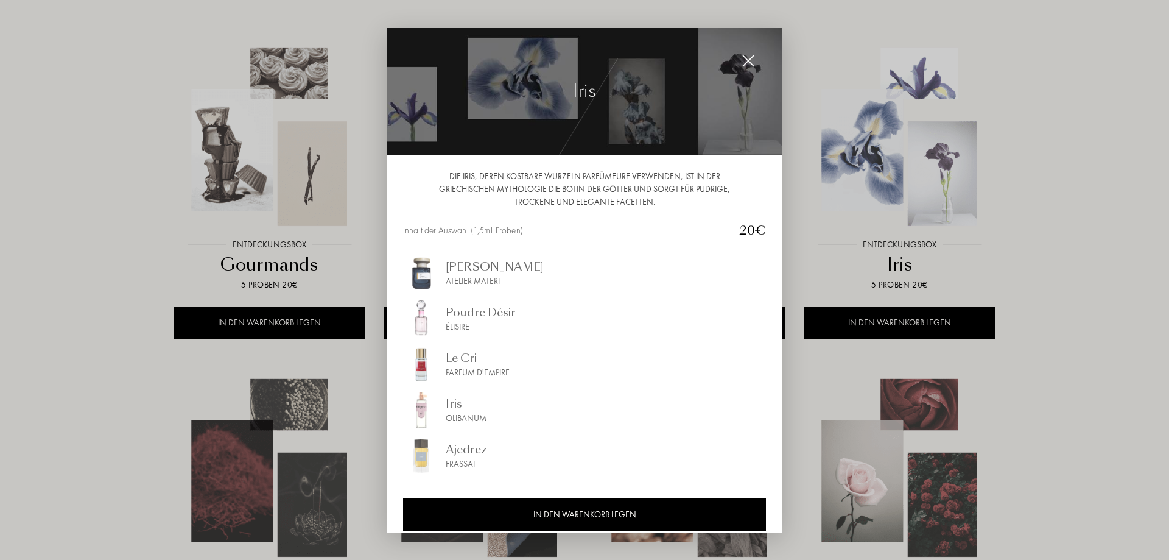
click at [756, 63] on div at bounding box center [748, 61] width 24 height 24
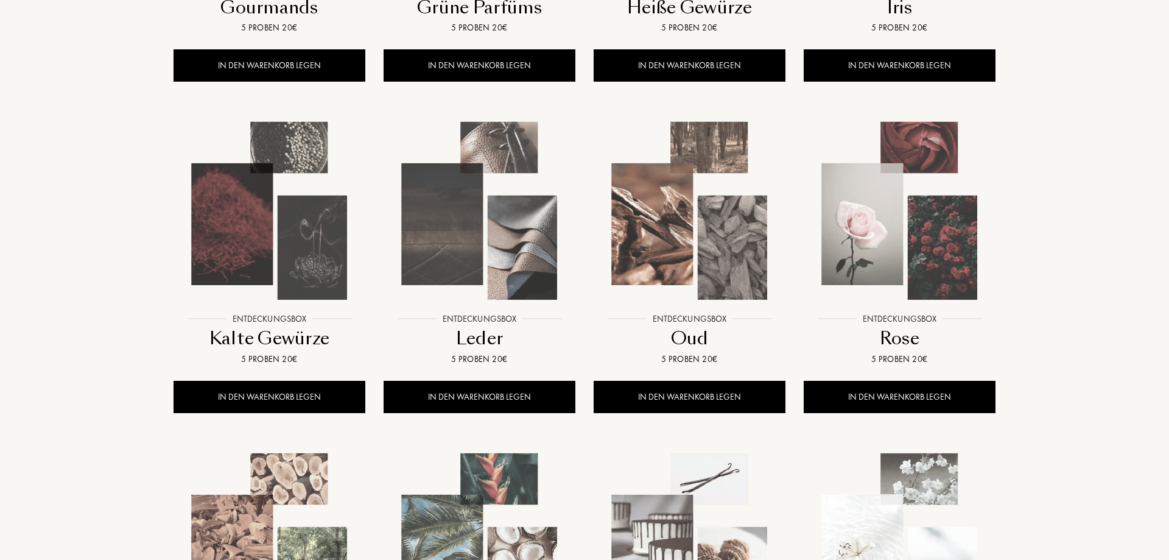
scroll to position [497, 0]
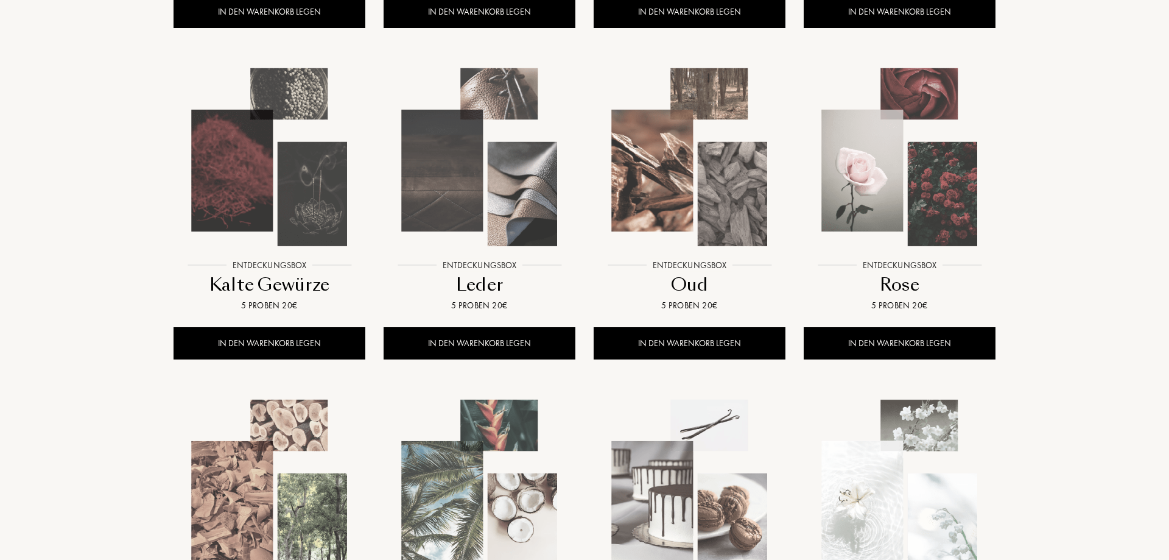
click at [289, 205] on img at bounding box center [269, 157] width 189 height 189
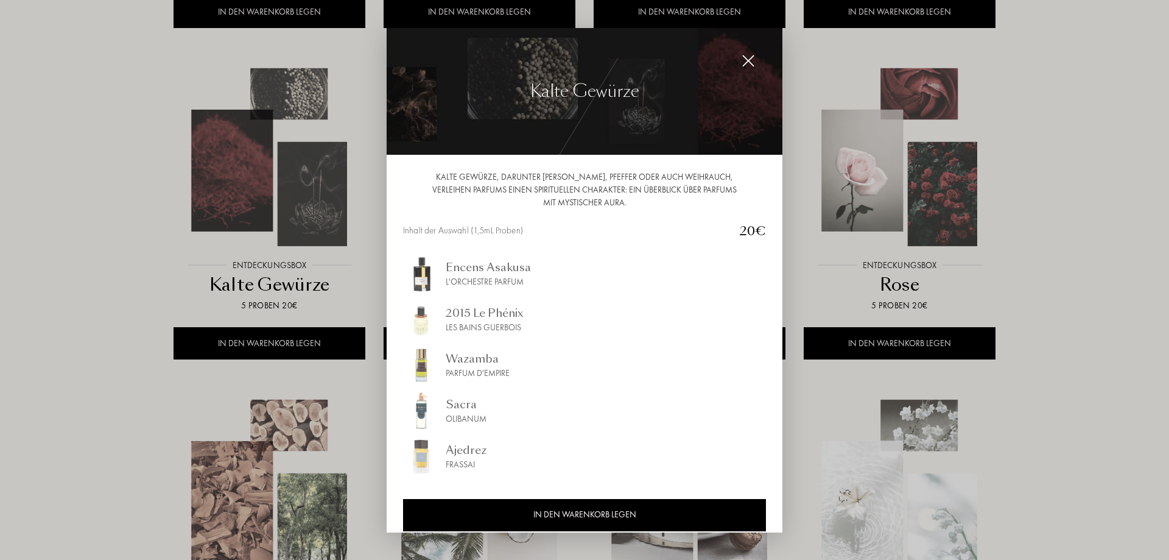
click at [747, 60] on img at bounding box center [748, 60] width 13 height 13
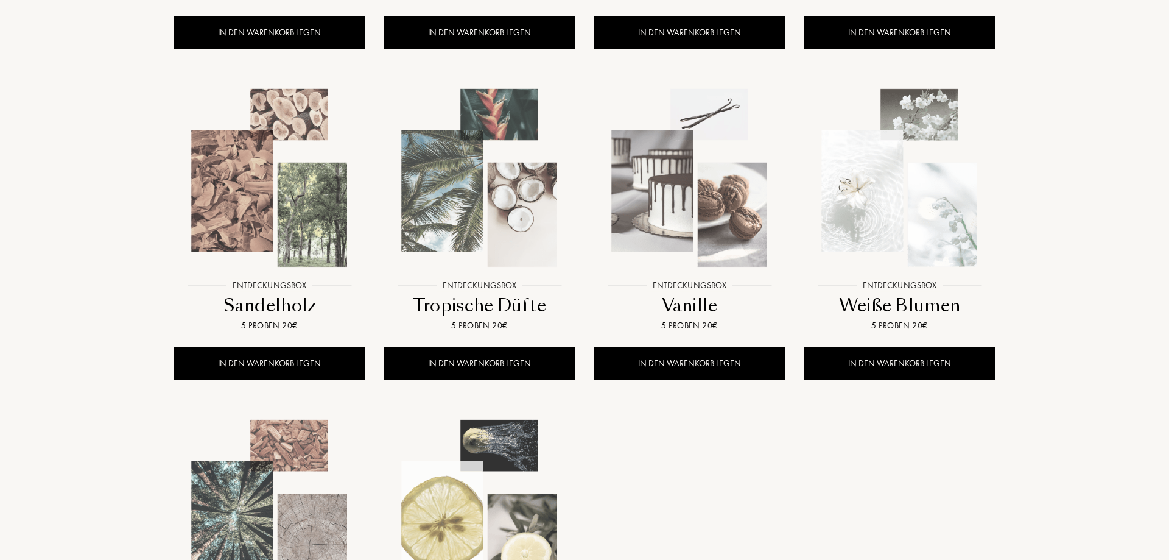
scroll to position [870, 0]
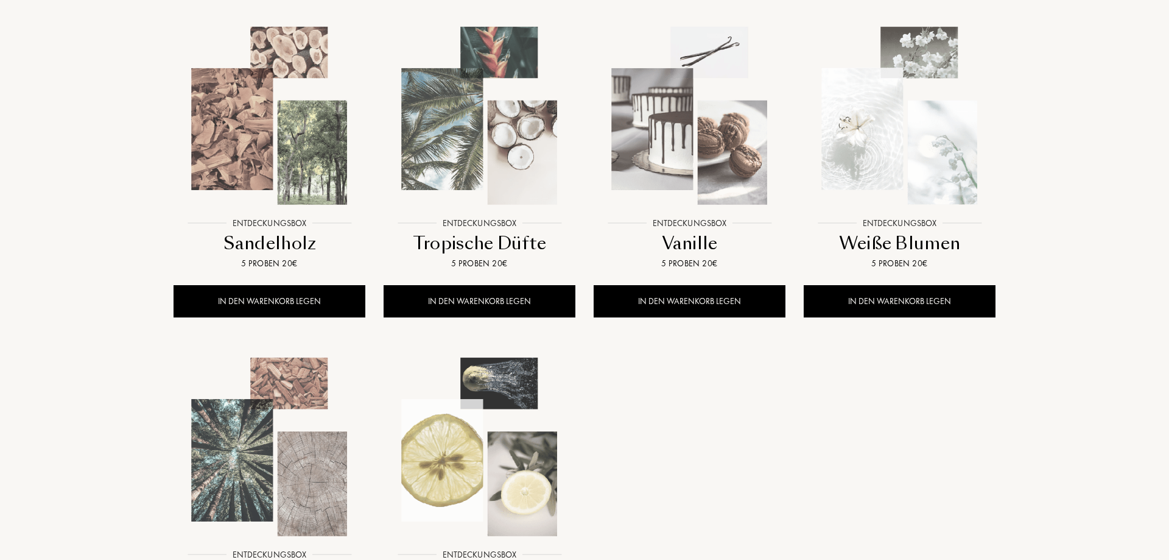
click at [750, 176] on img at bounding box center [689, 115] width 189 height 189
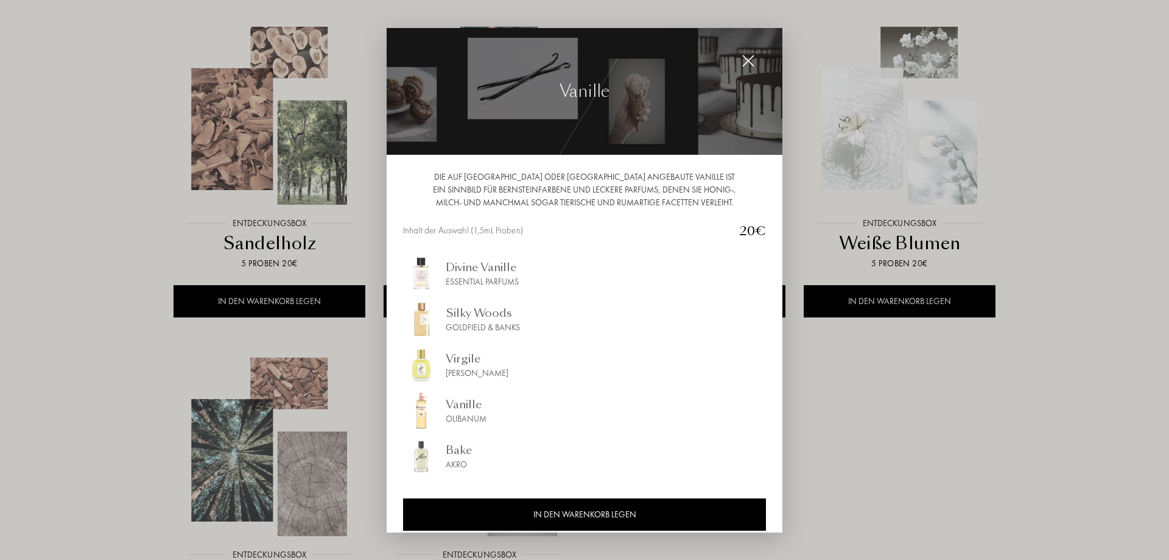
click at [752, 62] on img at bounding box center [748, 60] width 13 height 13
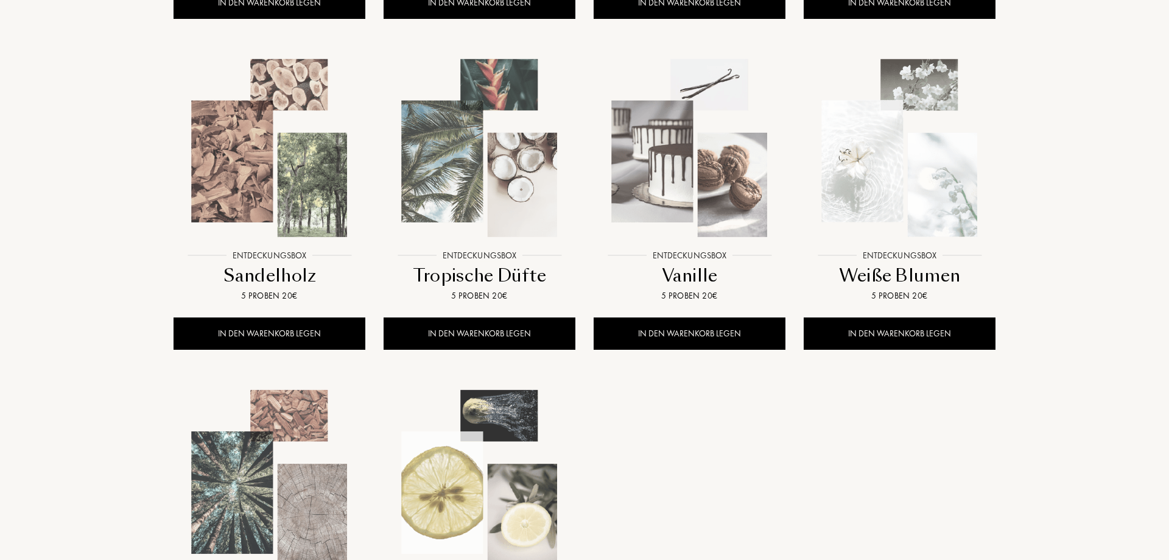
scroll to position [745, 0]
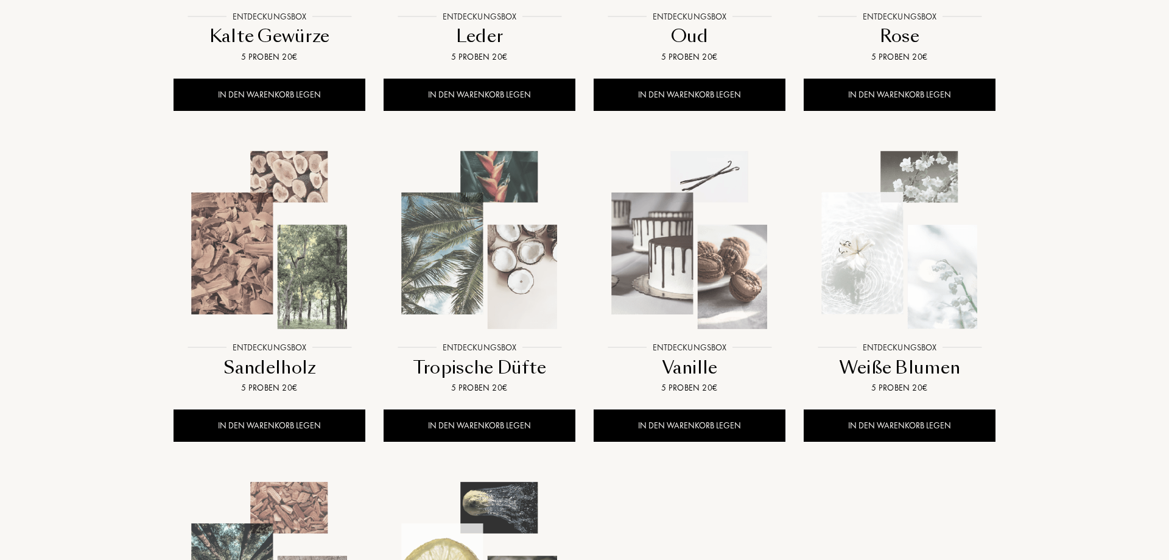
click at [541, 276] on img at bounding box center [479, 240] width 189 height 189
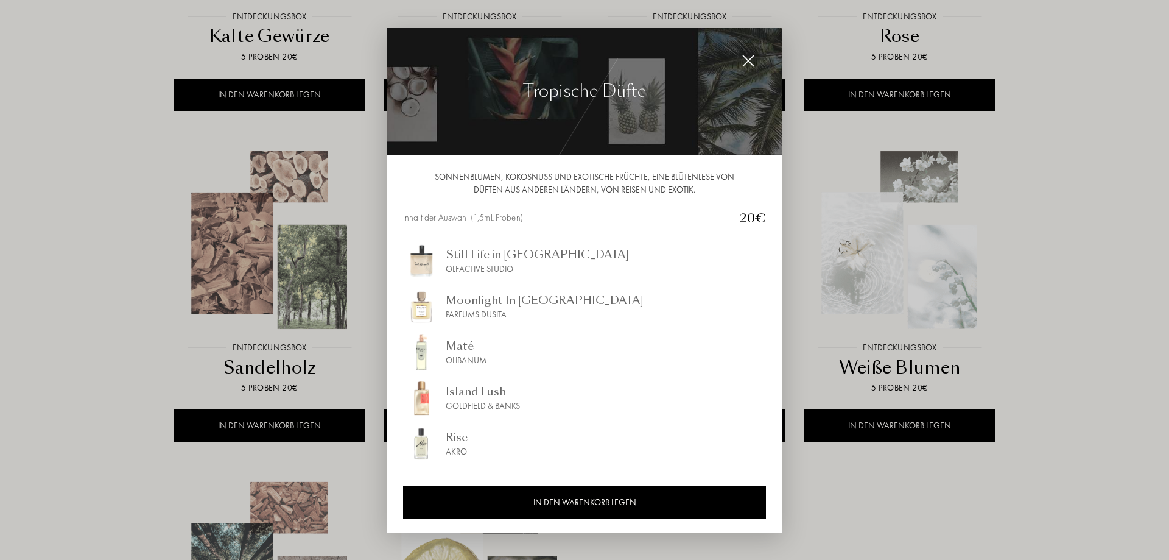
click at [752, 58] on img at bounding box center [748, 60] width 13 height 13
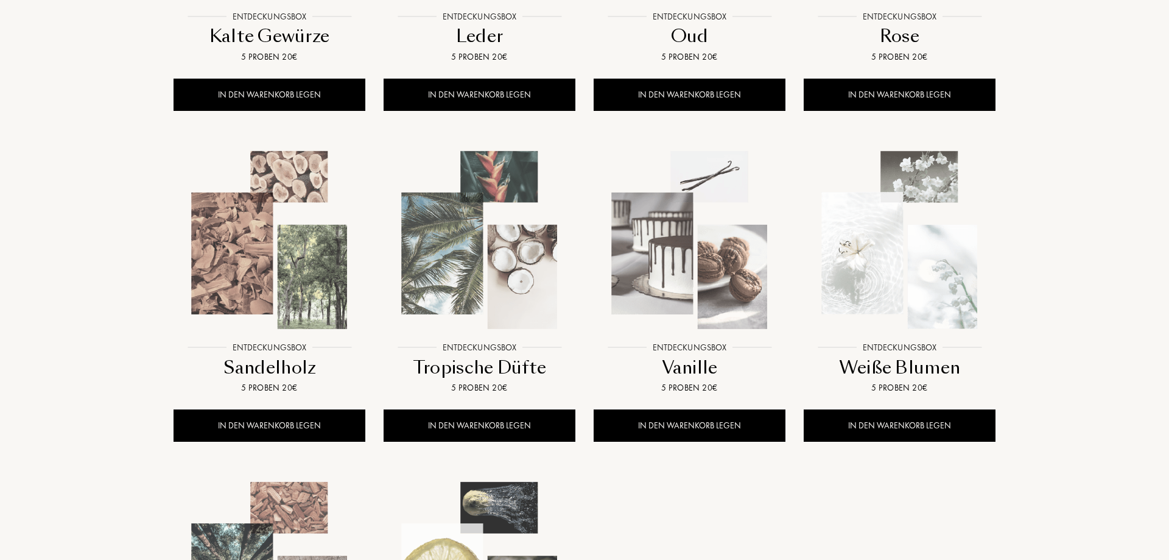
click at [305, 225] on img at bounding box center [269, 240] width 189 height 189
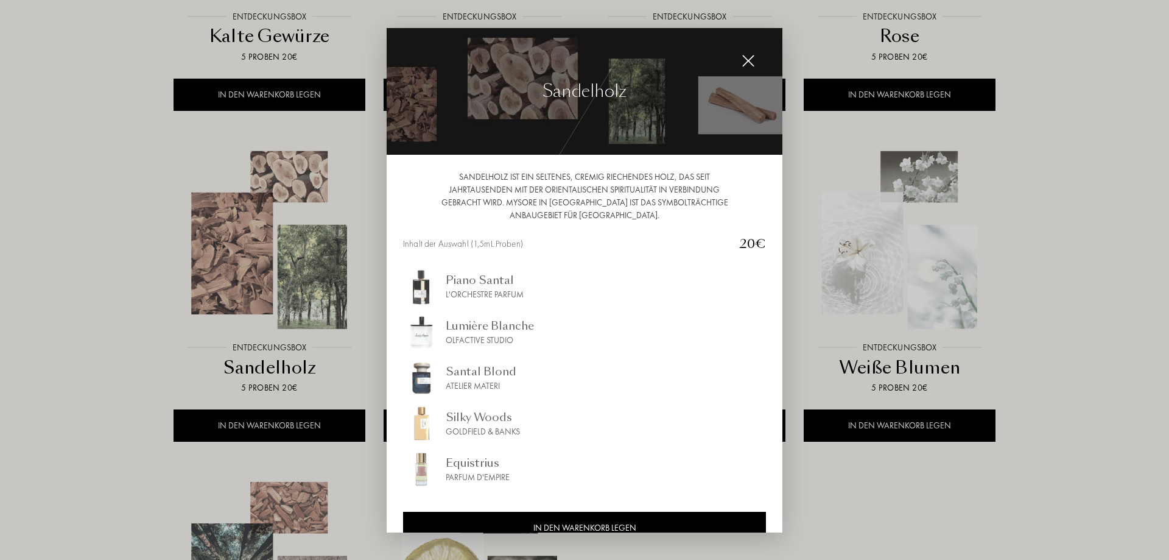
click at [748, 61] on img at bounding box center [748, 60] width 13 height 13
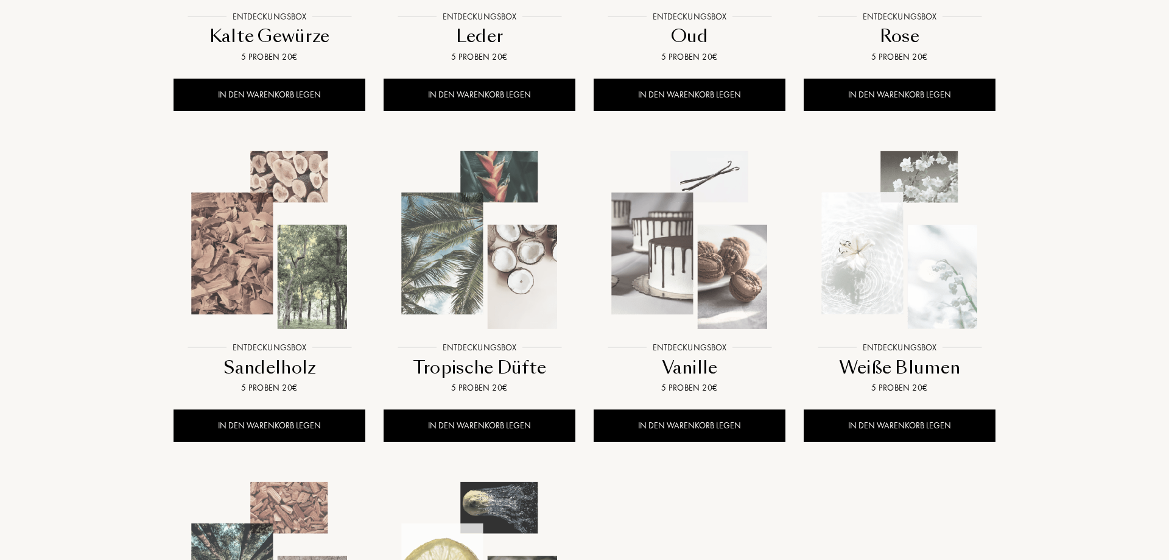
click at [951, 227] on img at bounding box center [899, 240] width 189 height 189
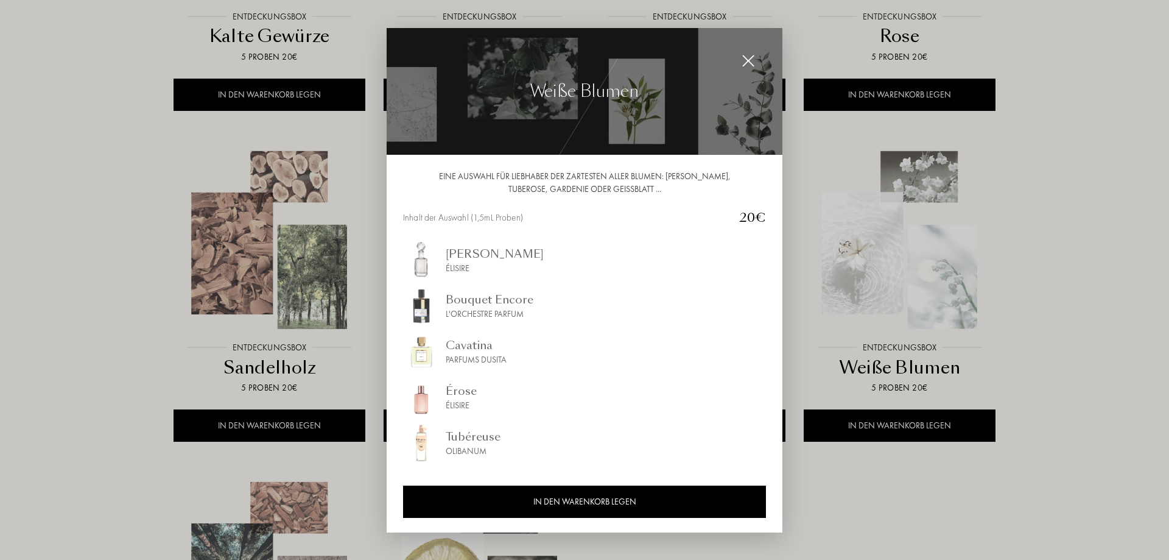
click at [753, 63] on img at bounding box center [748, 60] width 13 height 13
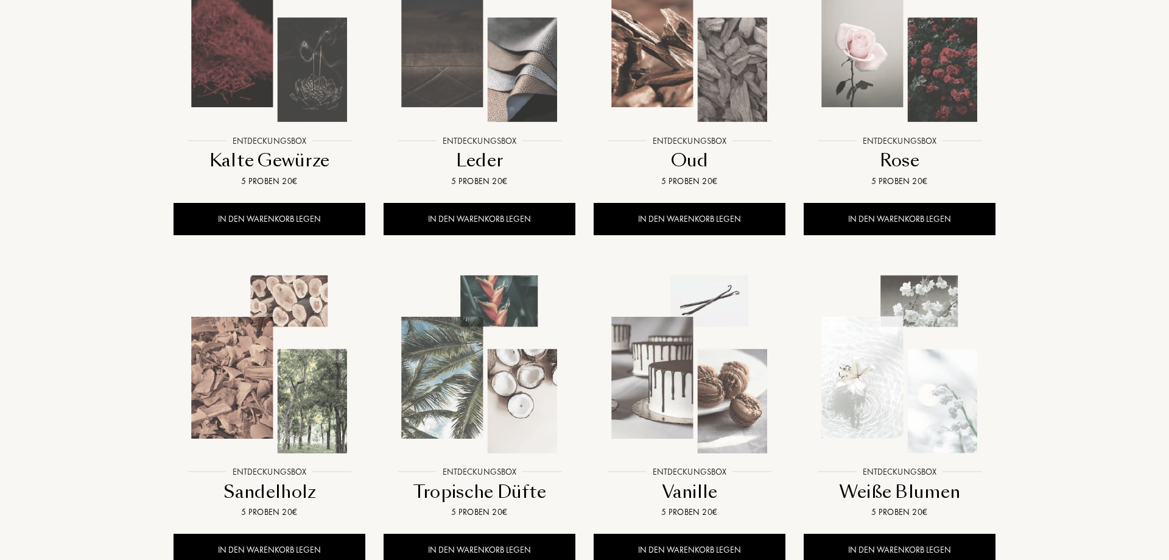
scroll to position [497, 0]
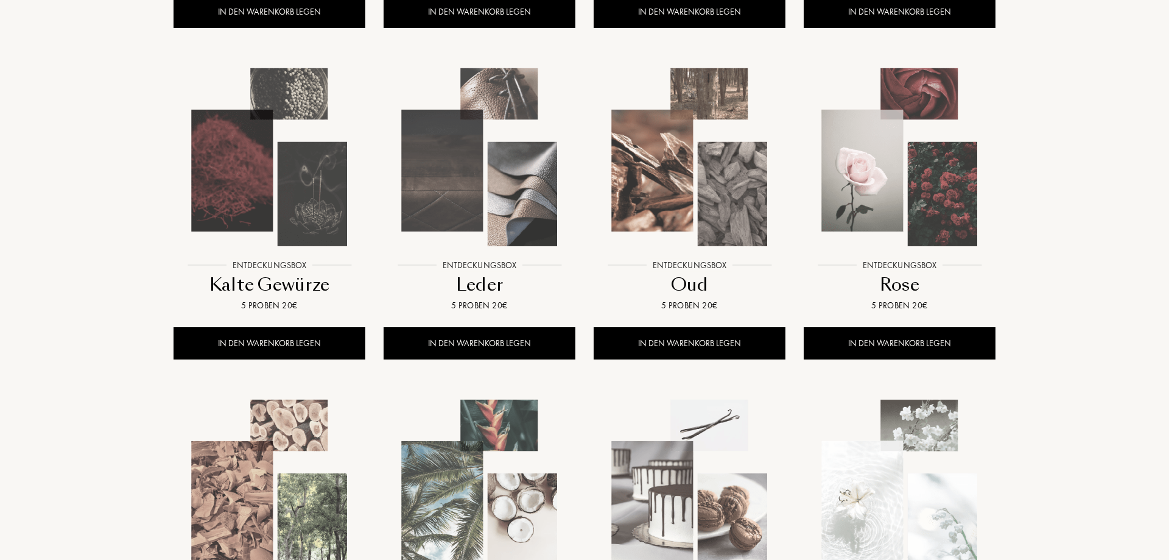
click at [544, 231] on img at bounding box center [479, 157] width 189 height 189
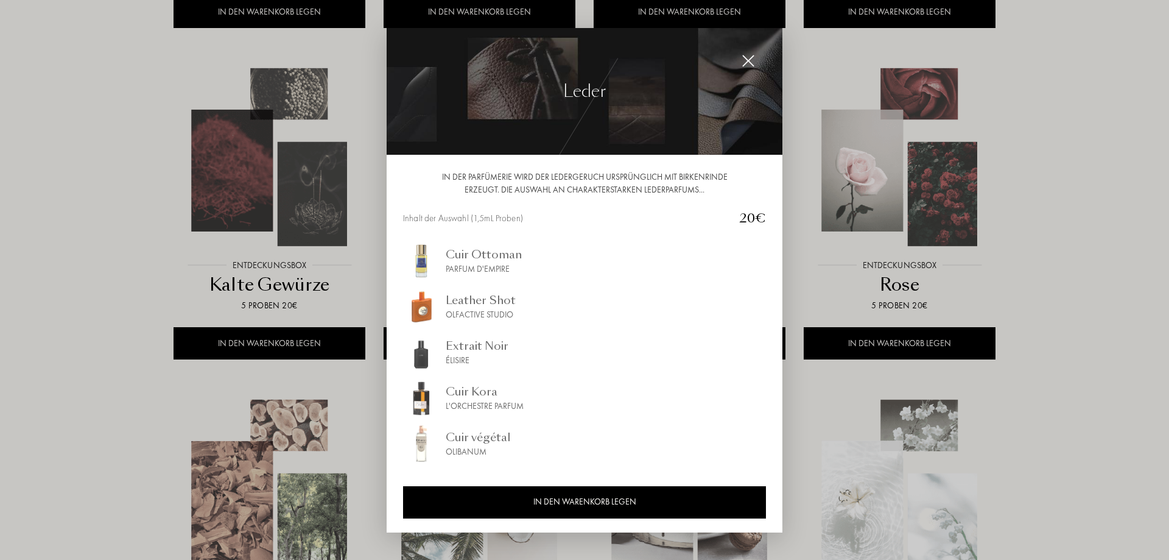
click at [748, 62] on img at bounding box center [748, 60] width 13 height 13
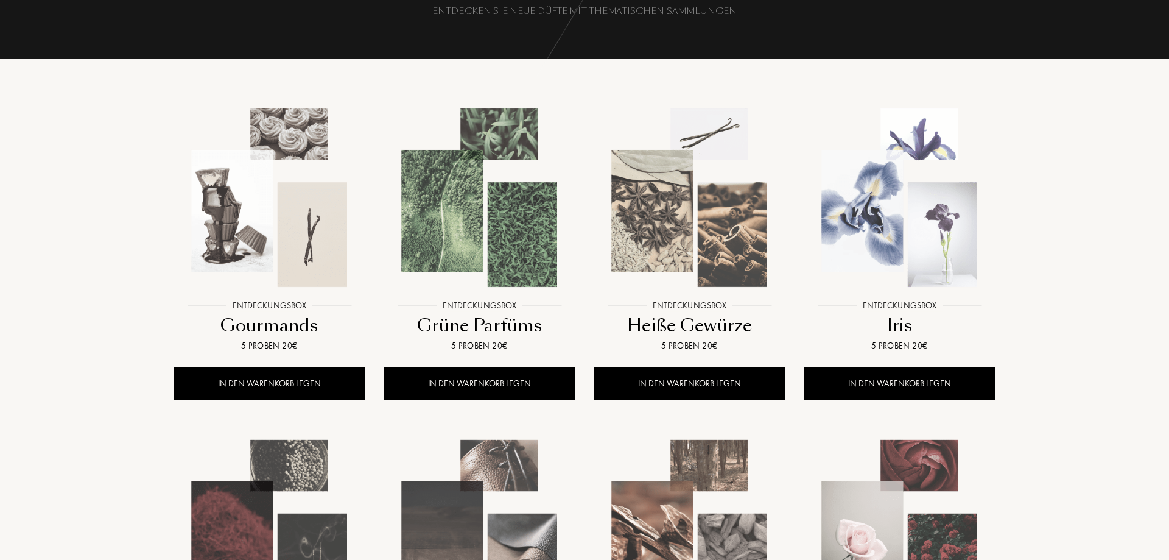
scroll to position [124, 0]
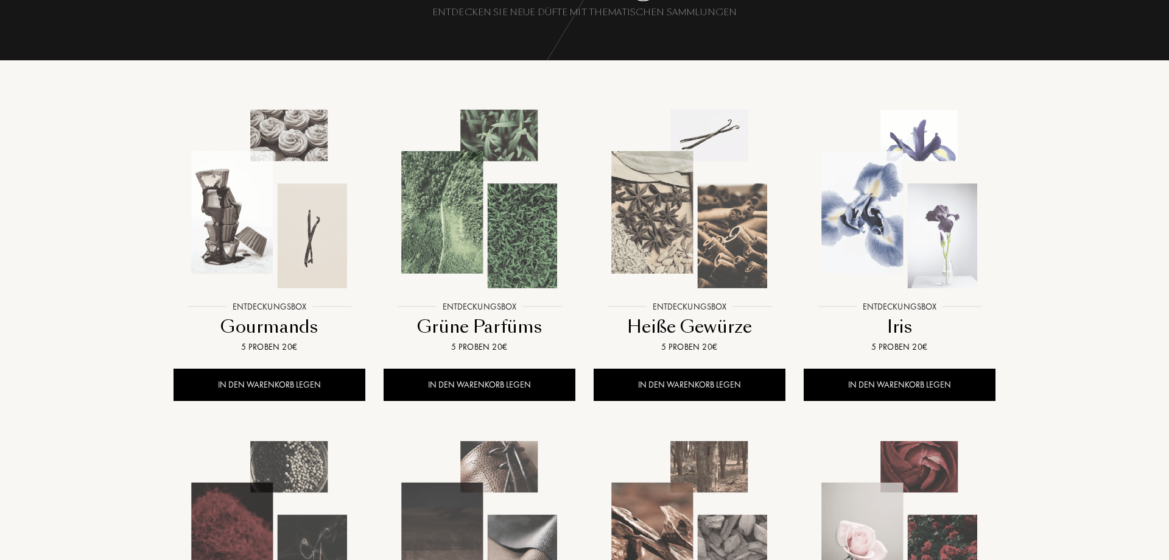
click at [650, 225] on img at bounding box center [689, 198] width 189 height 189
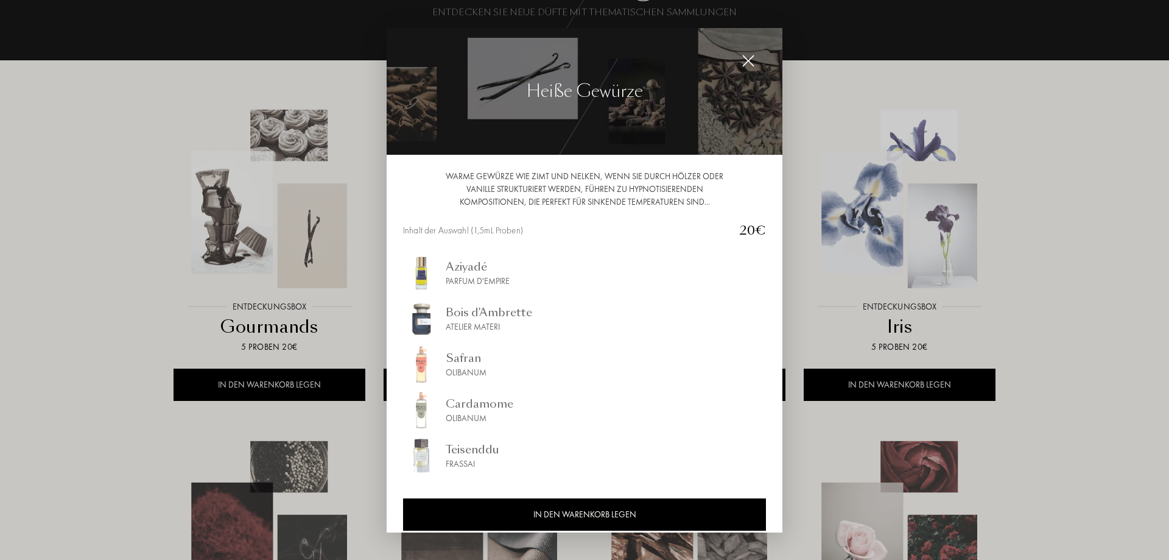
click at [752, 63] on img at bounding box center [748, 60] width 13 height 13
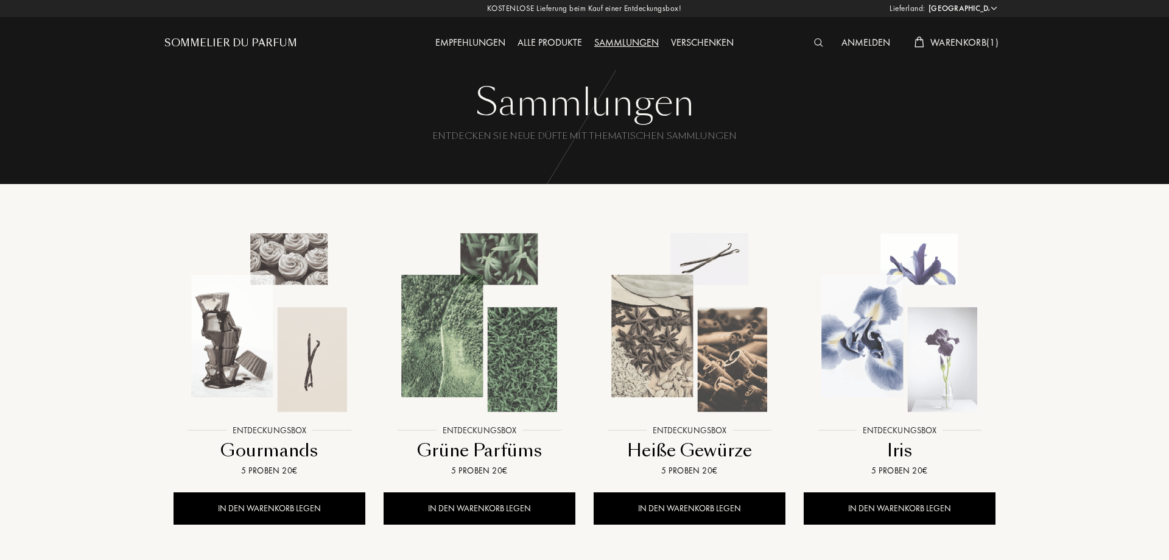
scroll to position [0, 0]
click at [962, 46] on span "Warenkorb ( 1 )" at bounding box center [965, 43] width 68 height 13
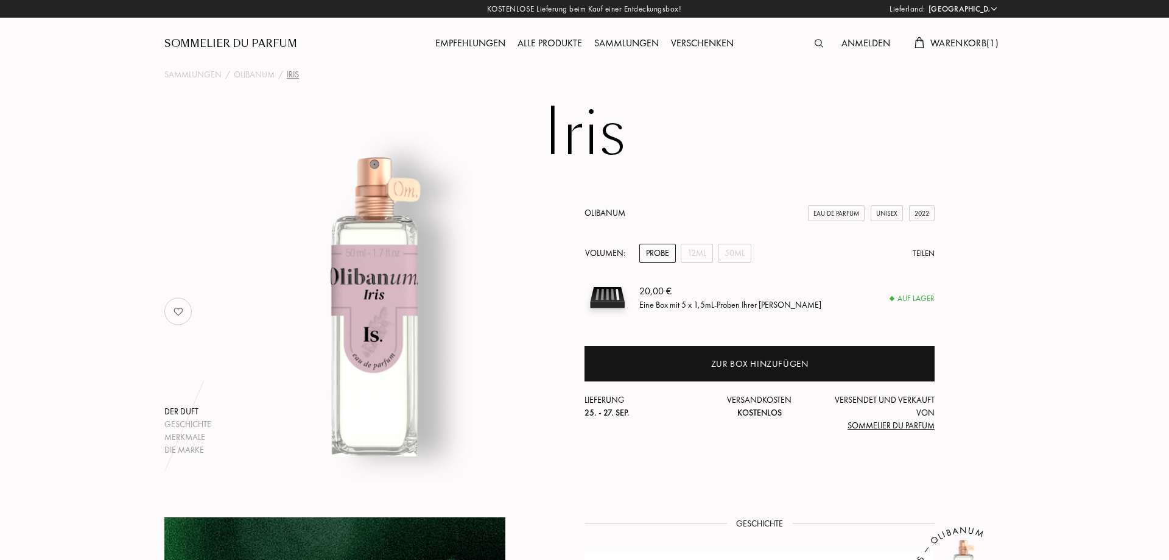
select select "DE"
click at [697, 252] on div "12mL" at bounding box center [697, 253] width 32 height 19
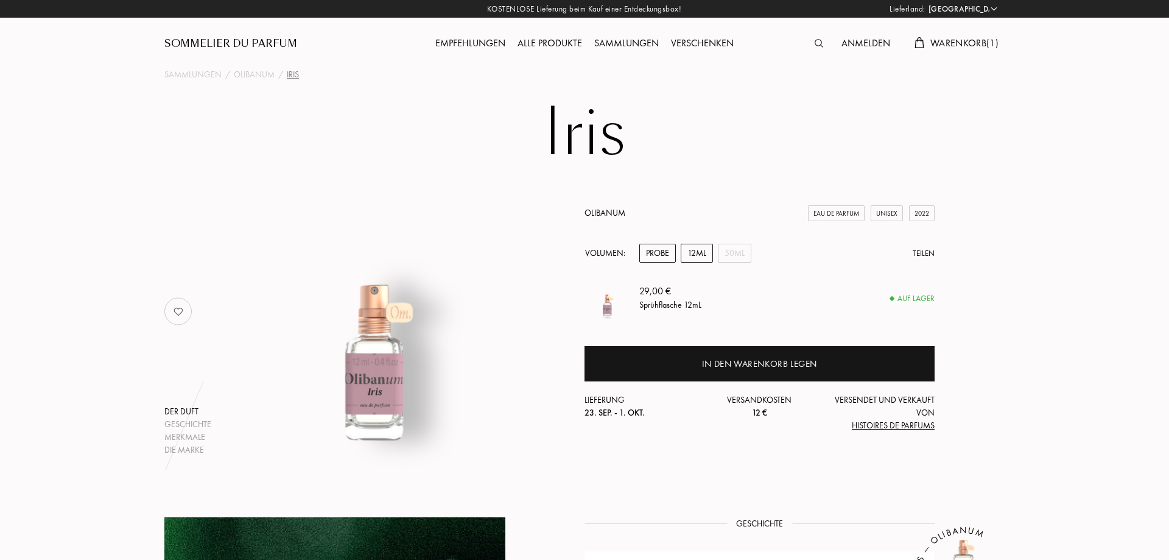
click at [658, 252] on div "Probe" at bounding box center [657, 253] width 37 height 19
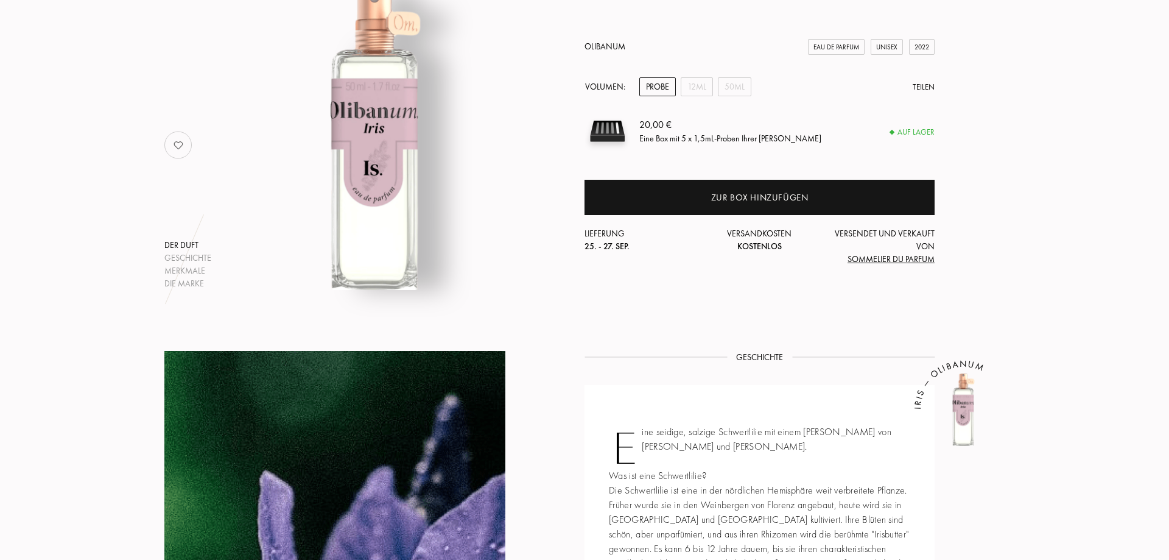
scroll to position [124, 0]
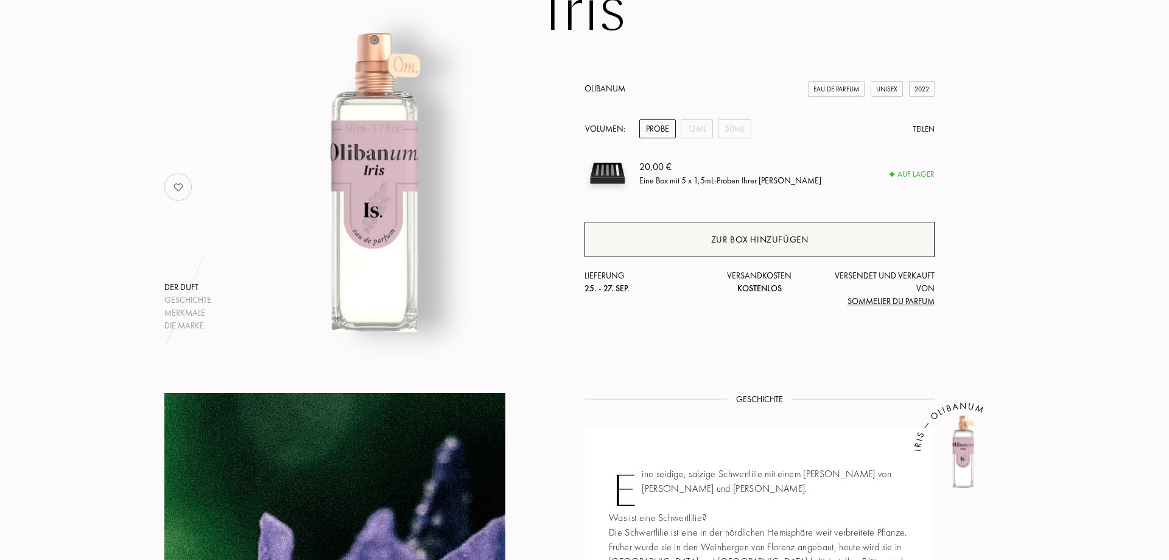
click at [851, 242] on div "Zur Box hinzufügen" at bounding box center [760, 239] width 350 height 35
